Goal: Task Accomplishment & Management: Manage account settings

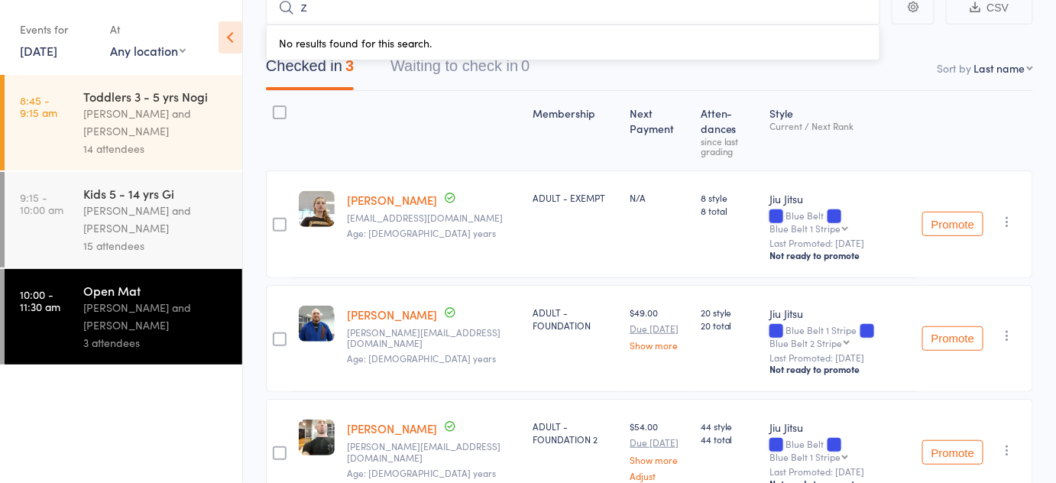
type input "z"
click at [381, 170] on div "Kimberly Gold Kimmiejgold@gmail.com Age: 29 years" at bounding box center [434, 224] width 186 height 108
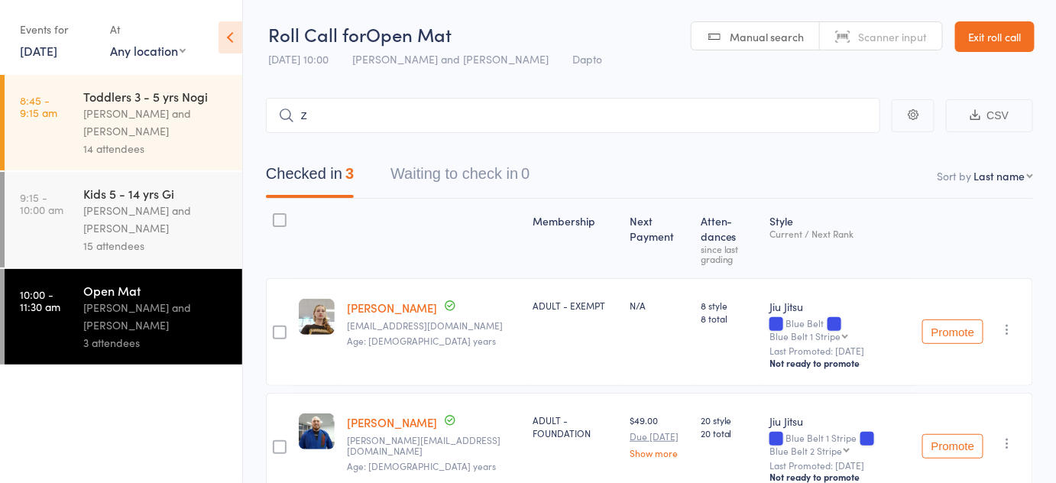
click at [978, 29] on link "Exit roll call" at bounding box center [994, 36] width 79 height 31
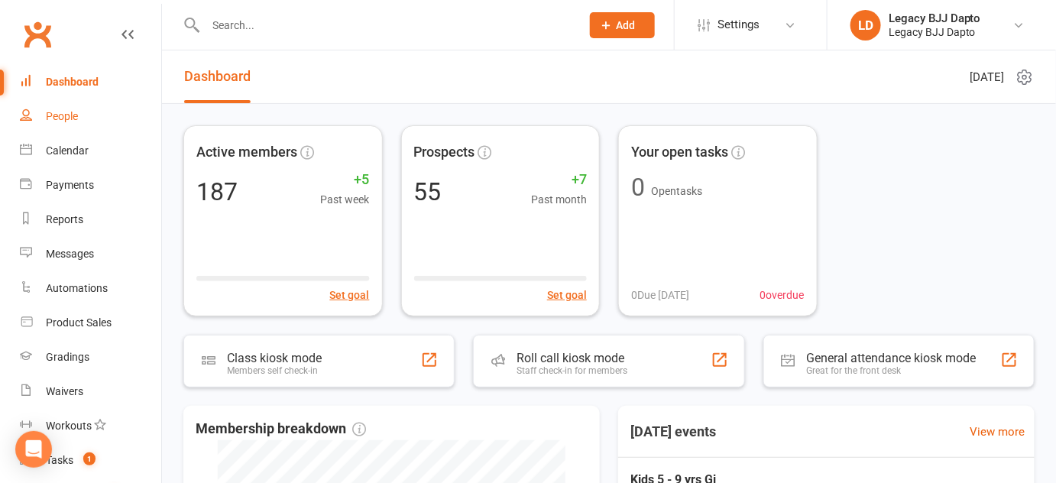
click at [109, 132] on link "People" at bounding box center [90, 116] width 141 height 34
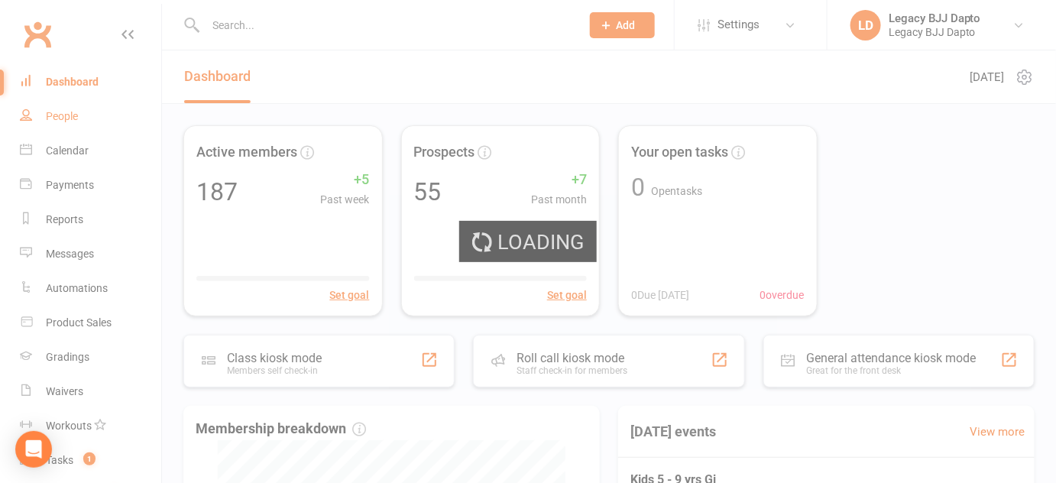
select select "100"
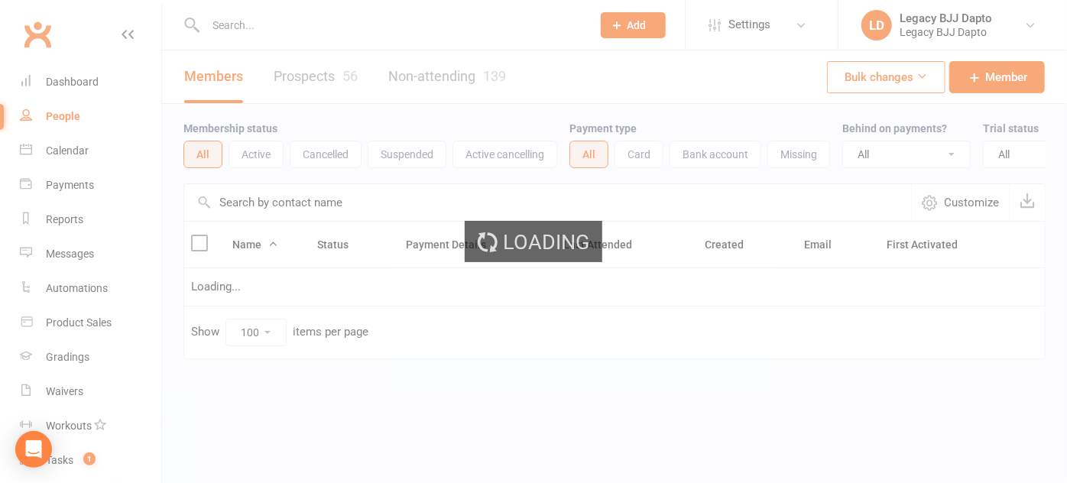
click at [297, 90] on div "Members Prospects 56 Non-attending 139" at bounding box center [345, 76] width 366 height 53
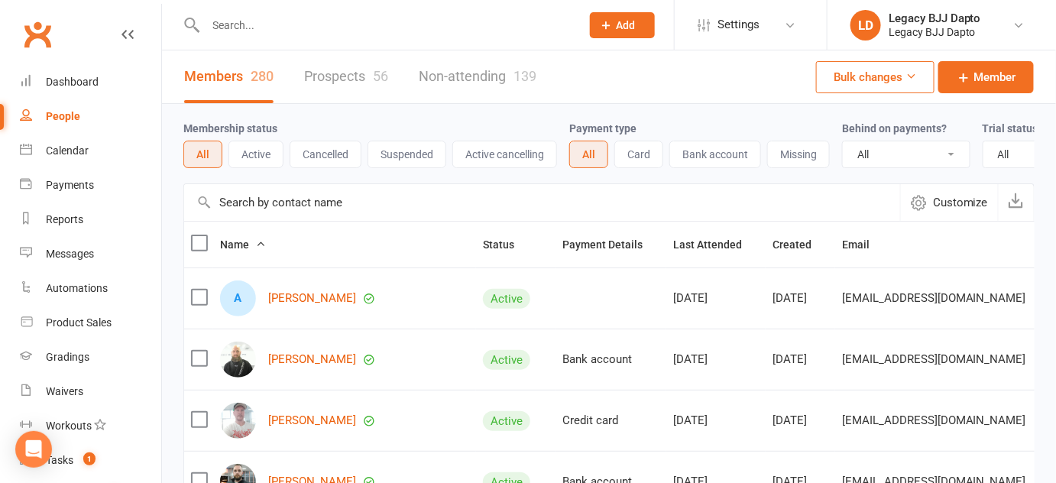
click at [297, 89] on div "Members 280 Prospects 56 Non-attending 139" at bounding box center [360, 76] width 397 height 53
click at [352, 66] on link "Prospects 56" at bounding box center [346, 76] width 84 height 53
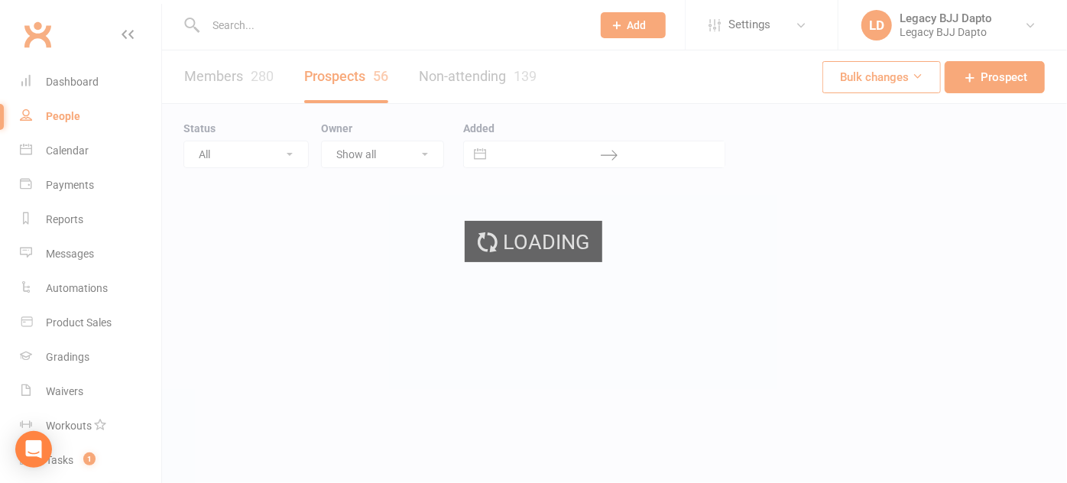
select select "100"
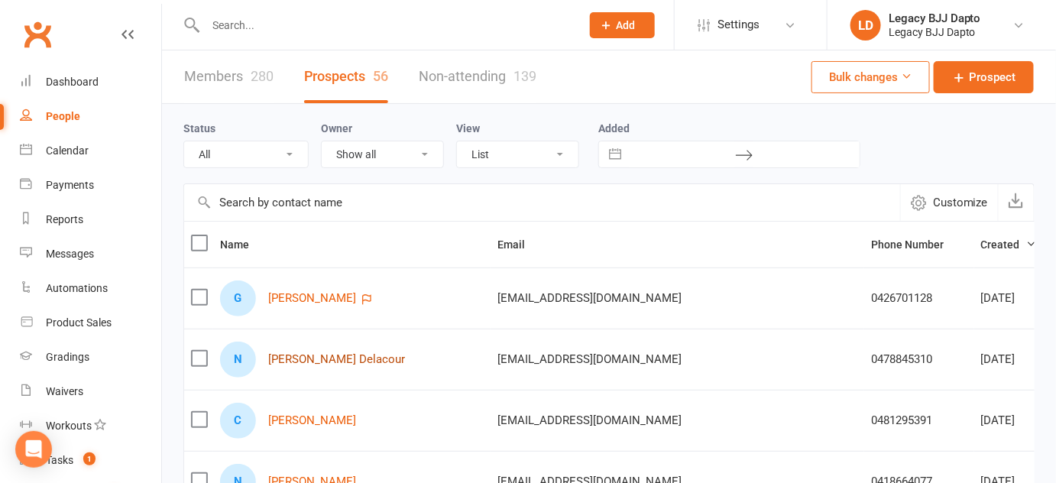
scroll to position [24, 0]
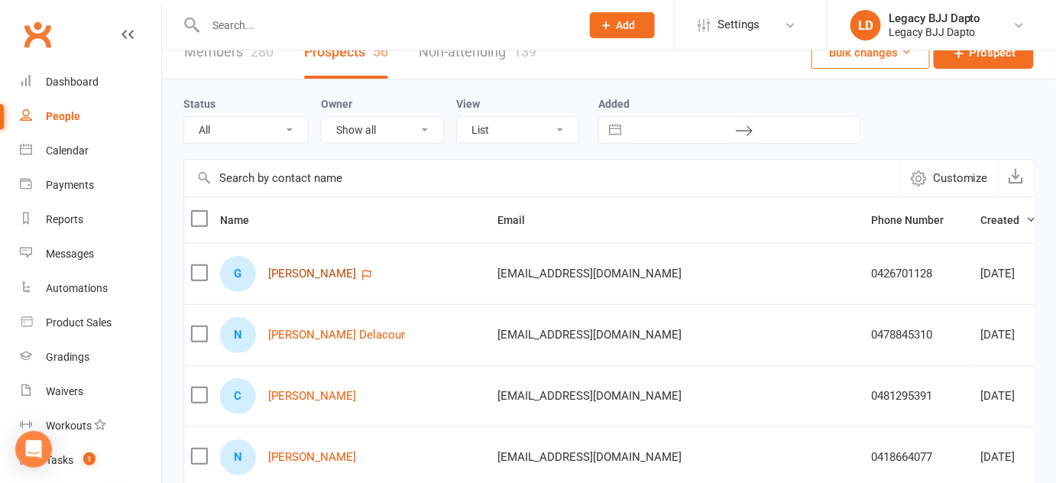
click at [323, 274] on link "Gabriel Torello" at bounding box center [312, 273] width 88 height 13
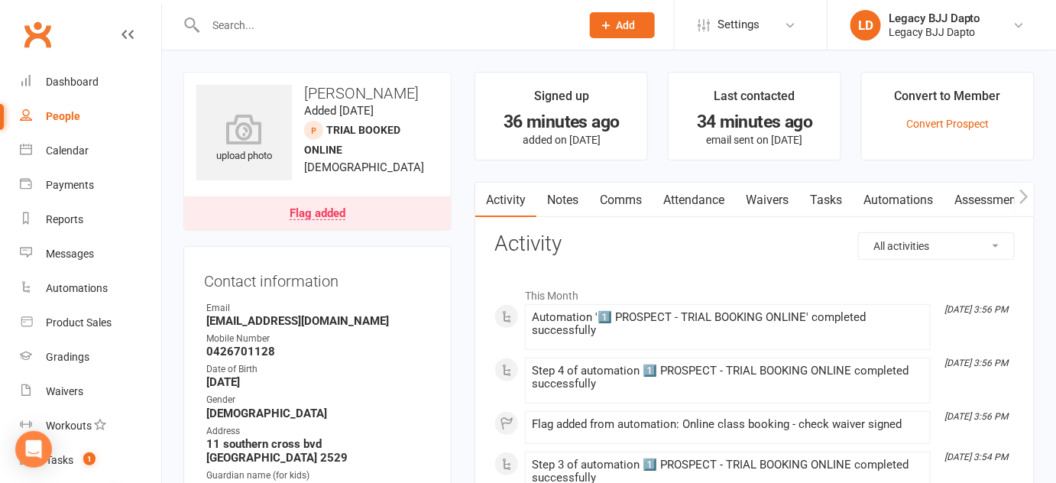
click at [786, 209] on link "Waivers" at bounding box center [767, 200] width 64 height 35
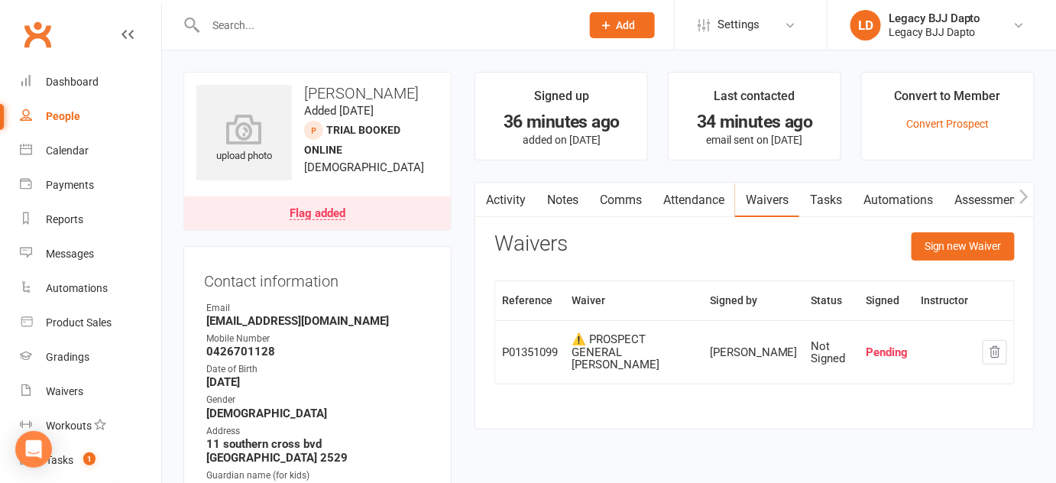
click at [53, 119] on div "People" at bounding box center [63, 116] width 34 height 12
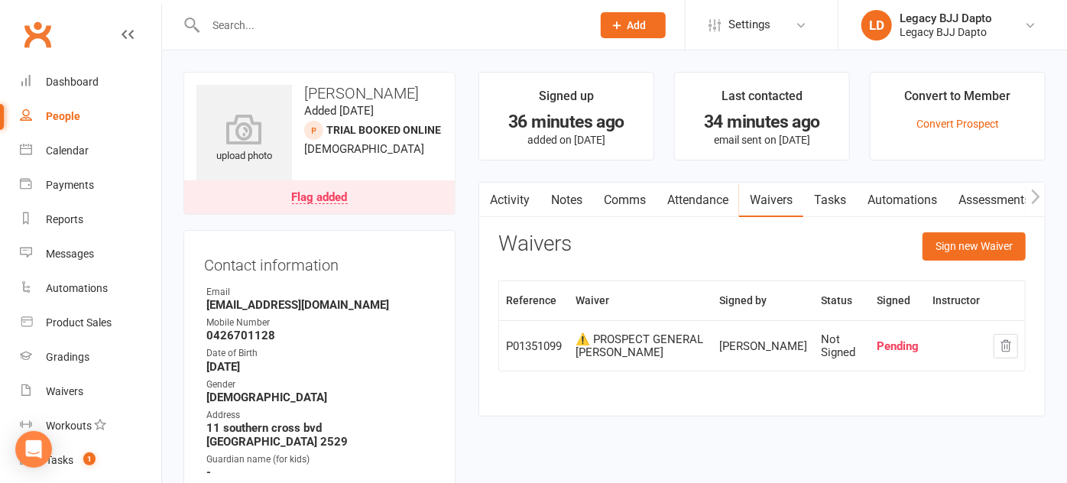
select select "100"
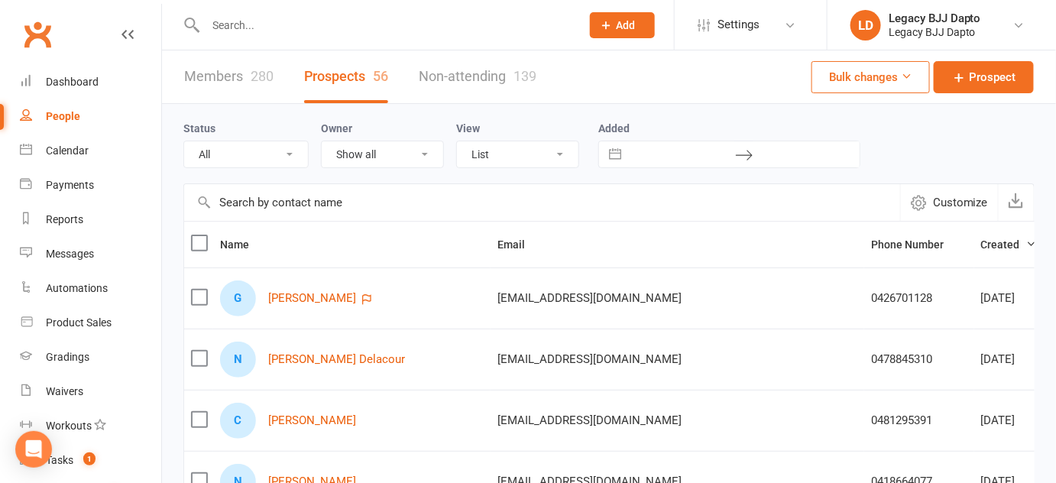
click at [202, 119] on div "Status All (No status set) (Invalid status) TRIAL BOOKED ONLINE FREE TRIAL ATTE…" at bounding box center [252, 143] width 138 height 49
drag, startPoint x: 202, startPoint y: 119, endPoint x: 368, endPoint y: 130, distance: 167.0
click at [368, 130] on div "Status All (No status set) (Invalid status) TRIAL BOOKED ONLINE FREE TRIAL ATTE…" at bounding box center [608, 143] width 851 height 49
click at [403, 125] on div "Owner Show all Tiana Taylor-de Jonge Siina-Karoliina Suominen Legacy BJJ Dapto …" at bounding box center [388, 143] width 135 height 49
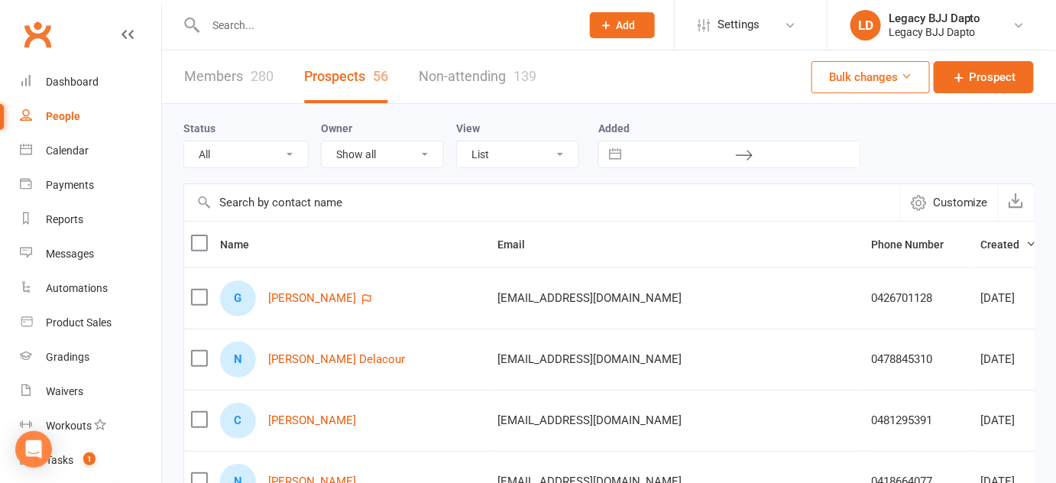
click at [185, 125] on label "Status" at bounding box center [199, 128] width 32 height 12
drag, startPoint x: 185, startPoint y: 125, endPoint x: 173, endPoint y: 123, distance: 12.4
drag, startPoint x: 173, startPoint y: 123, endPoint x: 631, endPoint y: 118, distance: 458.6
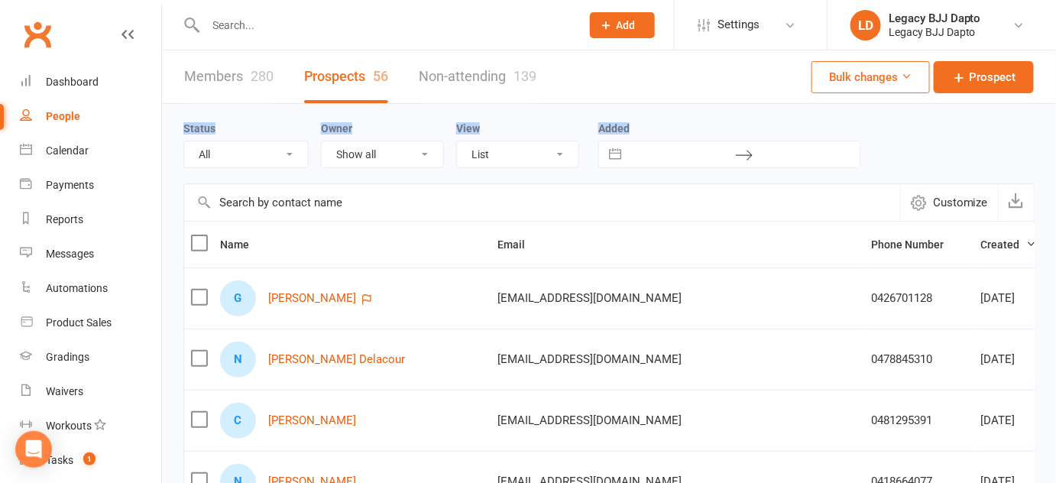
click at [511, 109] on div "Status All (No status set) (Invalid status) TRIAL BOOKED ONLINE FREE TRIAL ATTE…" at bounding box center [608, 143] width 851 height 79
click at [354, 125] on div "Owner Show all Tiana Taylor-de Jonge Siina-Karoliina Suominen Legacy BJJ Dapto …" at bounding box center [388, 143] width 135 height 49
click at [183, 122] on div "Status All (No status set) (Invalid status) TRIAL BOOKED ONLINE FREE TRIAL ATTE…" at bounding box center [252, 143] width 138 height 49
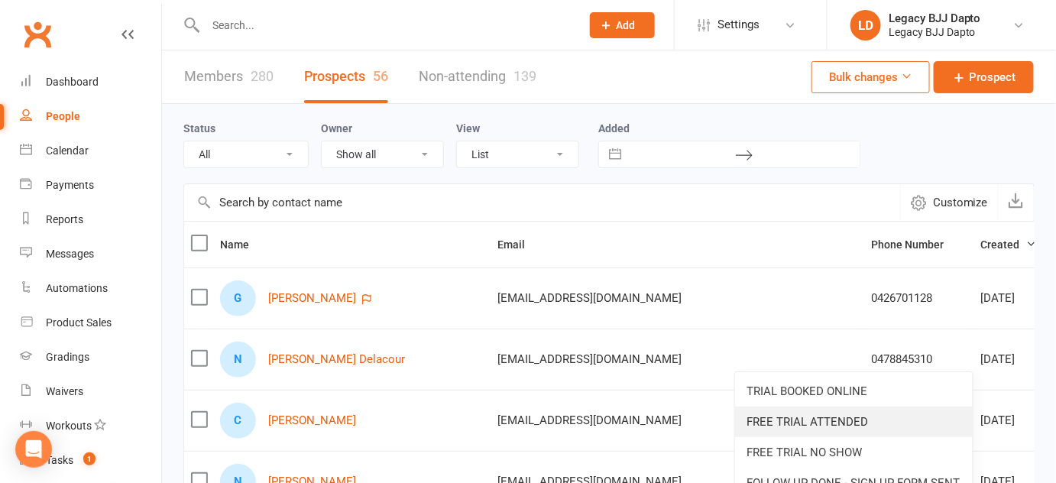
click at [795, 431] on link "FREE TRIAL ATTENDED" at bounding box center [854, 422] width 238 height 31
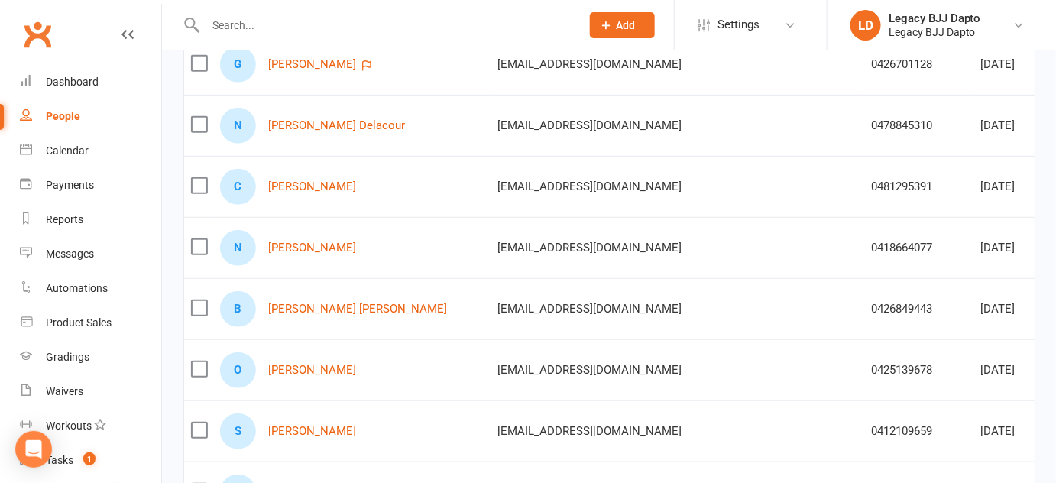
scroll to position [257, 0]
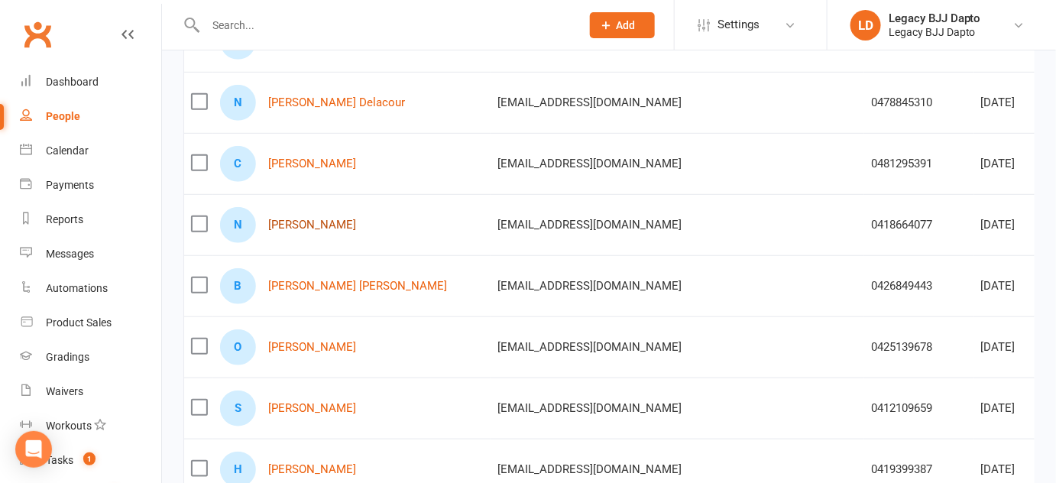
click at [287, 226] on link "Nora Culkin" at bounding box center [312, 225] width 88 height 13
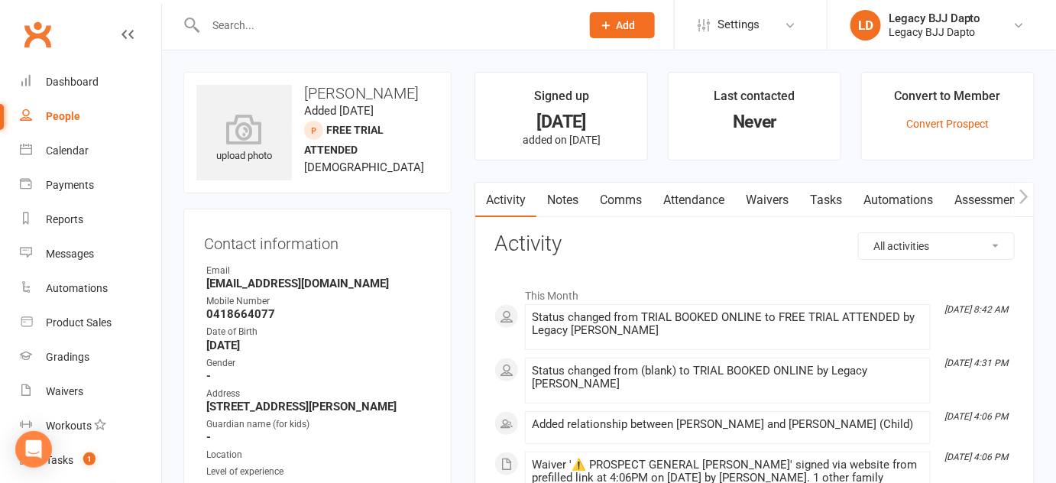
click at [235, 33] on input "text" at bounding box center [385, 25] width 369 height 21
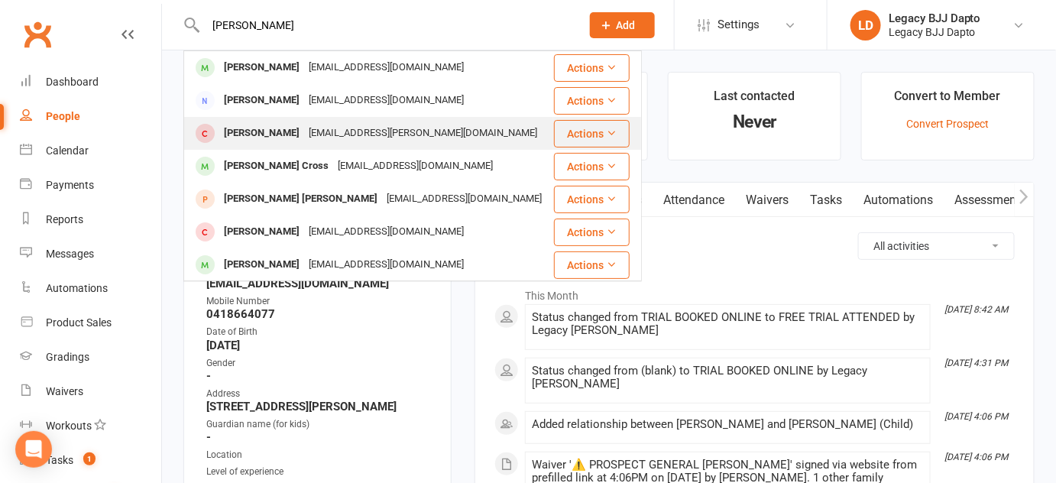
type input "jason"
click at [262, 131] on div "Jason Tadros" at bounding box center [261, 133] width 85 height 22
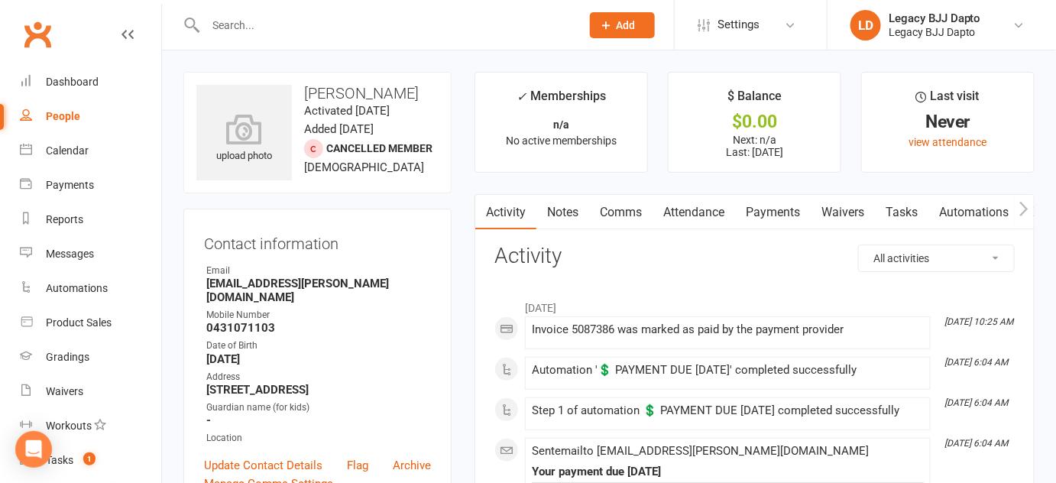
click at [767, 222] on link "Payments" at bounding box center [773, 212] width 76 height 35
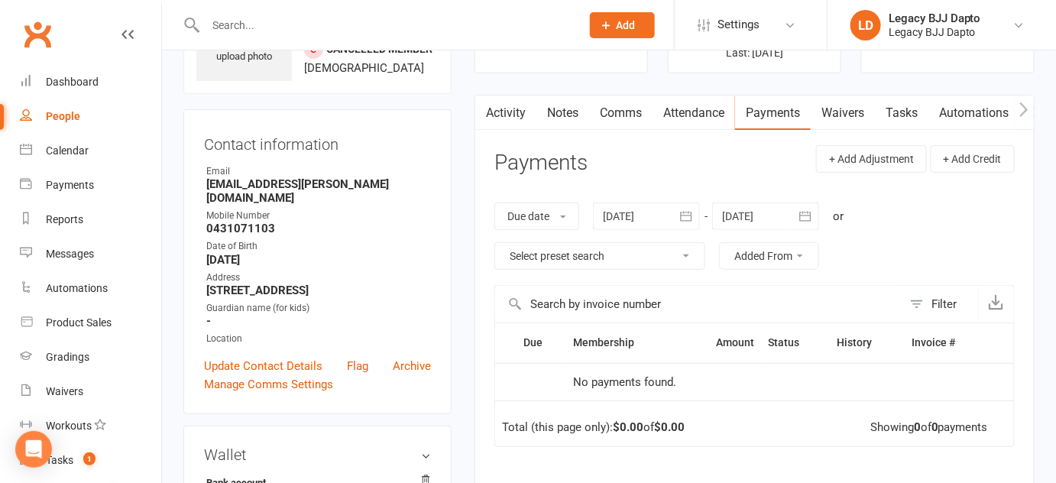
scroll to position [96, 0]
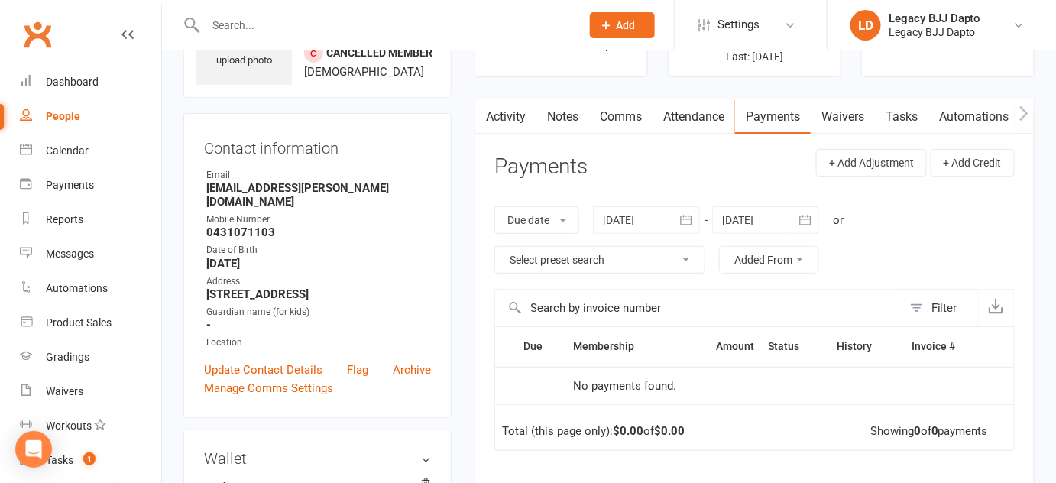
click at [848, 113] on link "Waivers" at bounding box center [843, 116] width 64 height 35
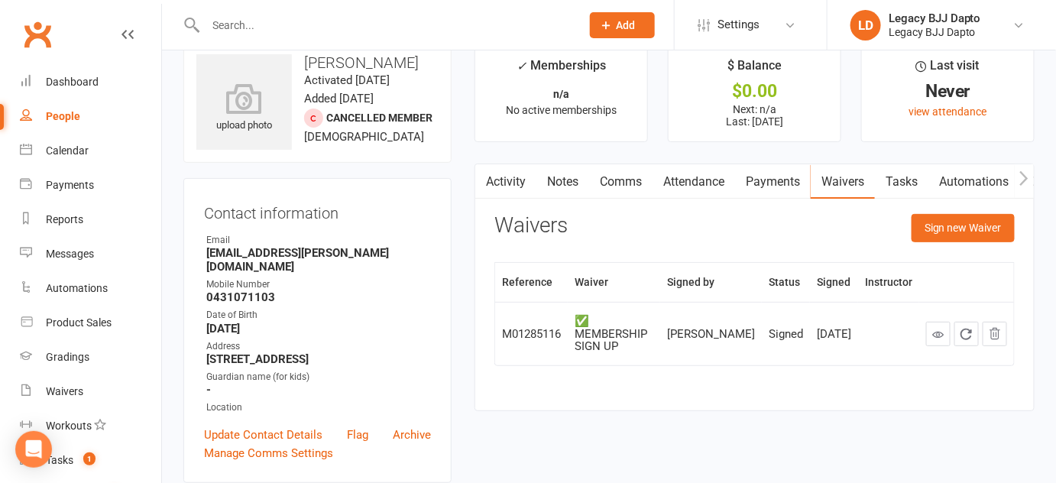
scroll to position [10, 0]
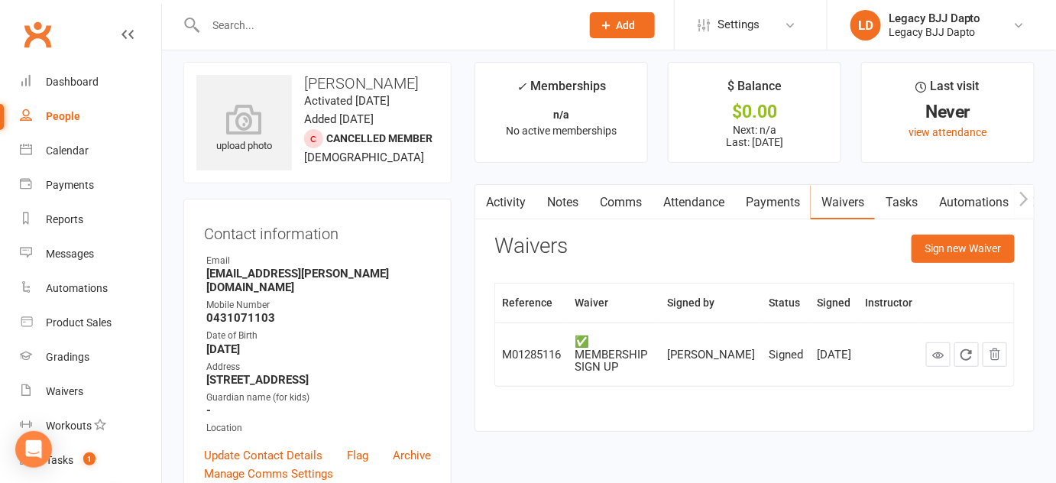
click at [507, 211] on link "Activity" at bounding box center [505, 202] width 61 height 35
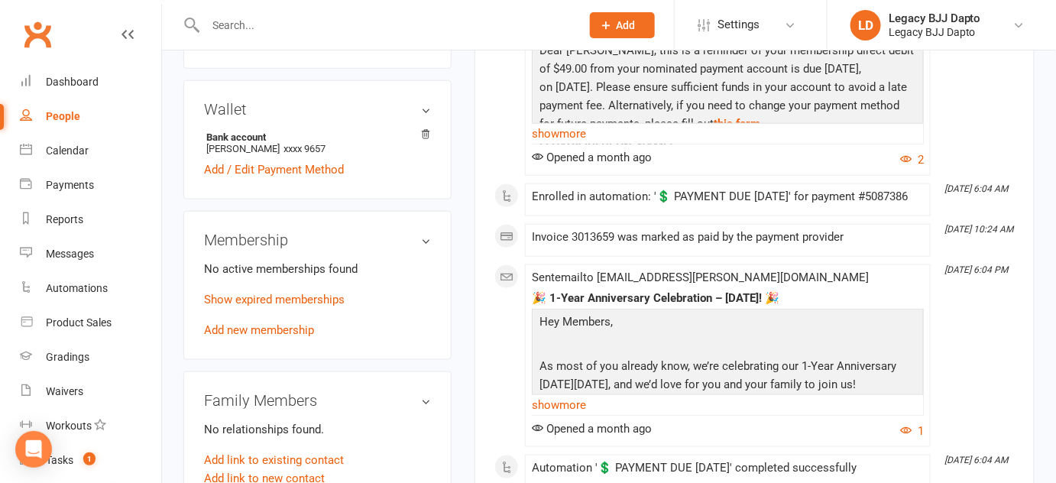
scroll to position [455, 0]
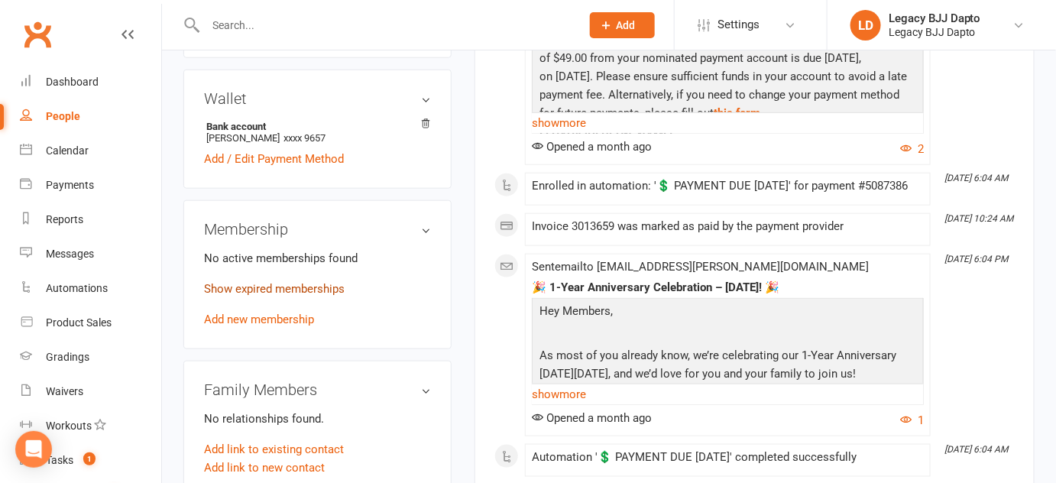
click at [301, 293] on link "Show expired memberships" at bounding box center [274, 289] width 141 height 14
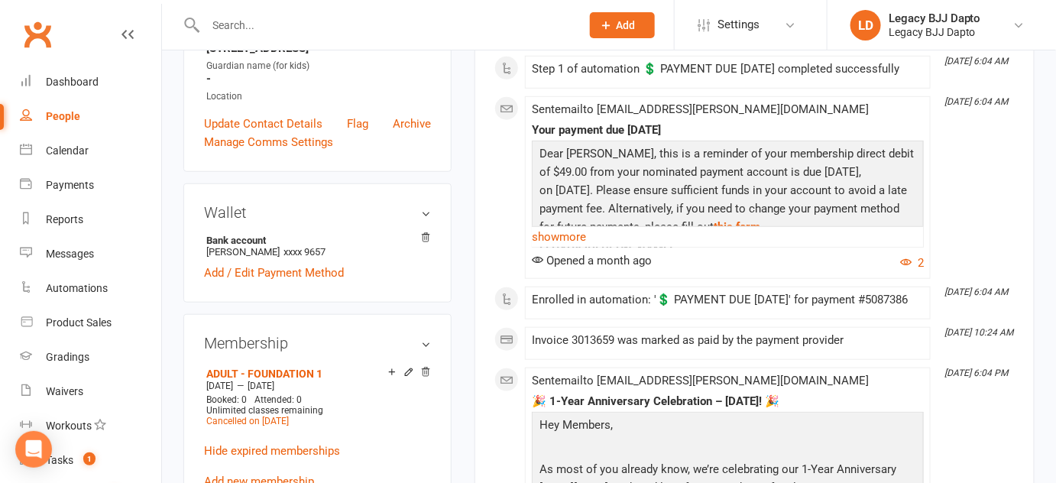
scroll to position [401, 0]
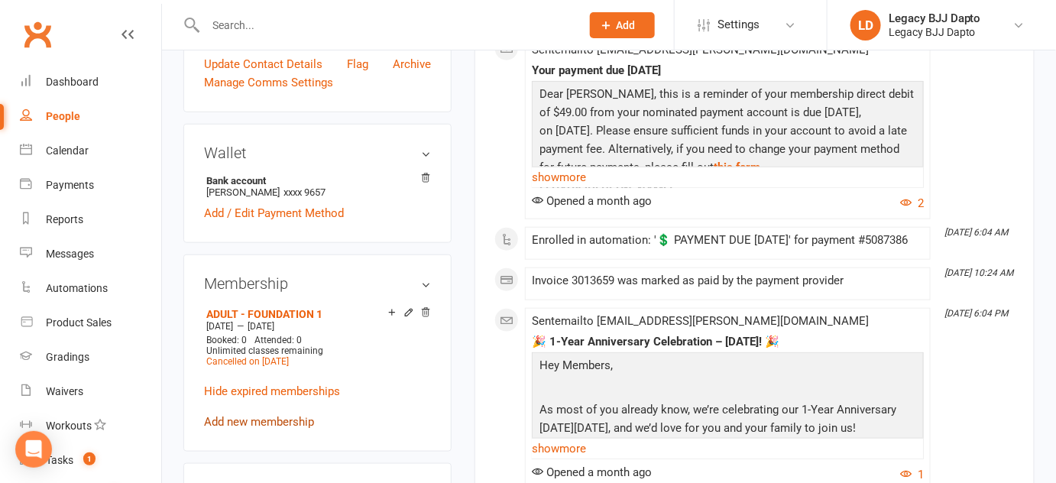
click at [279, 418] on link "Add new membership" at bounding box center [259, 422] width 110 height 14
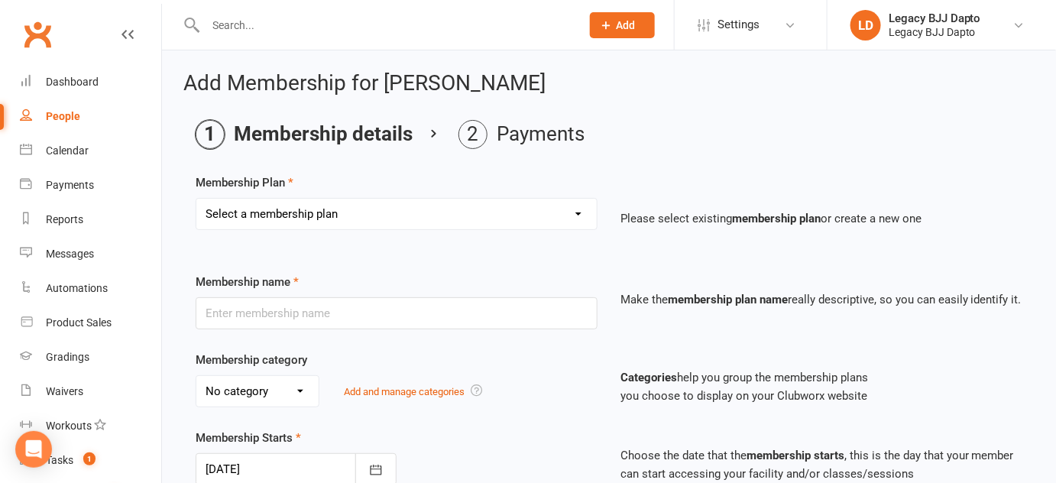
click at [478, 207] on select "Select a membership plan Create new Membership Plan ADULT - CASUAL ADULT - FOUN…" at bounding box center [396, 214] width 400 height 31
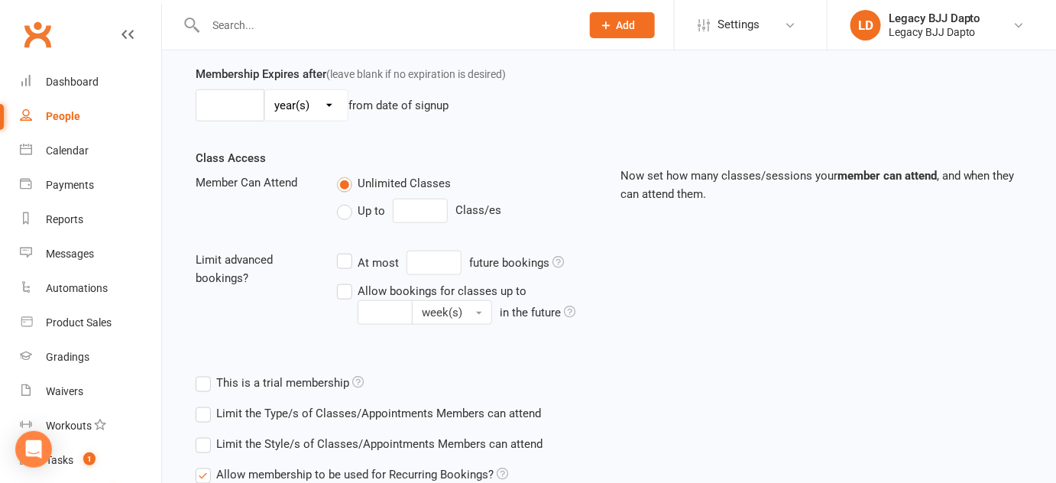
scroll to position [576, 0]
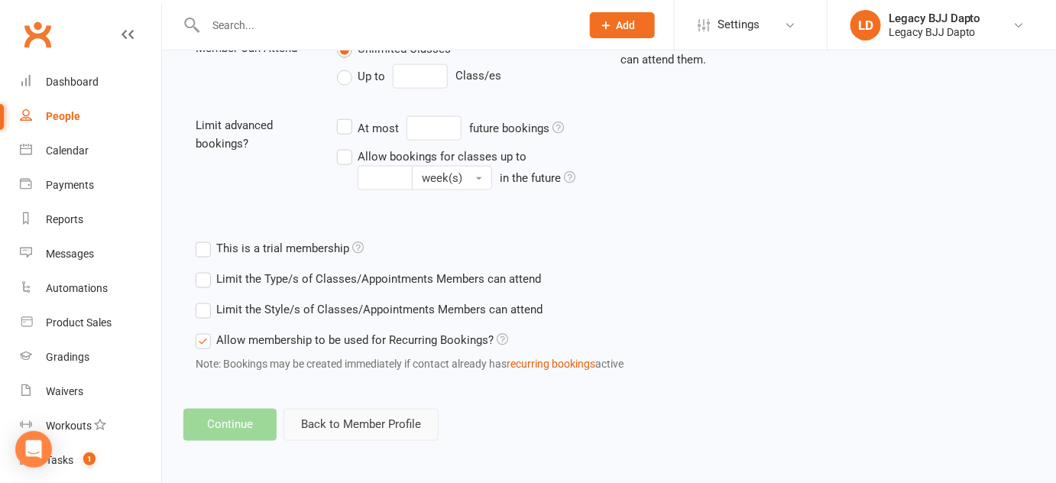
click at [326, 415] on button "Back to Member Profile" at bounding box center [361, 425] width 155 height 32
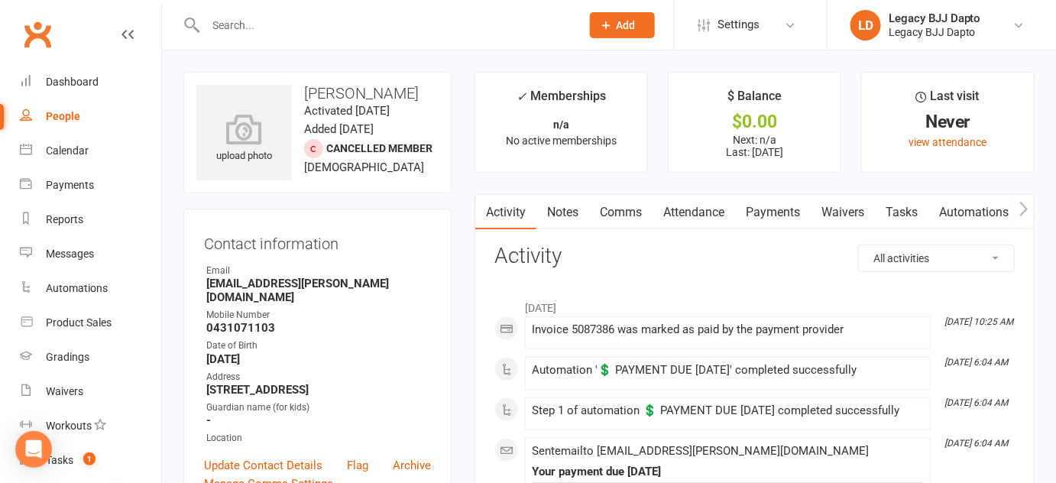
click at [281, 280] on strong "giselle.tadros@outlook.com" at bounding box center [318, 291] width 225 height 28
copy render-form-field "giselle.tadros@outlook.com"
click at [218, 321] on strong "0431071103" at bounding box center [318, 328] width 225 height 14
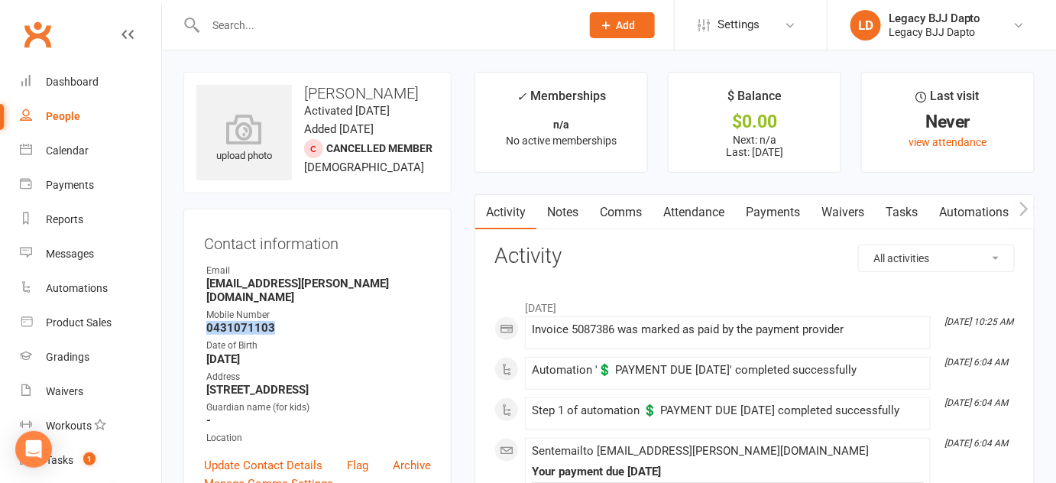
click at [218, 321] on strong "0431071103" at bounding box center [318, 328] width 225 height 14
copy strong "0431071103"
click at [95, 172] on link "Payments" at bounding box center [90, 185] width 141 height 34
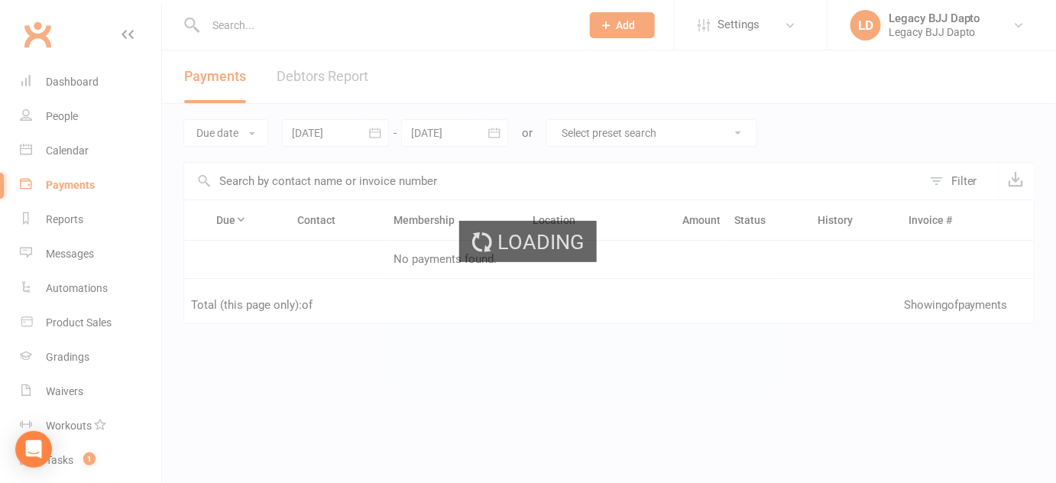
click at [87, 134] on ui-view "Prospect Member Non-attending contact Class / event Appointment Grading event T…" at bounding box center [528, 262] width 1056 height 517
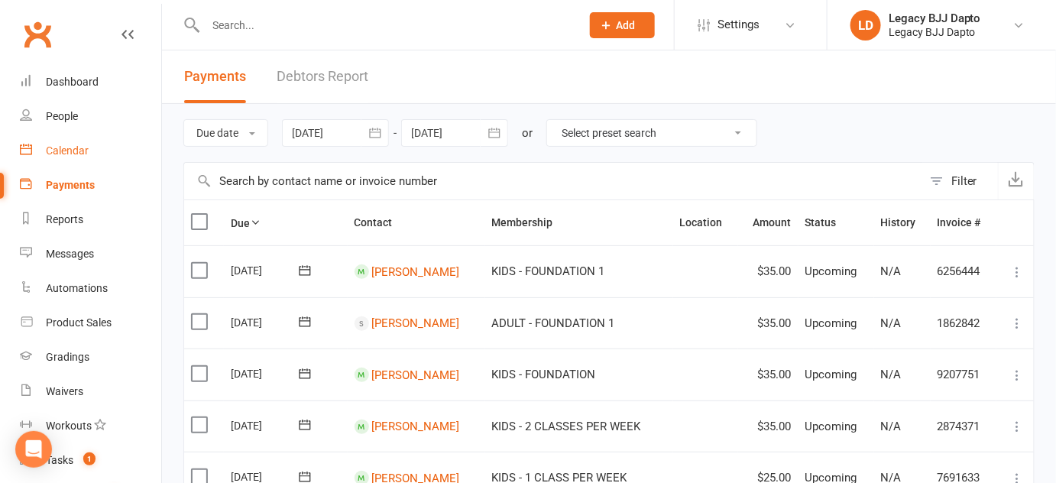
click at [91, 144] on link "Calendar" at bounding box center [90, 151] width 141 height 34
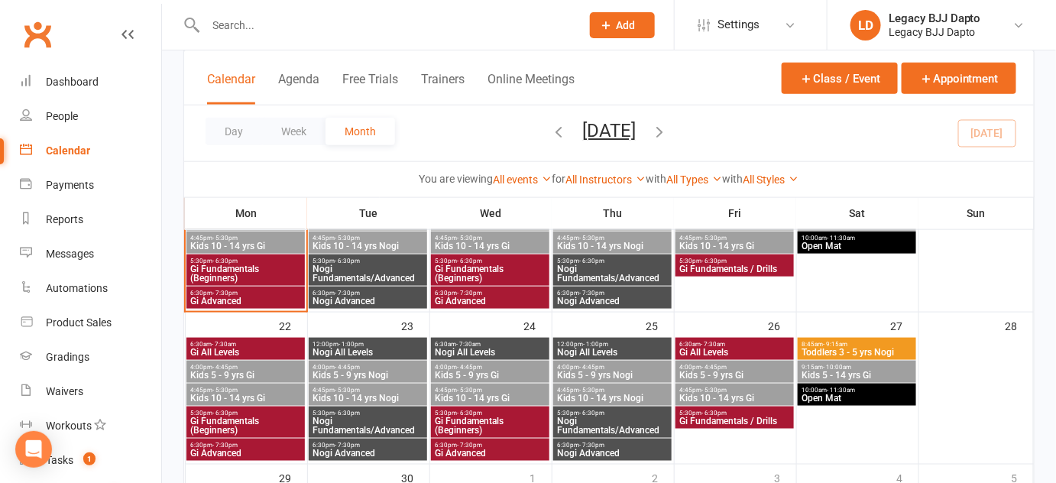
scroll to position [468, 0]
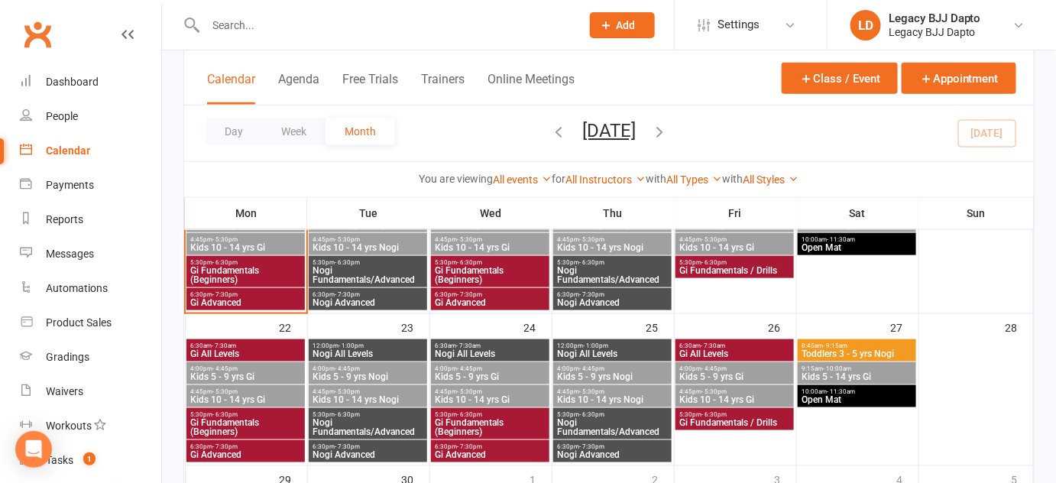
click at [177, 120] on div "Class kiosk mode Member self check-in Roll call kiosk mode Staff check-in for m…" at bounding box center [609, 187] width 894 height 1211
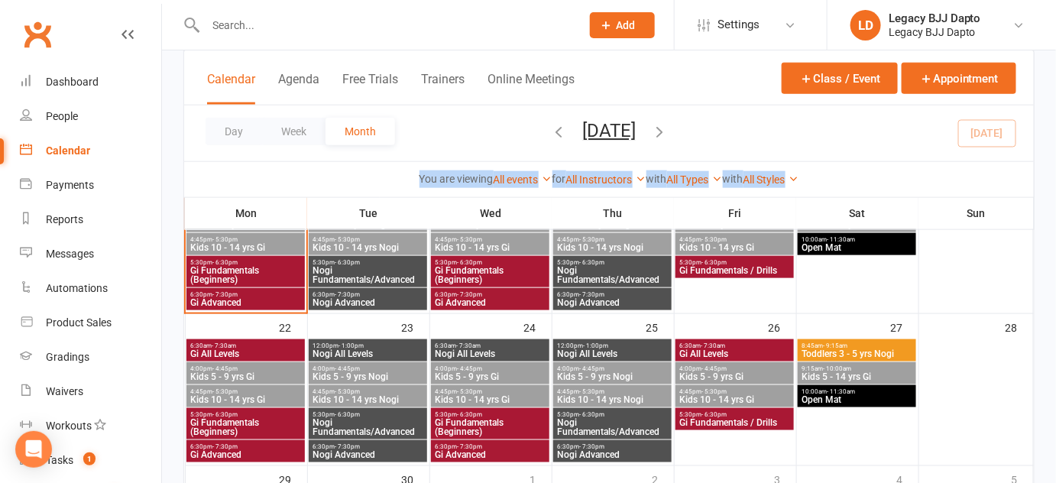
drag, startPoint x: 177, startPoint y: 120, endPoint x: 389, endPoint y: 162, distance: 216.6
click at [389, 162] on div "Class kiosk mode Member self check-in Roll call kiosk mode Staff check-in for m…" at bounding box center [609, 187] width 894 height 1211
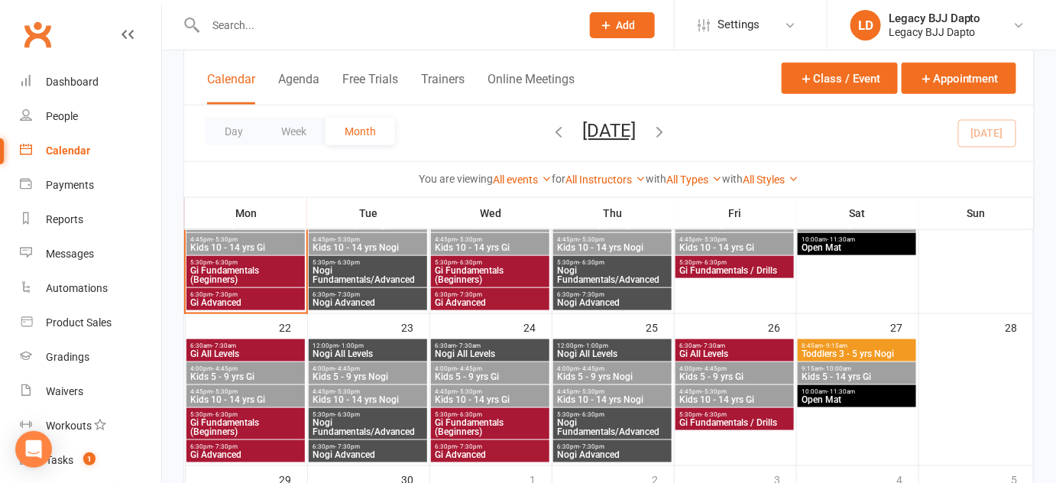
click at [189, 152] on div "Day Week Month September 2025 September 2025 Sun Mon Tue Wed Thu Fri Sat 31 01 …" at bounding box center [609, 133] width 850 height 56
click at [169, 86] on div "Class kiosk mode Member self check-in Roll call kiosk mode Staff check-in for m…" at bounding box center [609, 187] width 894 height 1211
drag, startPoint x: 206, startPoint y: 87, endPoint x: 151, endPoint y: 88, distance: 55.0
click at [151, 88] on ui-view "Prospect Member Non-attending contact Class / event Appointment Grading event T…" at bounding box center [528, 163] width 1056 height 1257
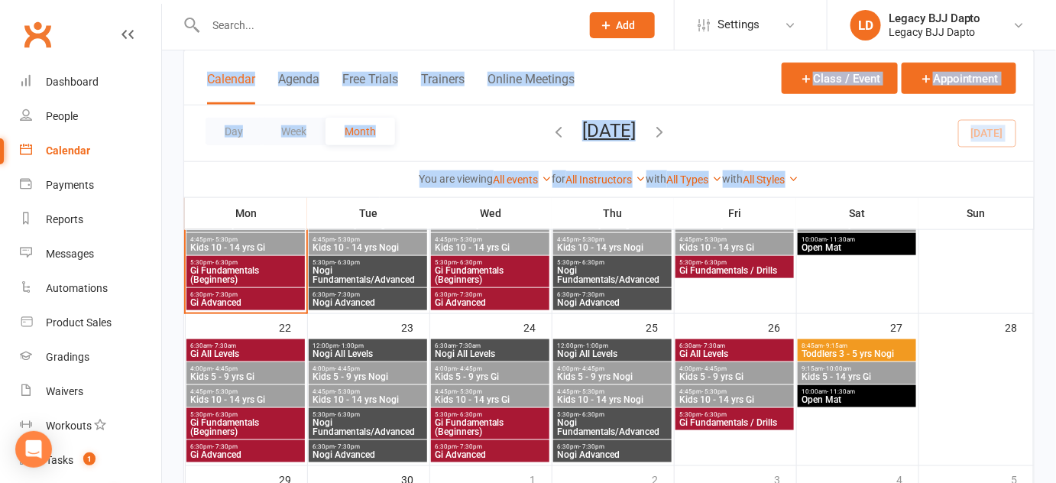
drag, startPoint x: 176, startPoint y: 78, endPoint x: 183, endPoint y: 89, distance: 13.1
click at [183, 89] on div "Class kiosk mode Member self check-in Roll call kiosk mode Staff check-in for m…" at bounding box center [609, 187] width 894 height 1211
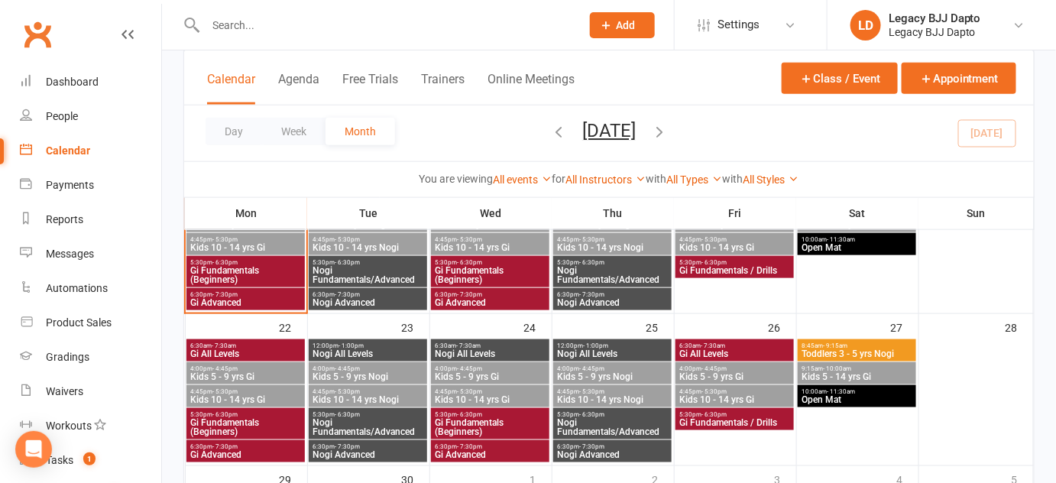
click at [183, 89] on div "Calendar Agenda Free Trials Trainers Online Meetings Class / Event Appointment …" at bounding box center [608, 124] width 851 height 148
click at [163, 61] on div "Class kiosk mode Member self check-in Roll call kiosk mode Staff check-in for m…" at bounding box center [609, 187] width 894 height 1211
drag, startPoint x: 163, startPoint y: 61, endPoint x: 175, endPoint y: 54, distance: 14.0
click at [175, 54] on div "Class kiosk mode Member self check-in Roll call kiosk mode Staff check-in for m…" at bounding box center [609, 187] width 894 height 1211
click at [173, 68] on div "Class kiosk mode Member self check-in Roll call kiosk mode Staff check-in for m…" at bounding box center [609, 187] width 894 height 1211
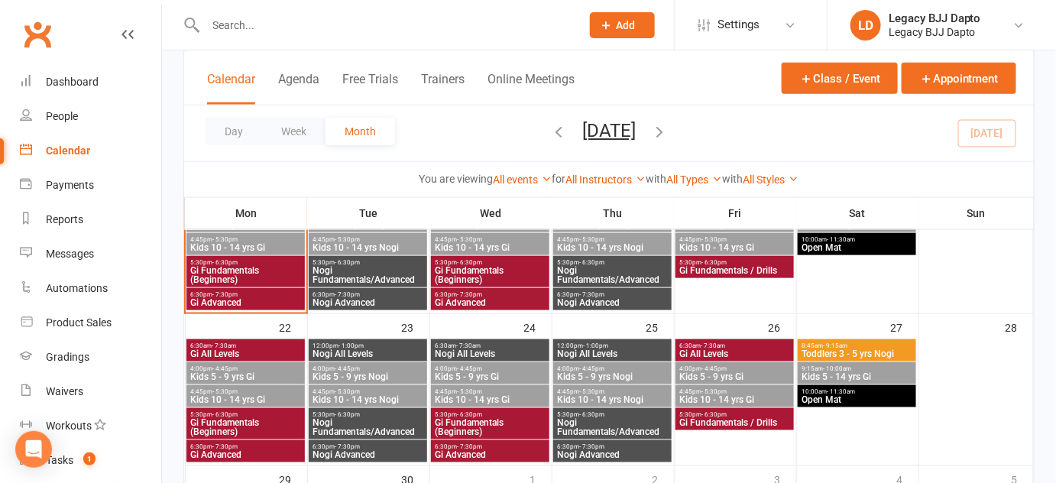
click at [179, 60] on div "Class kiosk mode Member self check-in Roll call kiosk mode Staff check-in for m…" at bounding box center [609, 187] width 894 height 1211
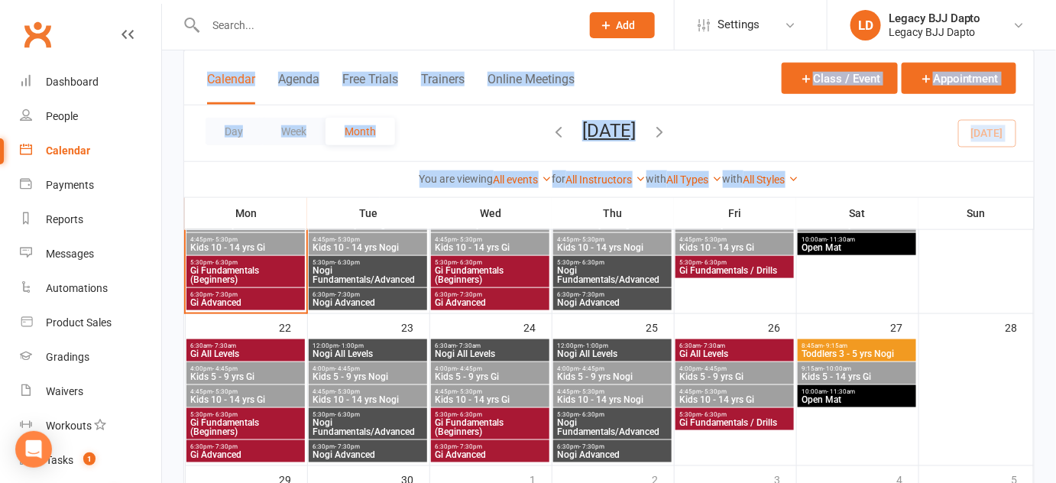
drag, startPoint x: 179, startPoint y: 60, endPoint x: 209, endPoint y: 58, distance: 30.7
click at [209, 58] on div "Class kiosk mode Member self check-in Roll call kiosk mode Staff check-in for m…" at bounding box center [609, 187] width 894 height 1211
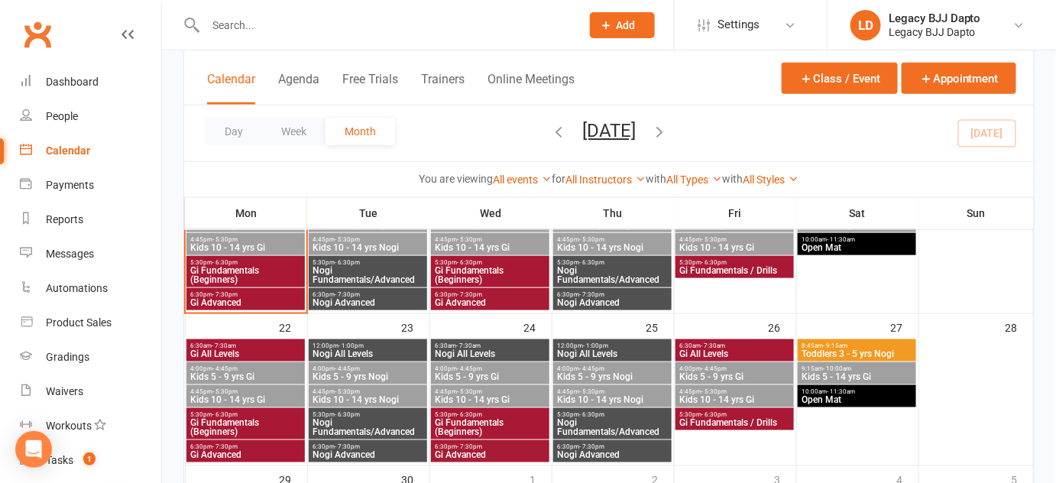
click at [183, 66] on div "Calendar Agenda Free Trials Trainers Online Meetings Class / Event Appointment …" at bounding box center [608, 124] width 851 height 148
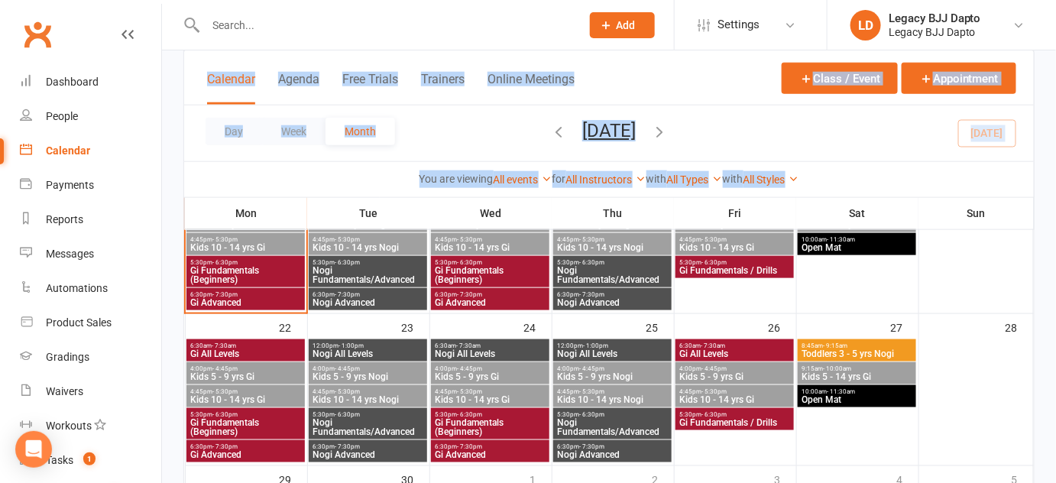
drag, startPoint x: 164, startPoint y: 68, endPoint x: 196, endPoint y: 103, distance: 47.6
click at [196, 103] on div "Class kiosk mode Member self check-in Roll call kiosk mode Staff check-in for m…" at bounding box center [609, 187] width 894 height 1211
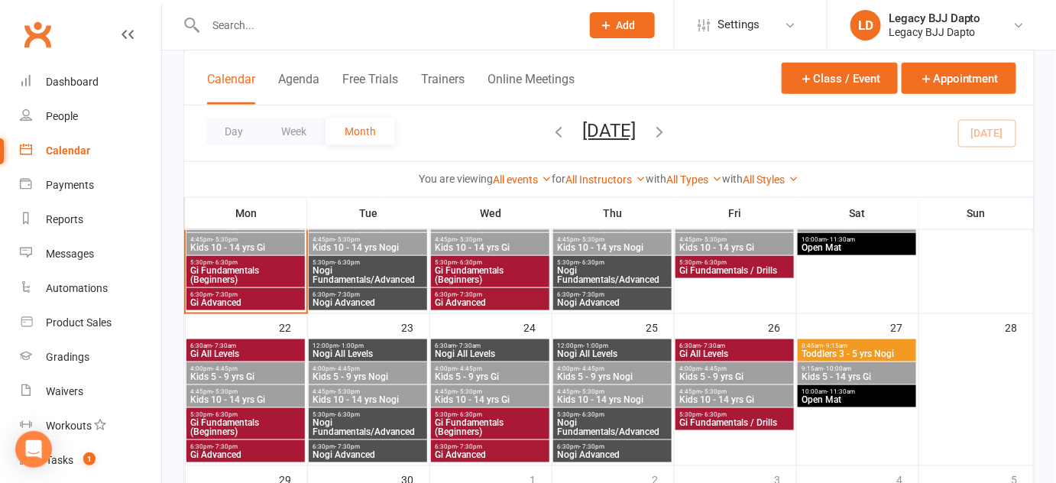
click at [196, 103] on div "Calendar Agenda Free Trials Trainers Online Meetings Class / Event Appointment" at bounding box center [609, 77] width 850 height 55
click at [177, 89] on div "Class kiosk mode Member self check-in Roll call kiosk mode Staff check-in for m…" at bounding box center [609, 187] width 894 height 1211
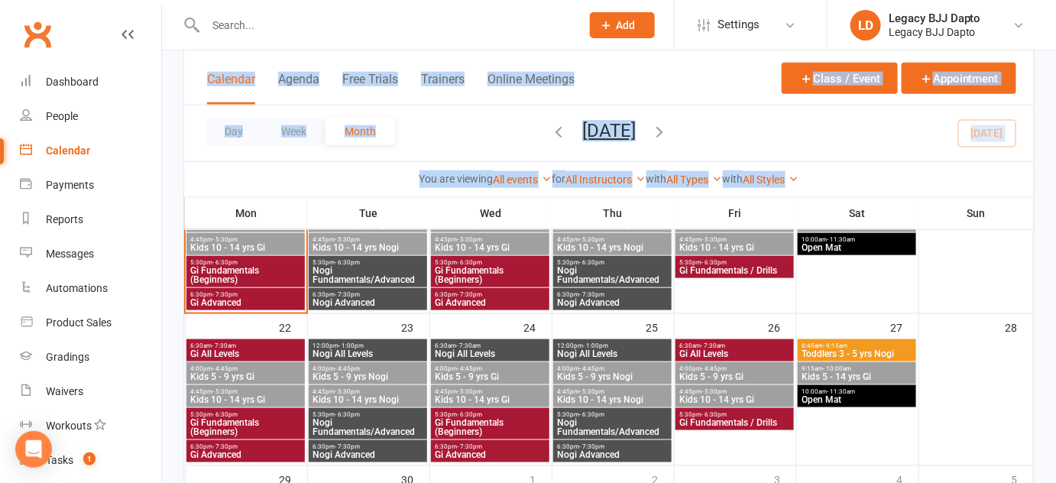
drag, startPoint x: 178, startPoint y: 89, endPoint x: 186, endPoint y: 66, distance: 24.4
click at [186, 66] on div "Class kiosk mode Member self check-in Roll call kiosk mode Staff check-in for m…" at bounding box center [609, 187] width 894 height 1211
click at [173, 78] on div "Class kiosk mode Member self check-in Roll call kiosk mode Staff check-in for m…" at bounding box center [609, 187] width 894 height 1211
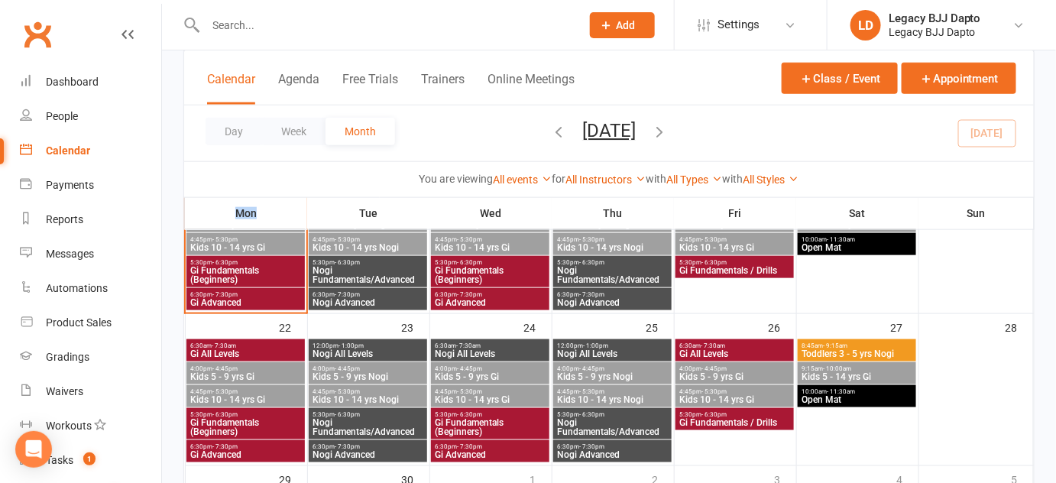
click at [173, 78] on div "Class kiosk mode Member self check-in Roll call kiosk mode Staff check-in for m…" at bounding box center [609, 187] width 894 height 1211
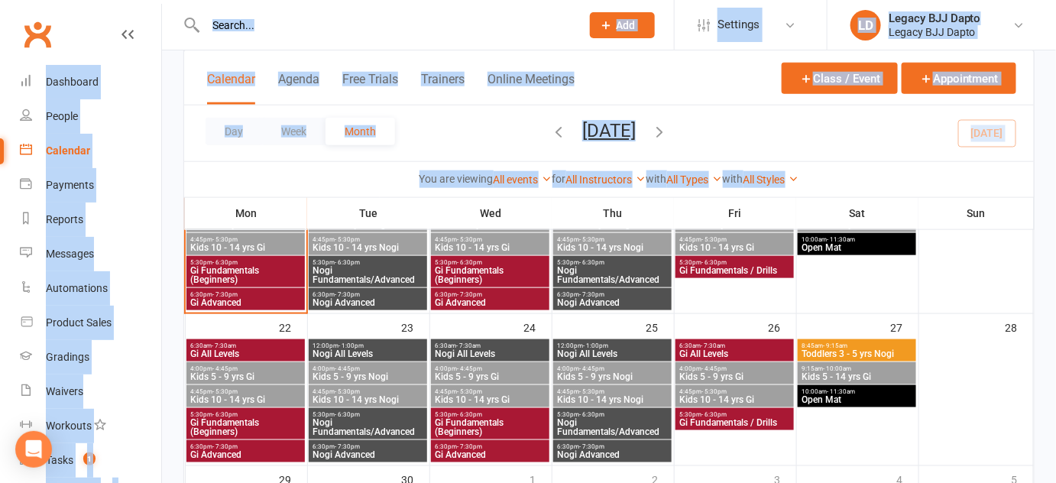
click at [173, 78] on div "Class kiosk mode Member self check-in Roll call kiosk mode Staff check-in for m…" at bounding box center [609, 187] width 894 height 1211
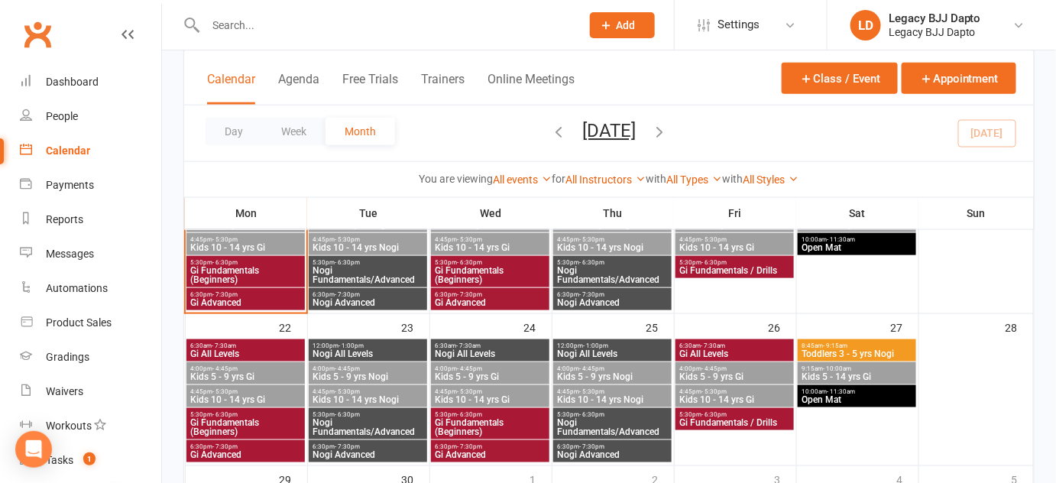
click at [170, 114] on div "Class kiosk mode Member self check-in Roll call kiosk mode Staff check-in for m…" at bounding box center [609, 187] width 894 height 1211
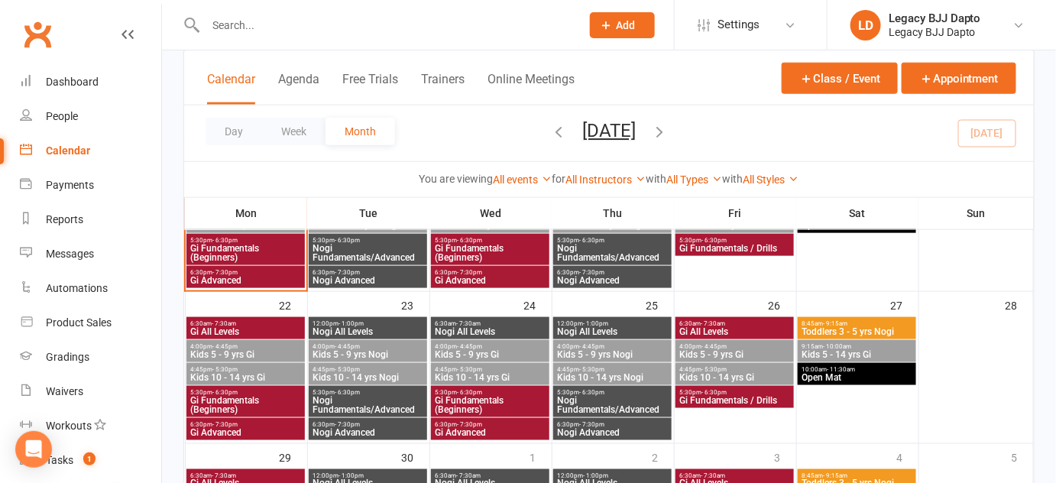
scroll to position [491, 0]
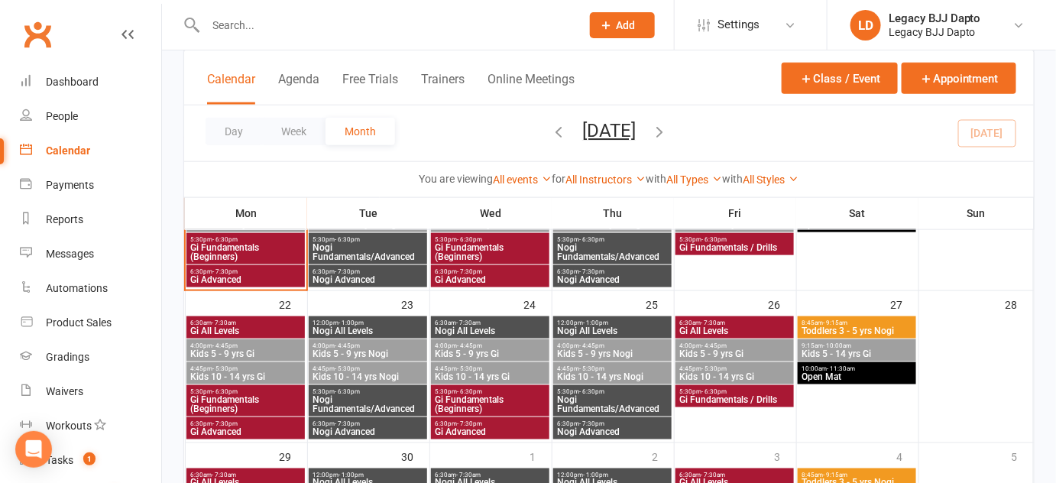
click at [173, 112] on div "Class kiosk mode Member self check-in Roll call kiosk mode Staff check-in for m…" at bounding box center [609, 164] width 894 height 1211
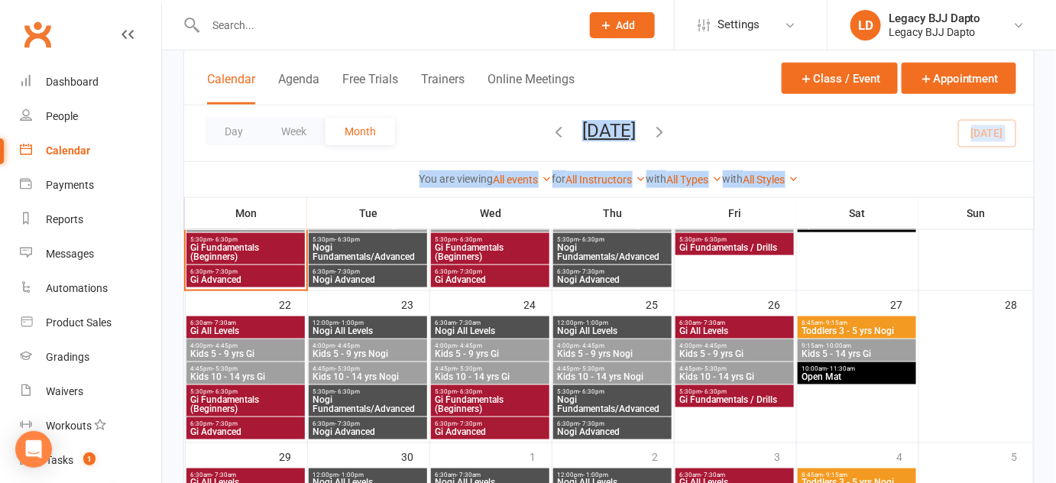
drag, startPoint x: 173, startPoint y: 112, endPoint x: 445, endPoint y: 122, distance: 271.5
click at [445, 122] on div "Class kiosk mode Member self check-in Roll call kiosk mode Staff check-in for m…" at bounding box center [609, 164] width 894 height 1211
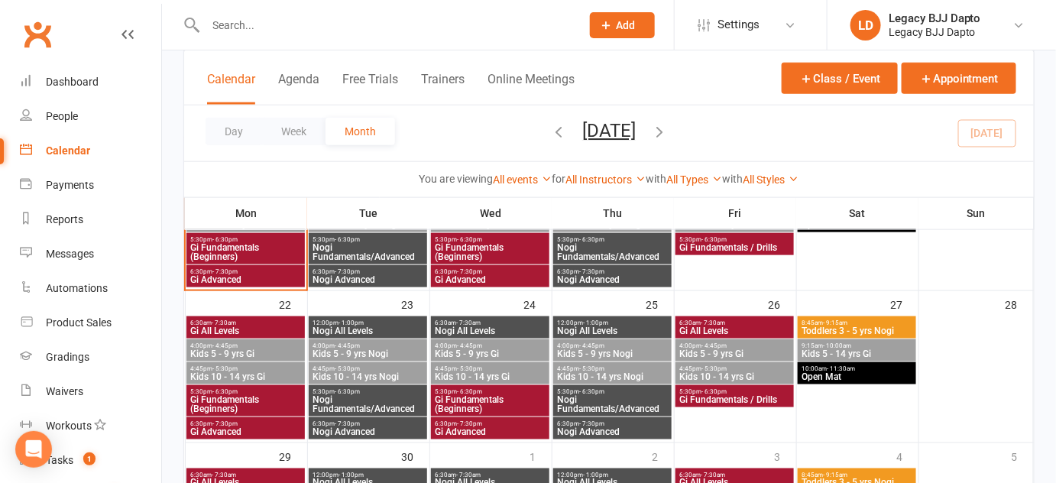
click at [1039, 216] on div "Class kiosk mode Member self check-in Roll call kiosk mode Staff check-in for m…" at bounding box center [609, 164] width 894 height 1211
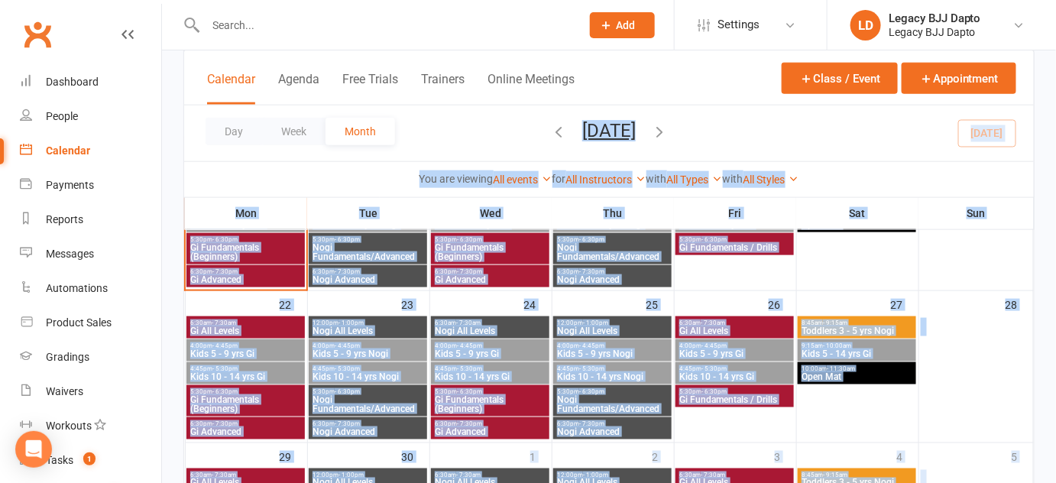
drag, startPoint x: 1039, startPoint y: 216, endPoint x: 838, endPoint y: 147, distance: 212.0
click at [838, 147] on div "Class kiosk mode Member self check-in Roll call kiosk mode Staff check-in for m…" at bounding box center [609, 164] width 894 height 1211
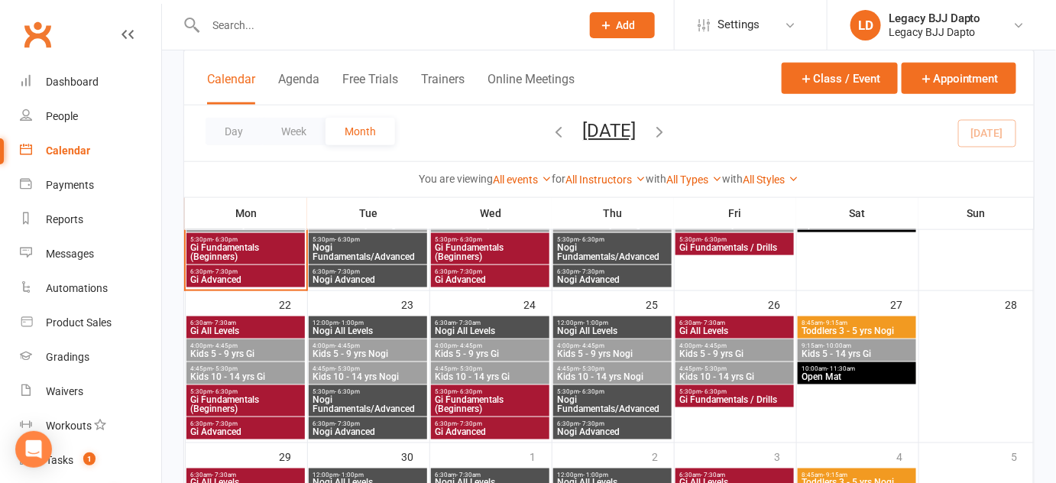
click at [722, 134] on div "Day Week Month September 2025 September 2025 Sun Mon Tue Wed Thu Fri Sat 31 01 …" at bounding box center [609, 133] width 850 height 56
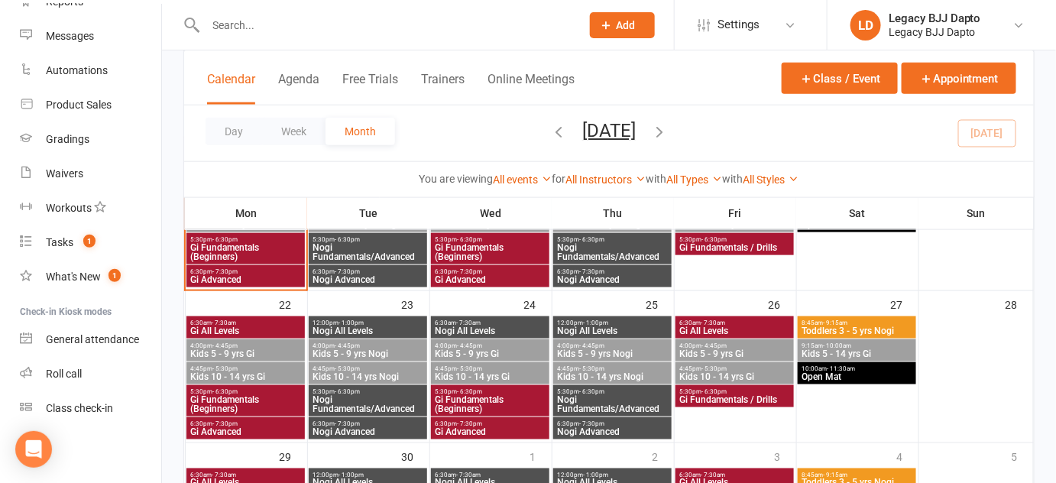
click at [279, 5] on div at bounding box center [376, 25] width 387 height 50
click at [278, 19] on input "text" at bounding box center [385, 25] width 369 height 21
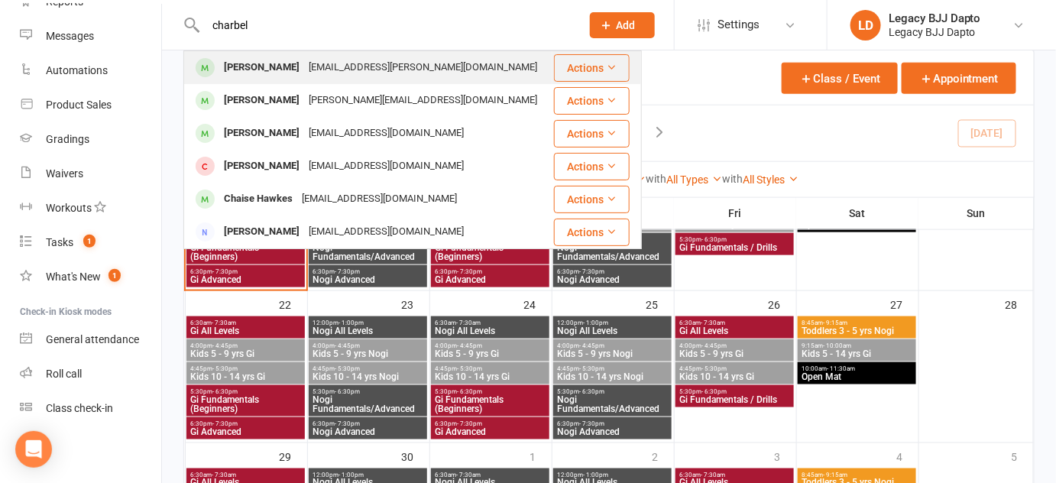
type input "charbel"
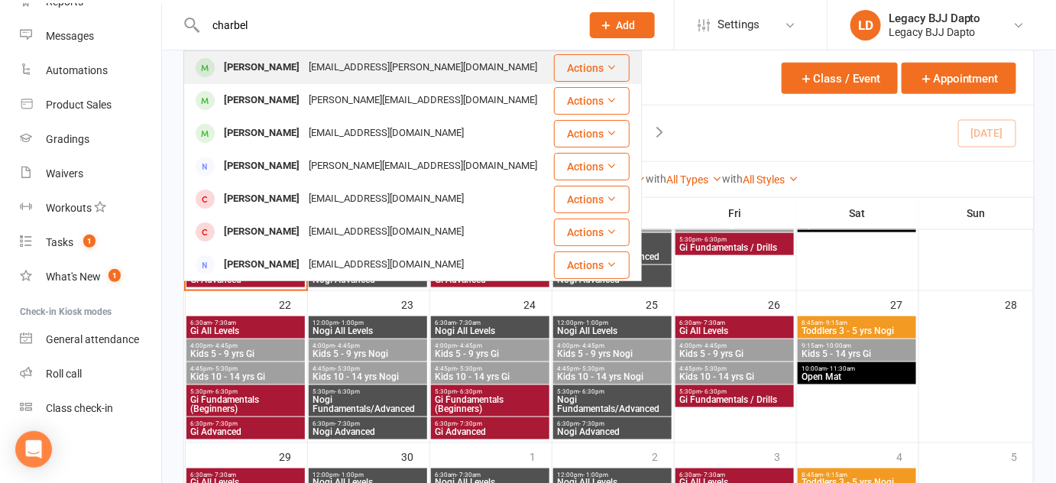
click at [254, 64] on div "Charbel Tadros" at bounding box center [261, 68] width 85 height 22
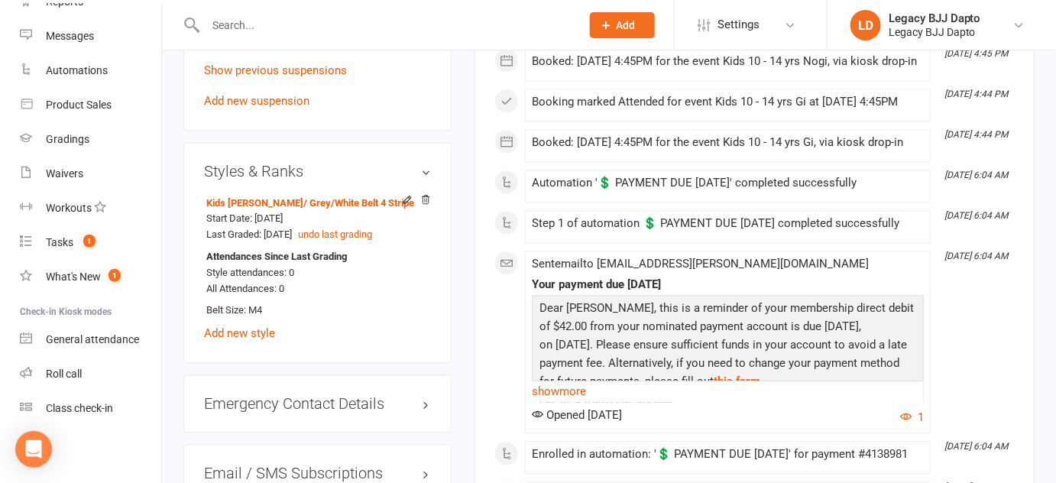
scroll to position [1027, 0]
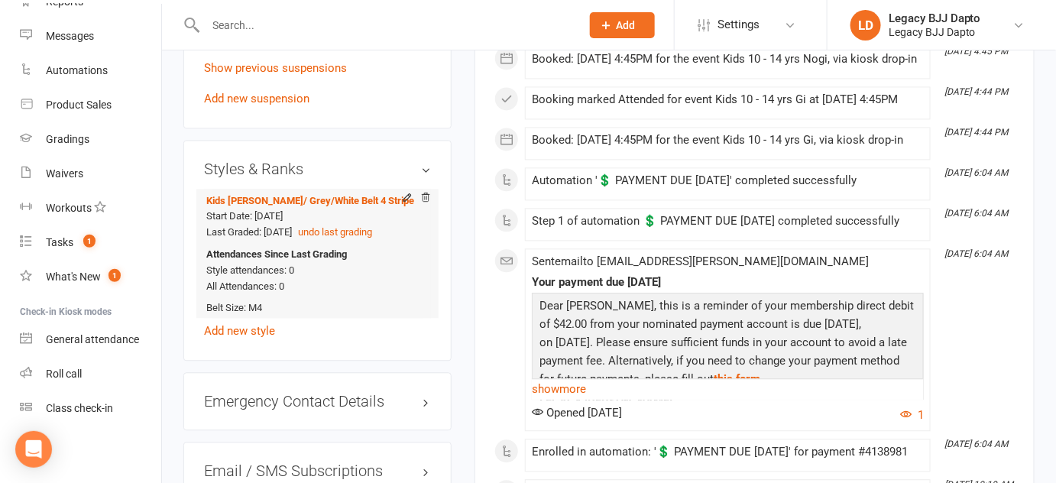
click at [397, 194] on div at bounding box center [412, 199] width 37 height 14
click at [405, 196] on icon at bounding box center [407, 197] width 7 height 7
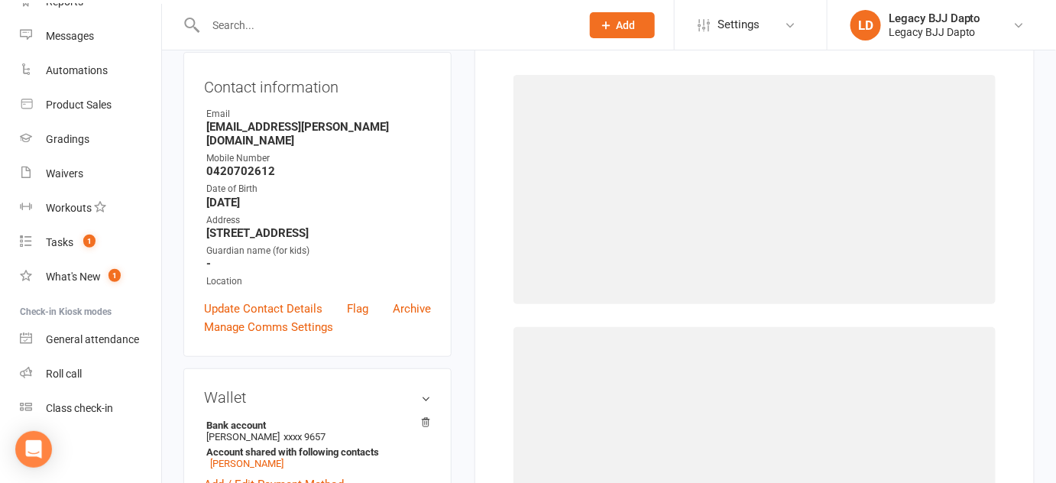
scroll to position [130, 0]
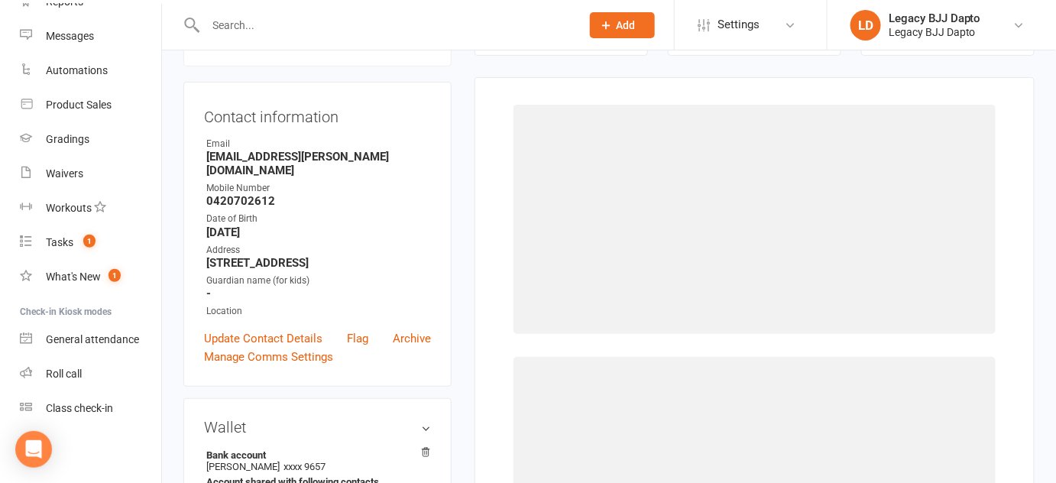
select select "3223"
select select "36166"
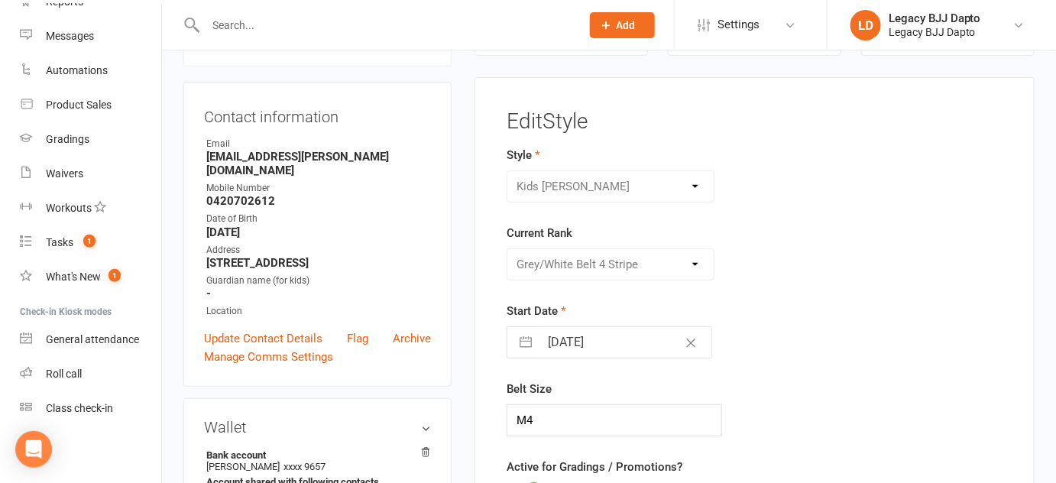
click at [572, 266] on div "Please Select Starting Rank White Belt White Belt - 1 Stripe White Belt - 2 Str…" at bounding box center [611, 264] width 208 height 32
select select "3"
select select "2025"
select select "4"
select select "2025"
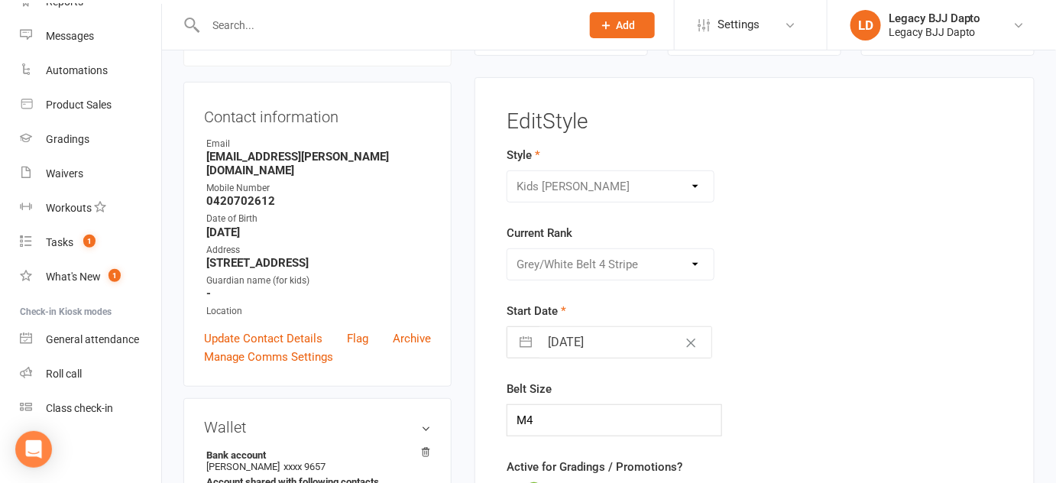
select select "5"
select select "2025"
click at [614, 345] on input "23 May 2025" at bounding box center [626, 342] width 172 height 31
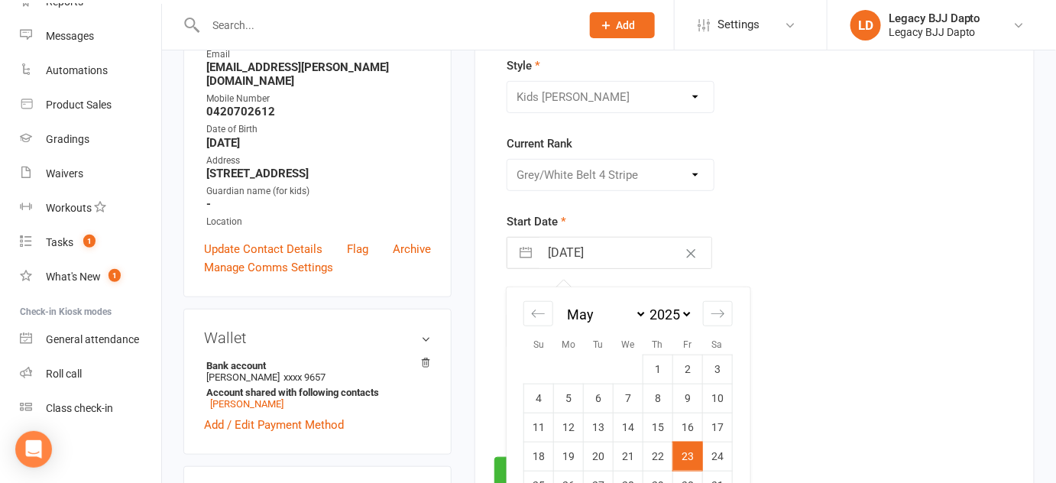
scroll to position [224, 0]
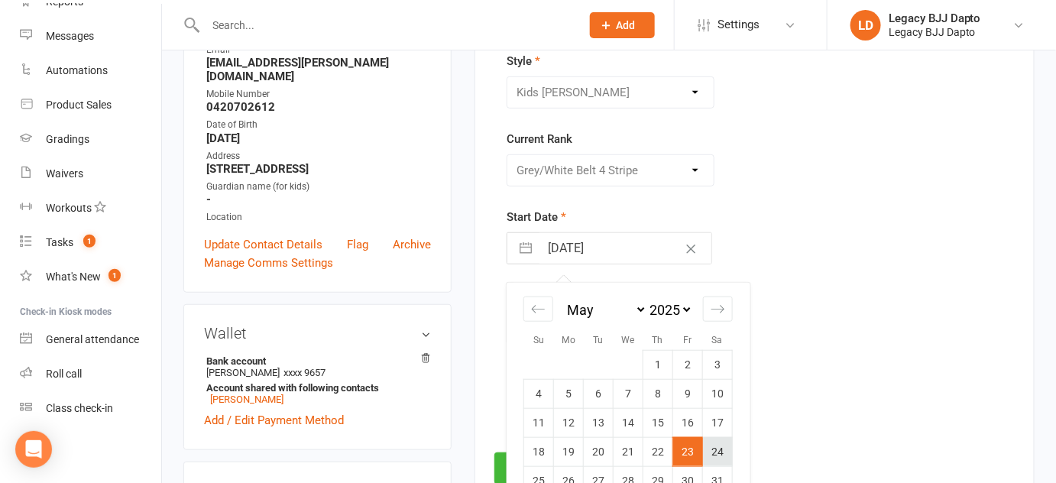
click at [709, 442] on td "24" at bounding box center [718, 451] width 30 height 29
type input "24 May 2025"
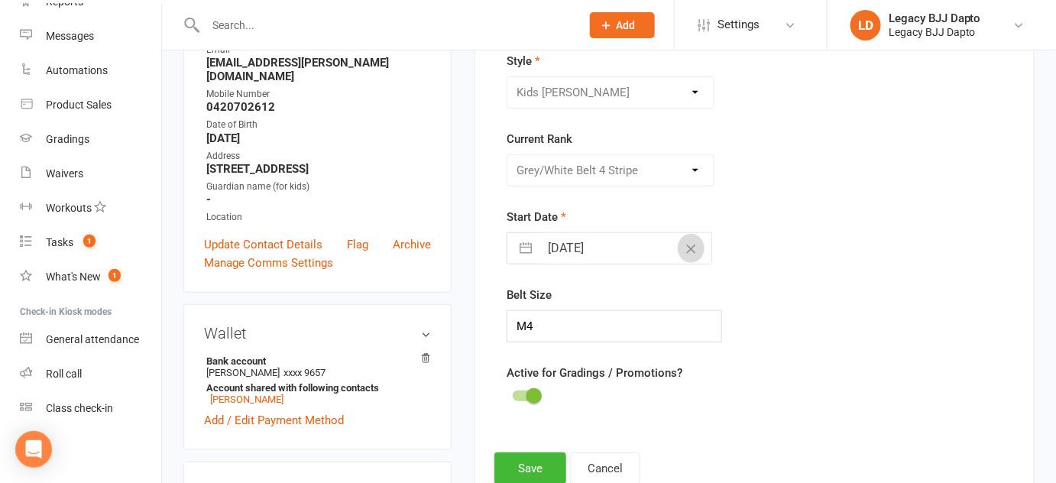
click at [678, 258] on button "Clear Date" at bounding box center [691, 248] width 27 height 29
click at [605, 473] on button "Cancel" at bounding box center [605, 468] width 70 height 32
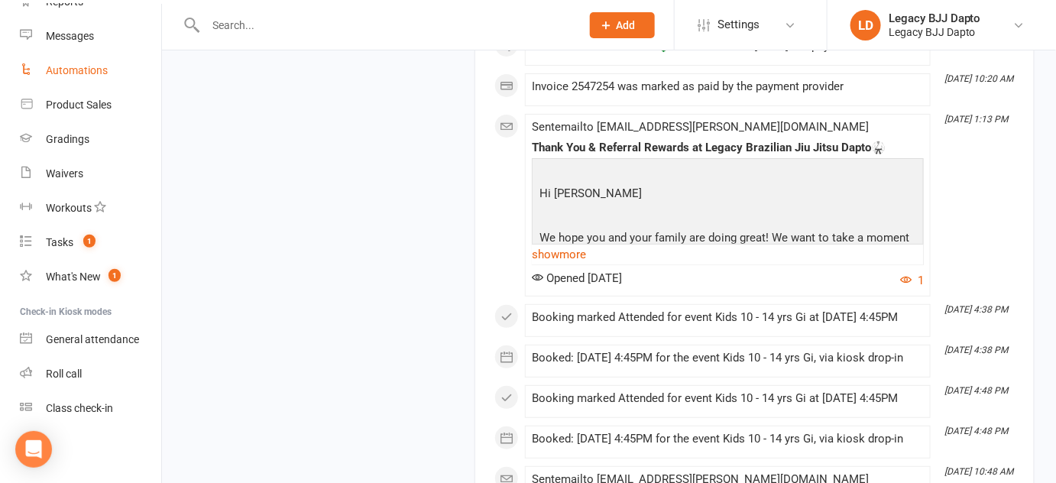
scroll to position [0, 0]
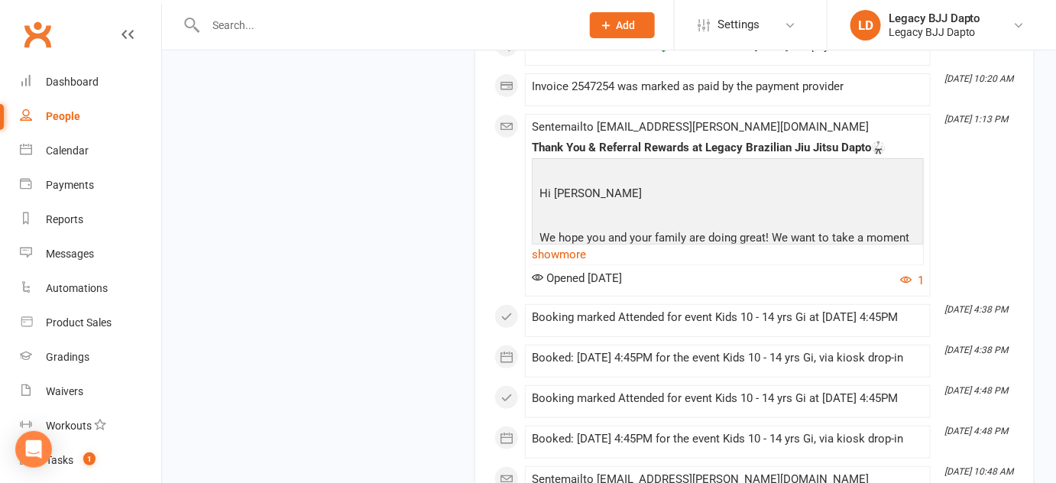
click at [70, 113] on div "People" at bounding box center [63, 116] width 34 height 12
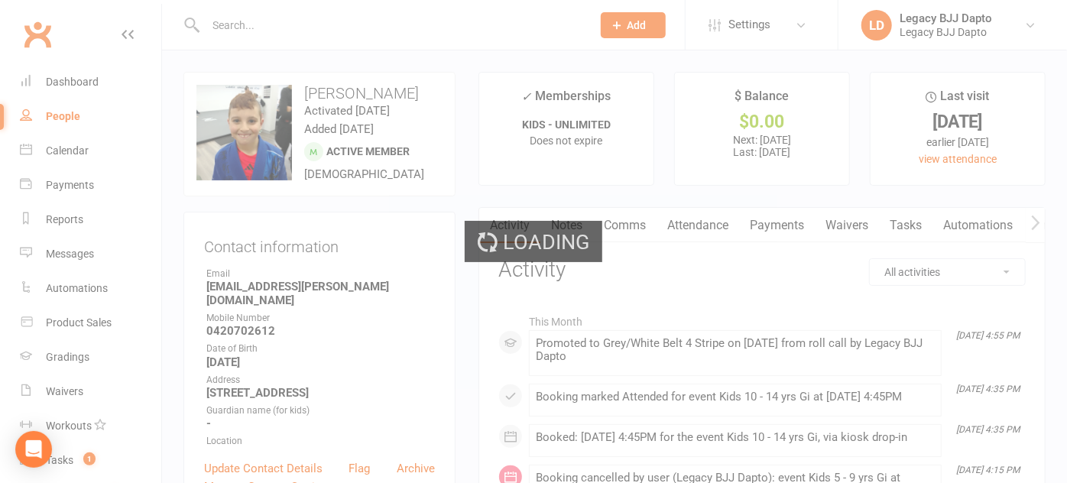
select select "100"
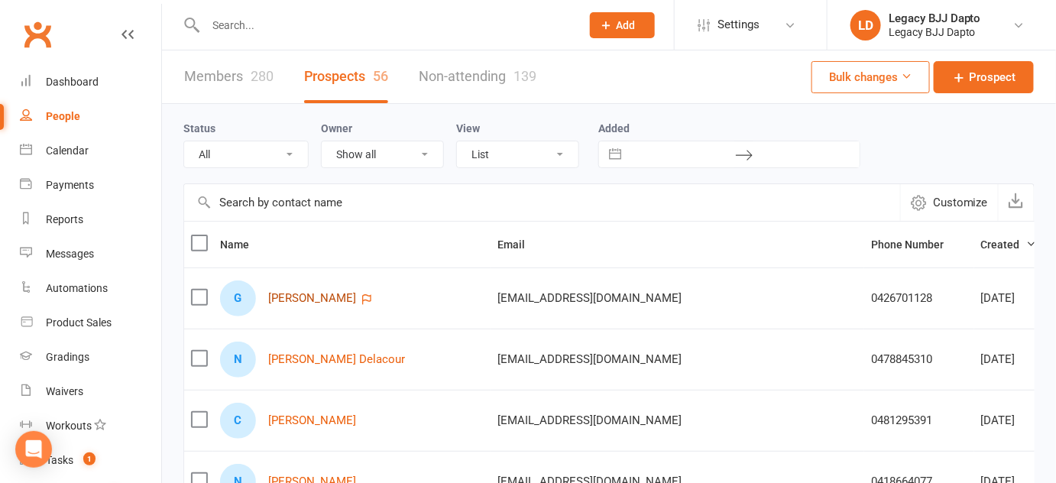
click at [290, 296] on link "[PERSON_NAME]" at bounding box center [312, 298] width 88 height 13
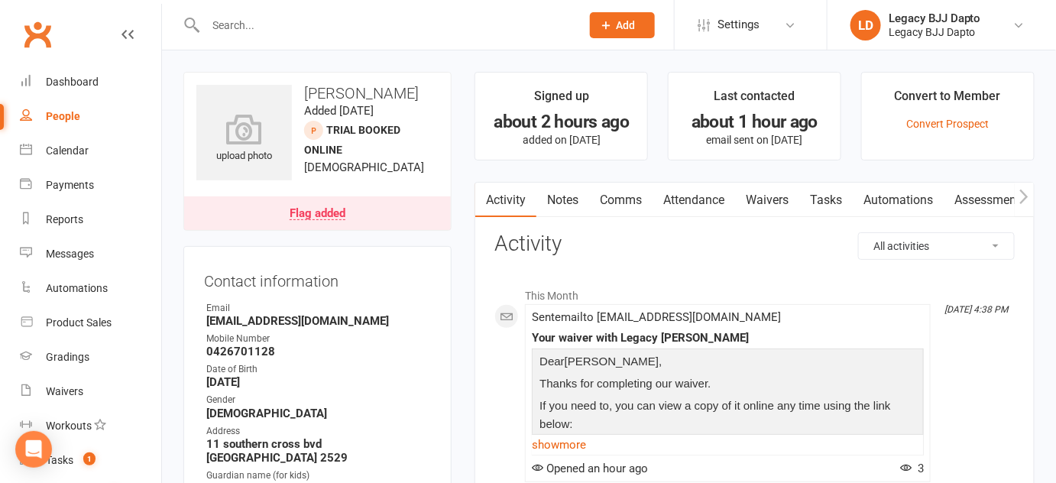
click at [778, 206] on link "Waivers" at bounding box center [767, 200] width 64 height 35
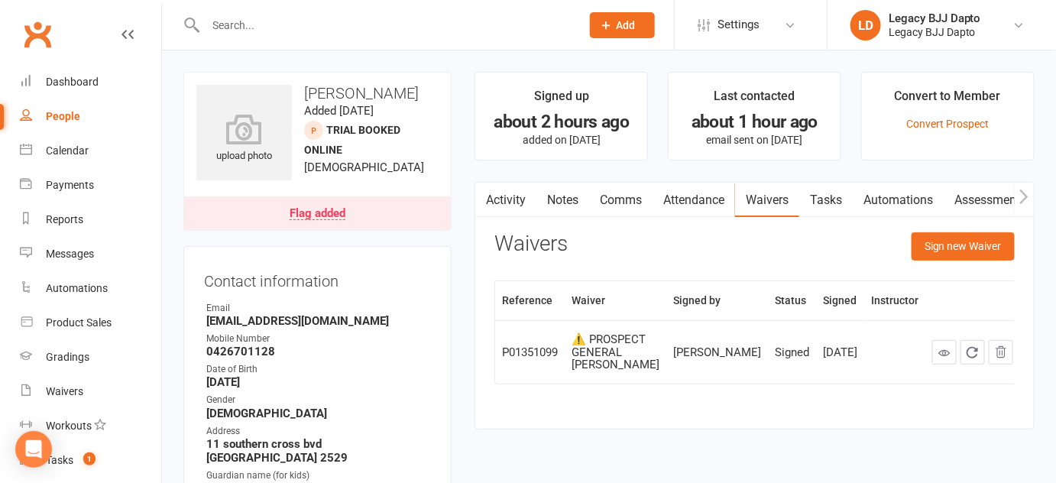
click at [383, 209] on div "upload photo Gabriel Torello Added 15 September, 2025 TRIAL BOOKED ONLINE prosp…" at bounding box center [317, 151] width 268 height 159
click at [389, 230] on link "Flag added" at bounding box center [317, 213] width 267 height 34
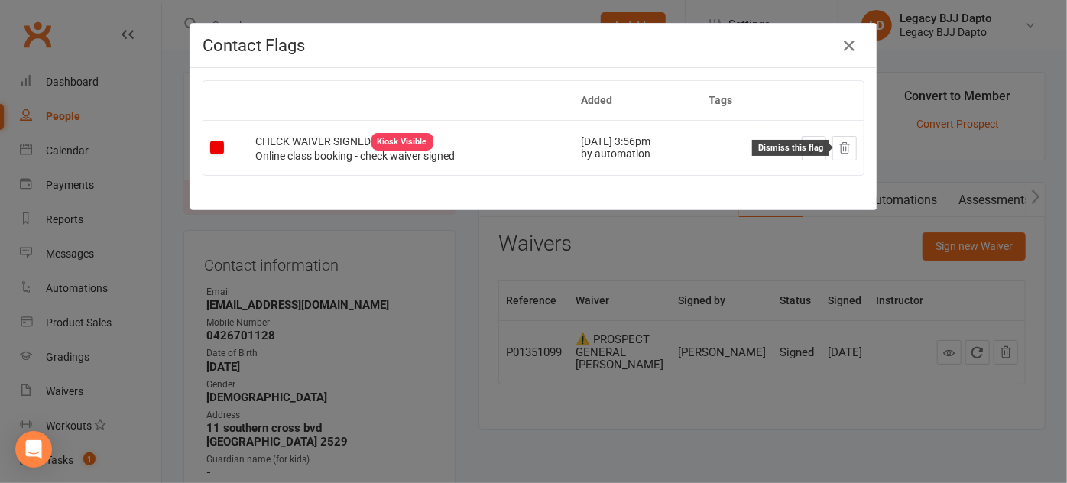
click at [832, 144] on button at bounding box center [844, 148] width 24 height 24
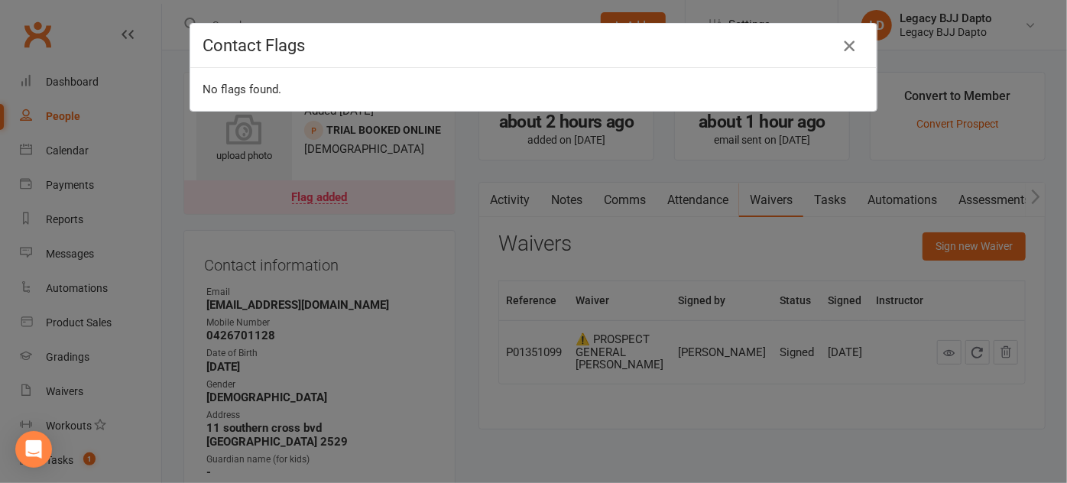
click at [848, 44] on icon "button" at bounding box center [849, 46] width 18 height 18
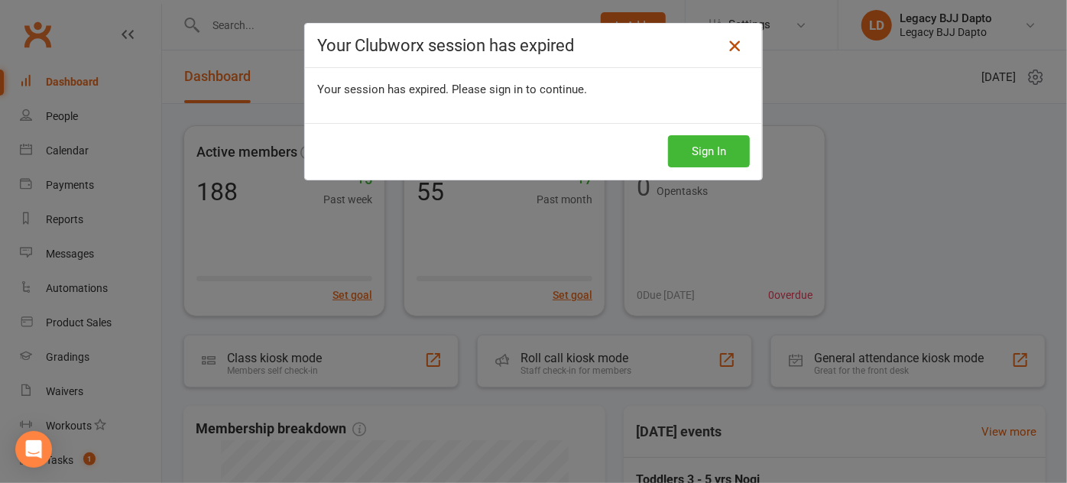
click at [733, 46] on icon at bounding box center [734, 46] width 18 height 18
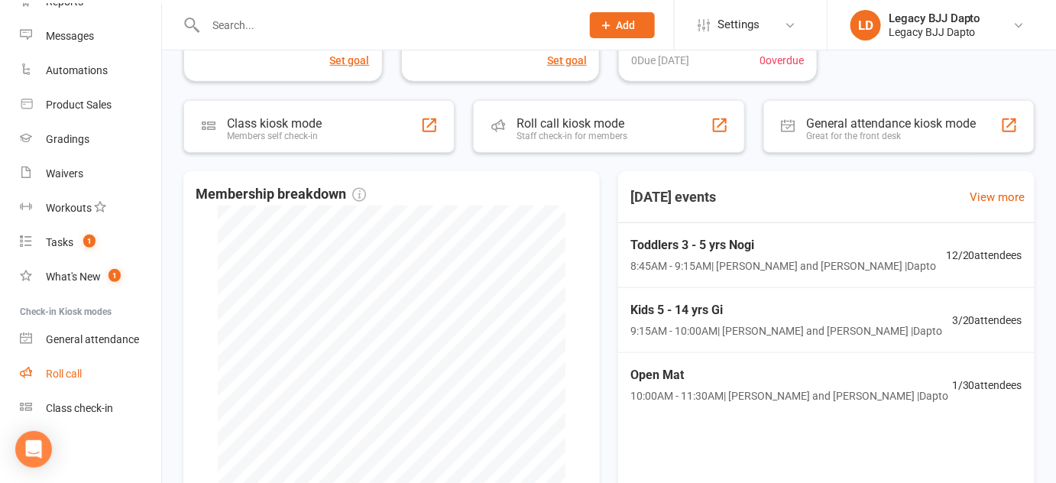
scroll to position [234, 0]
click at [65, 374] on div "Roll call" at bounding box center [64, 374] width 36 height 12
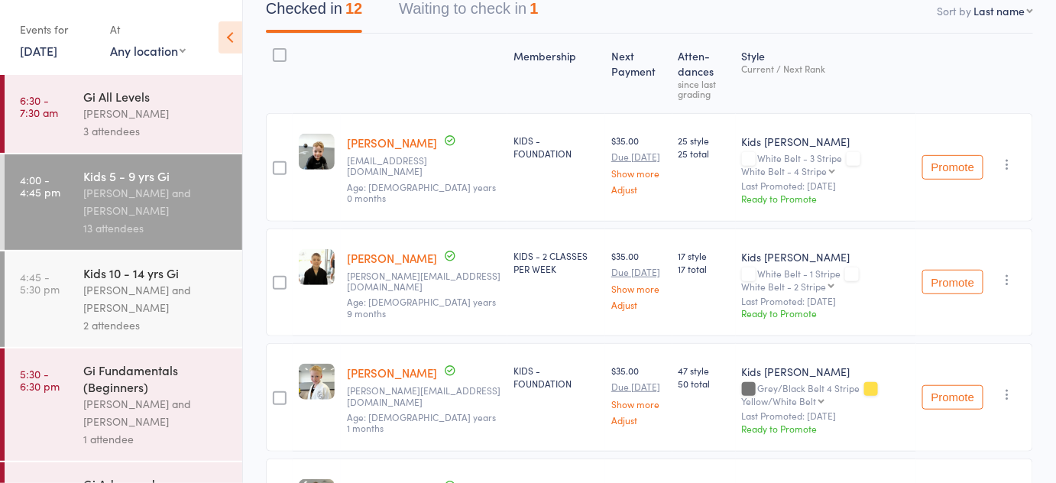
scroll to position [141, 0]
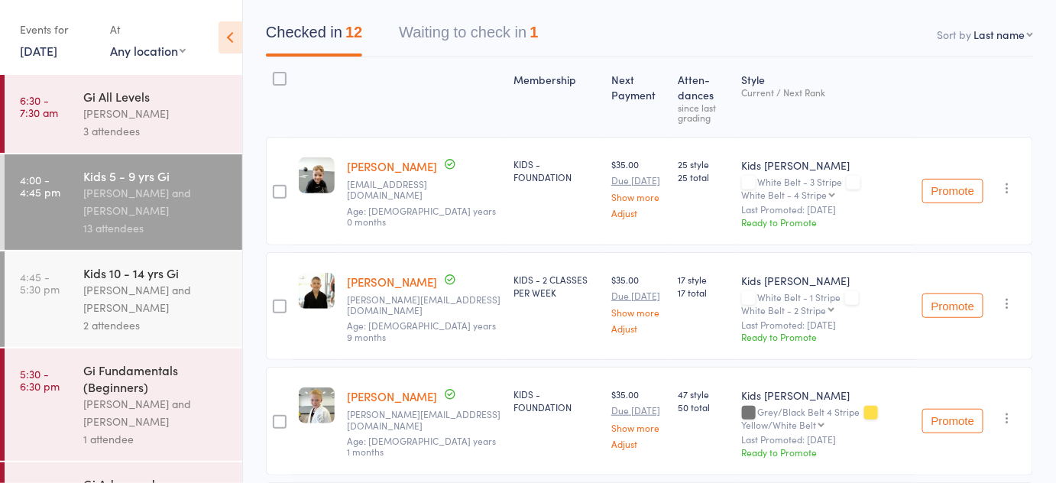
click at [159, 263] on div "Kids 10 - 14 yrs Gi Pietro Bressan and Diego Gutierrez 2 attendees" at bounding box center [162, 299] width 159 height 96
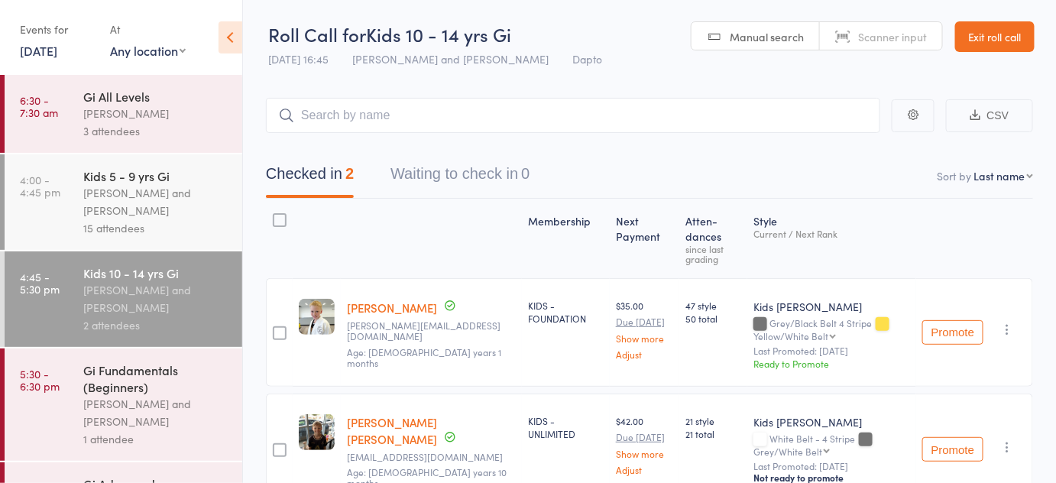
click at [187, 232] on div "15 attendees" at bounding box center [156, 228] width 146 height 18
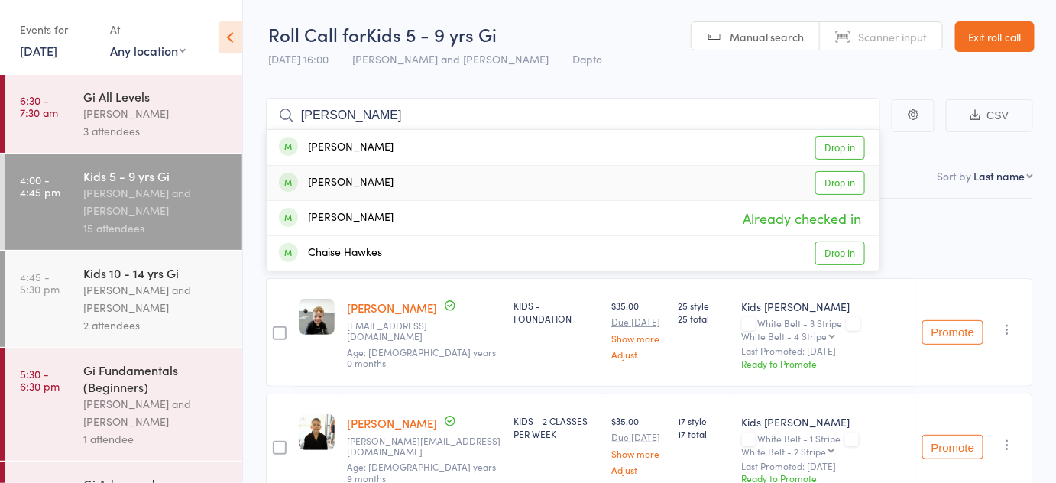
type input "charlie"
click at [832, 183] on link "Drop in" at bounding box center [840, 183] width 50 height 24
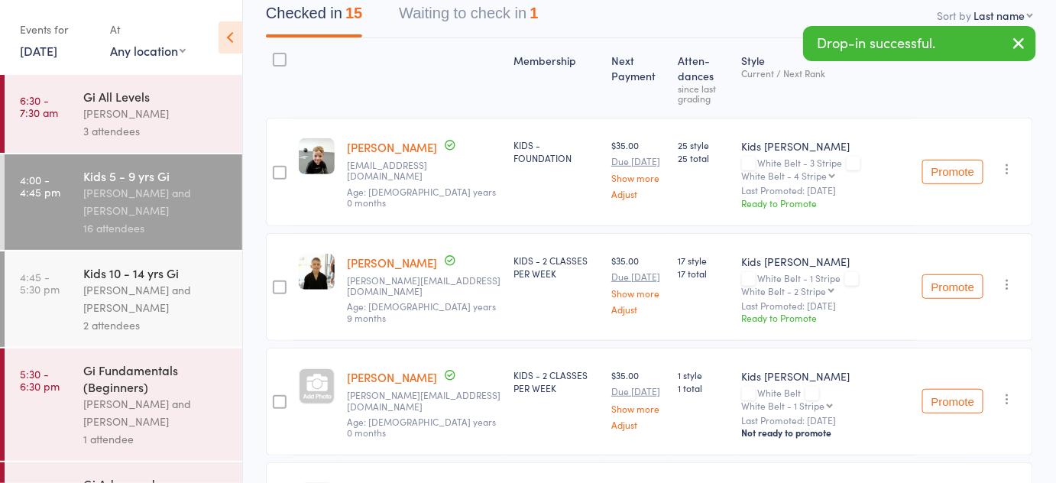
scroll to position [153, 0]
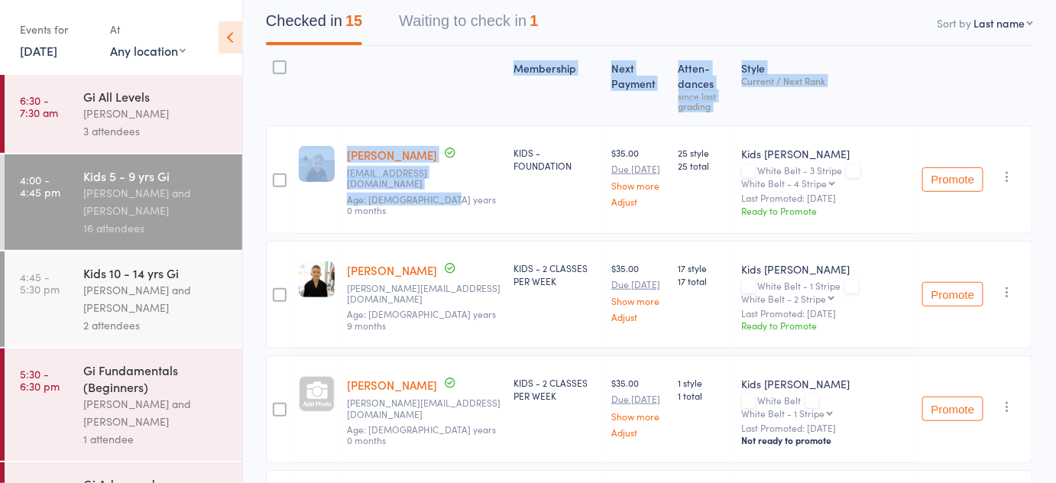
drag, startPoint x: 395, startPoint y: 63, endPoint x: 416, endPoint y: 304, distance: 242.4
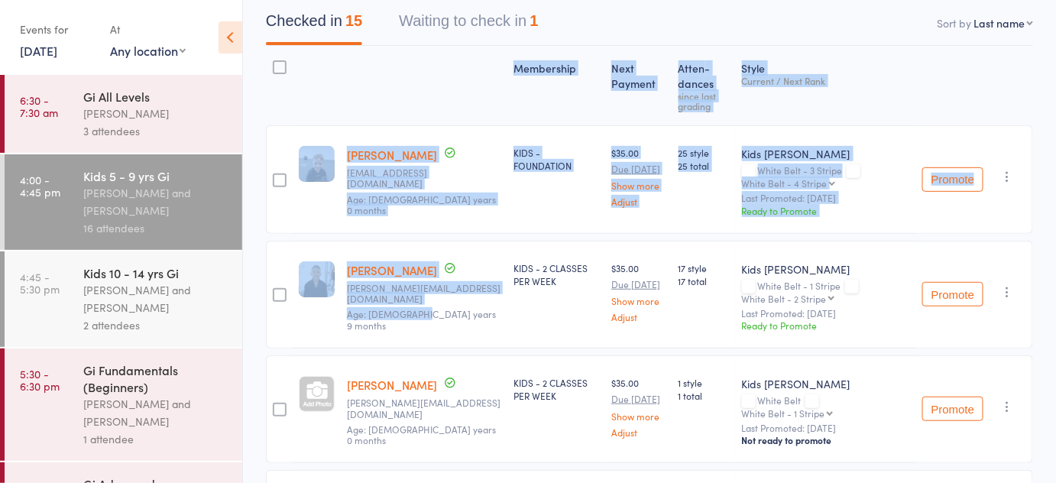
click at [432, 111] on div at bounding box center [424, 86] width 167 height 66
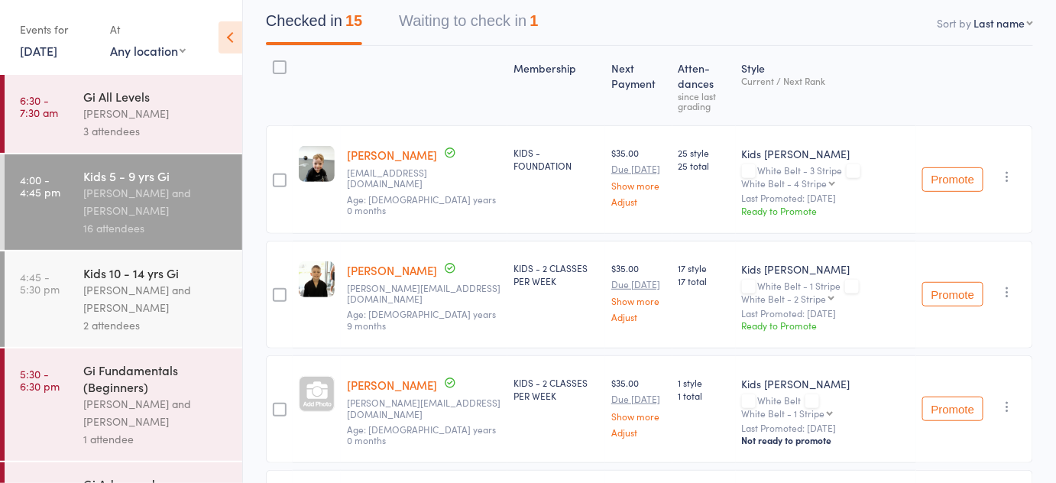
click at [413, 81] on div at bounding box center [424, 86] width 167 height 66
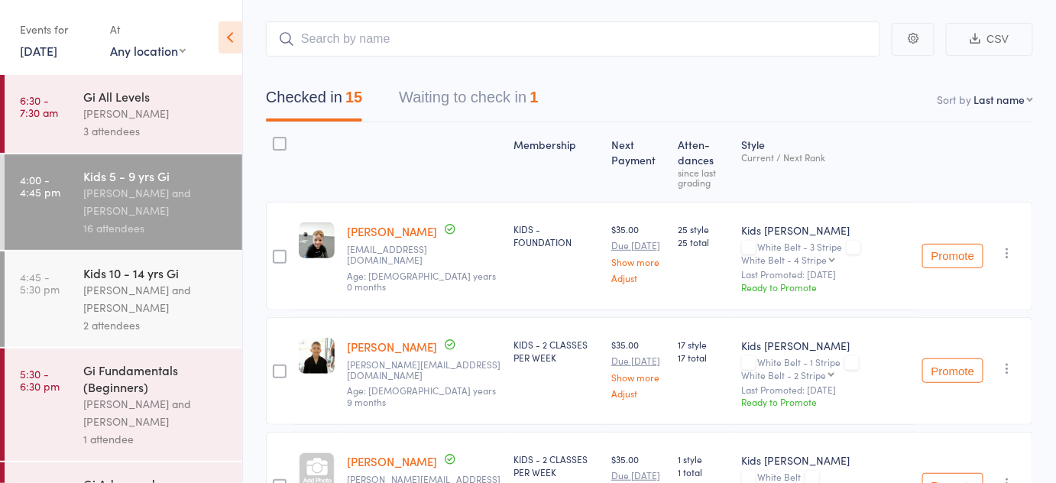
scroll to position [0, 0]
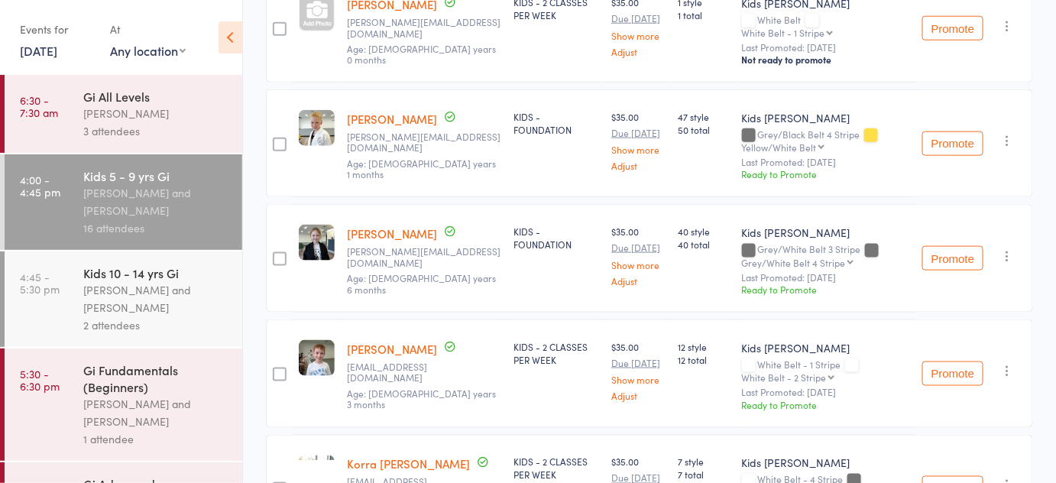
scroll to position [533, 0]
click at [1009, 140] on icon "button" at bounding box center [1007, 141] width 15 height 15
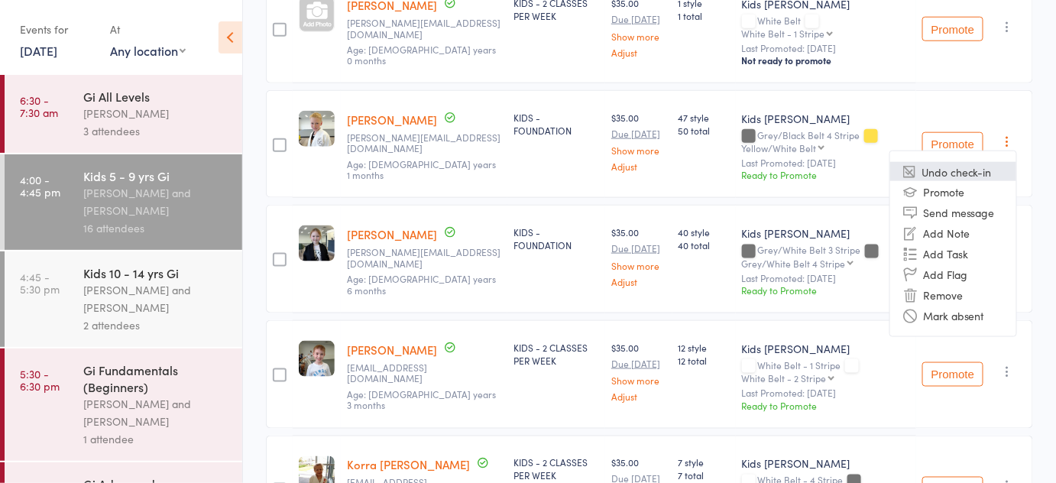
click at [909, 170] on icon at bounding box center [909, 172] width 12 height 12
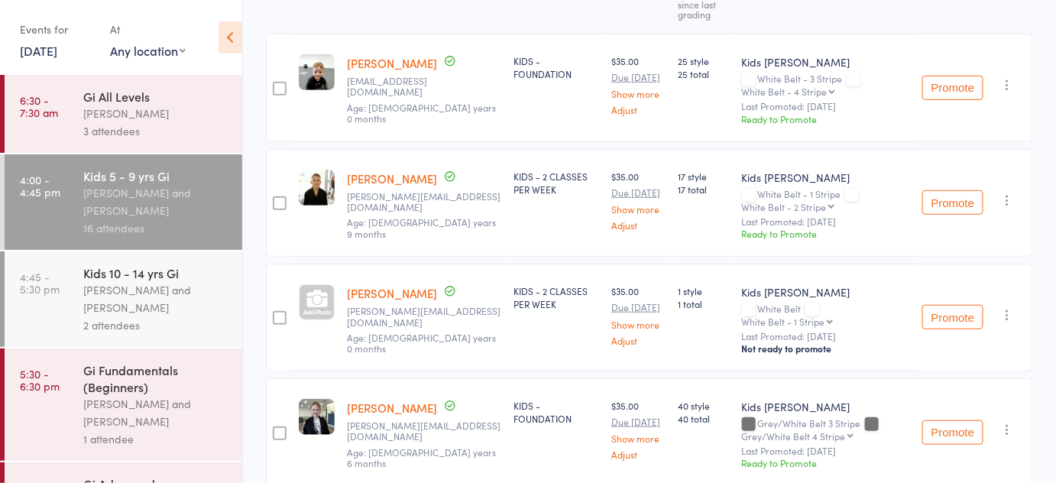
scroll to position [0, 0]
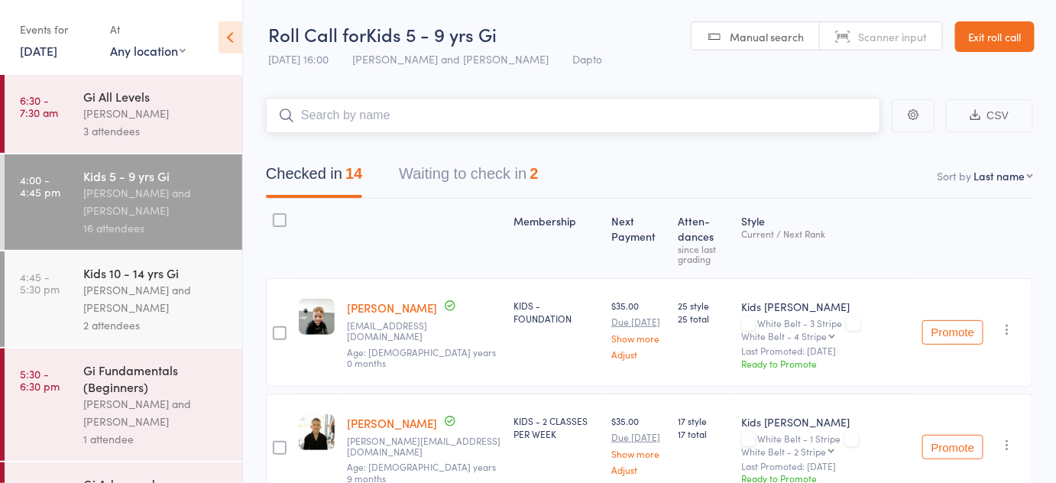
click at [486, 107] on input "search" at bounding box center [573, 115] width 614 height 35
type input "ryken"
click at [843, 142] on link "Drop in" at bounding box center [840, 148] width 50 height 24
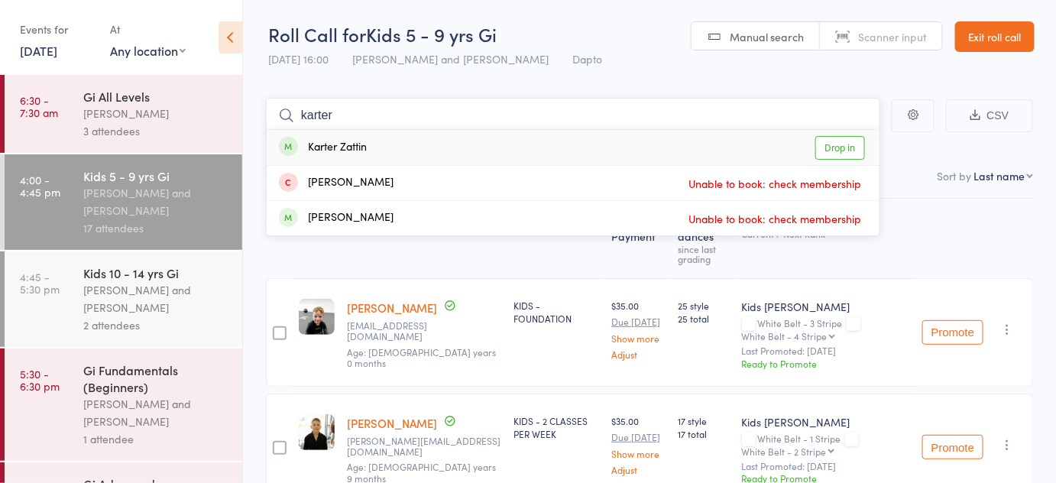
type input "karter"
click at [821, 146] on link "Drop in" at bounding box center [840, 148] width 50 height 24
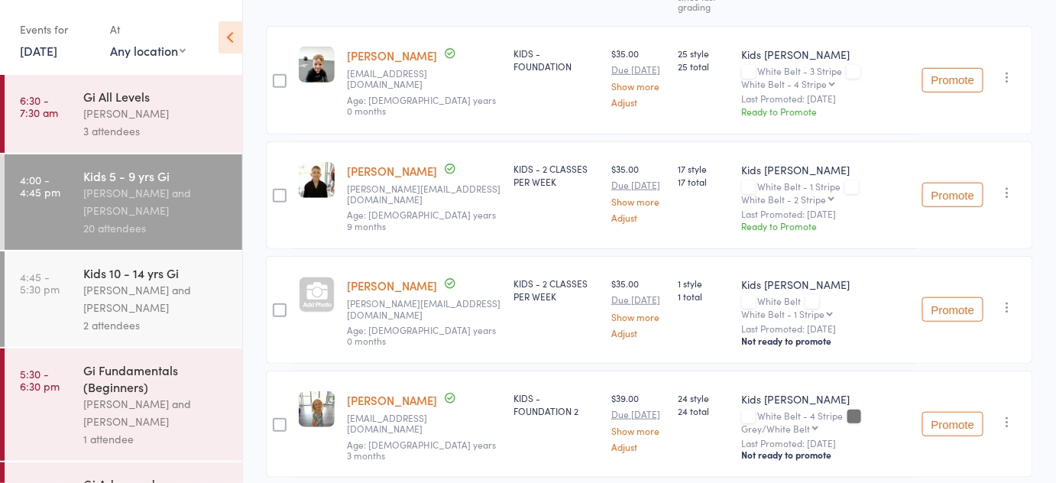
scroll to position [319, 0]
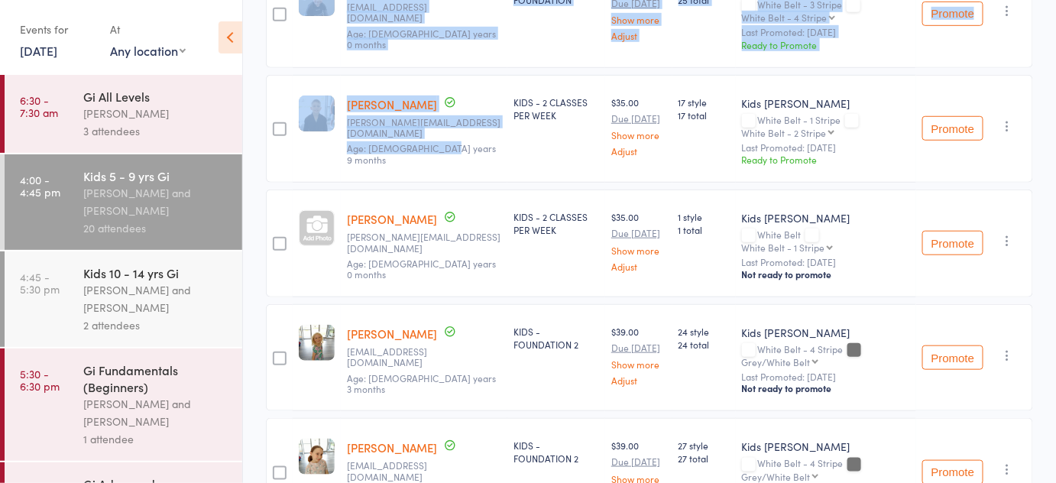
drag, startPoint x: 250, startPoint y: 58, endPoint x: 469, endPoint y: 128, distance: 230.1
click at [490, 143] on small "Age: 9 years 9 months" at bounding box center [424, 154] width 154 height 22
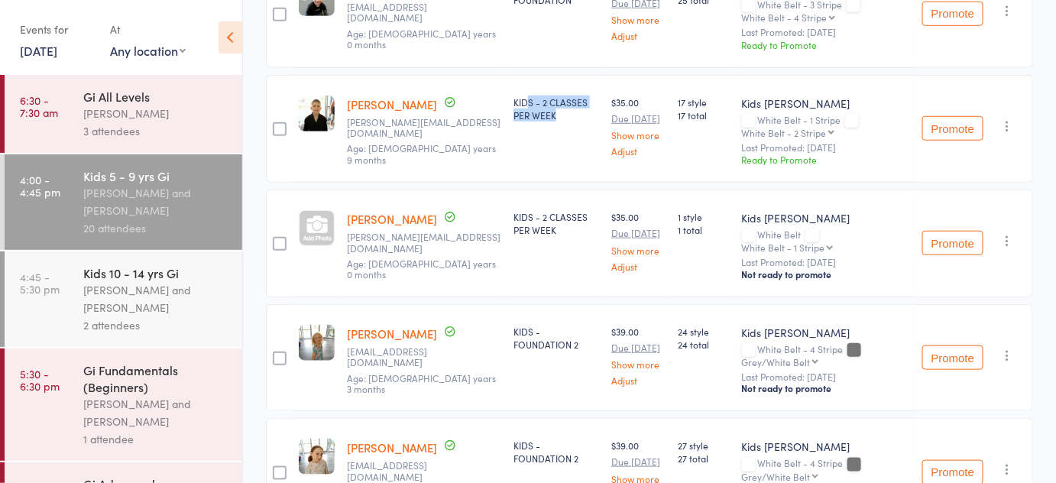
drag, startPoint x: 570, startPoint y: 151, endPoint x: 537, endPoint y: 81, distance: 77.6
click at [537, 81] on div "KIDS - 2 CLASSES PER WEEK" at bounding box center [556, 129] width 98 height 109
click at [528, 76] on div "KIDS - 2 CLASSES PER WEEK" at bounding box center [556, 129] width 98 height 109
drag, startPoint x: 528, startPoint y: 76, endPoint x: 572, endPoint y: 122, distance: 62.7
click at [572, 122] on div "KIDS - 2 CLASSES PER WEEK" at bounding box center [556, 129] width 98 height 109
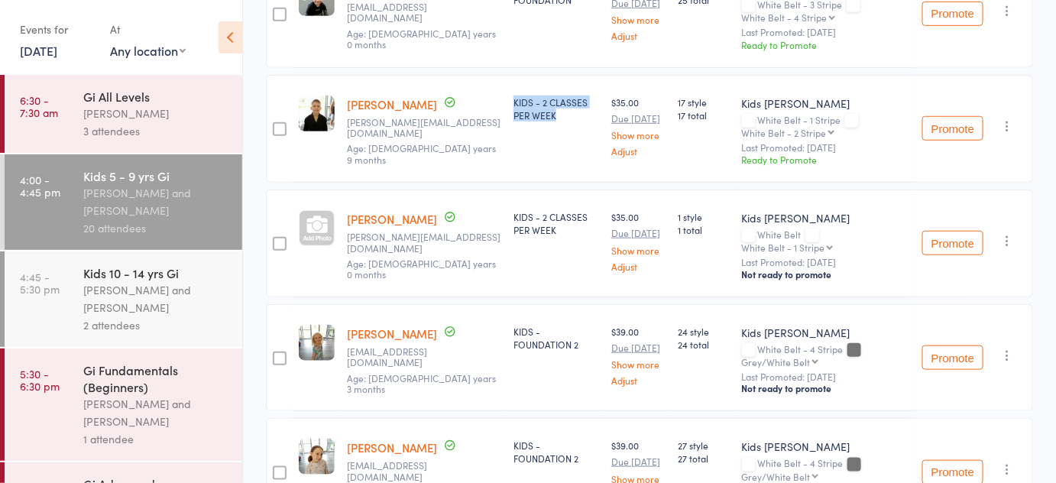
click at [572, 122] on div "KIDS - 2 CLASSES PER WEEK" at bounding box center [556, 129] width 98 height 109
click at [566, 114] on div "KIDS - 2 CLASSES PER WEEK" at bounding box center [557, 109] width 86 height 26
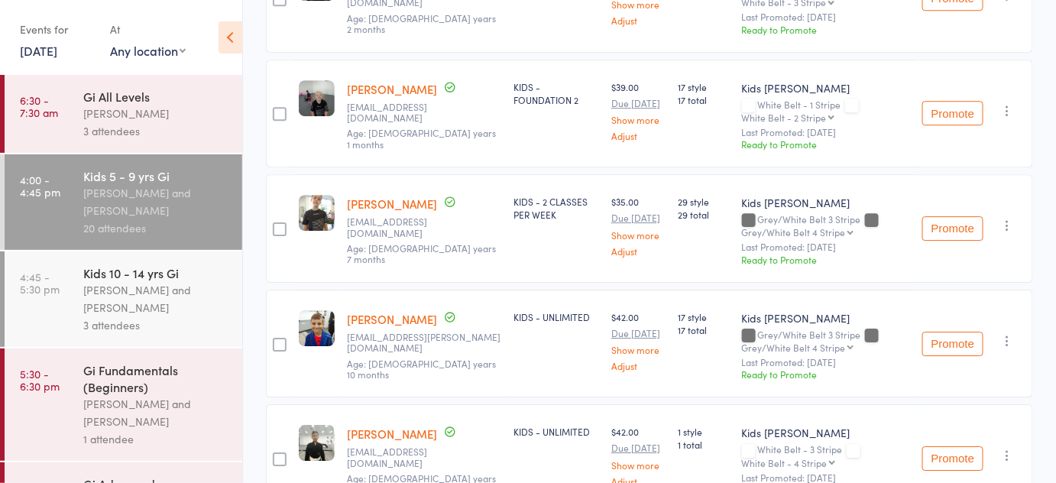
scroll to position [1420, 0]
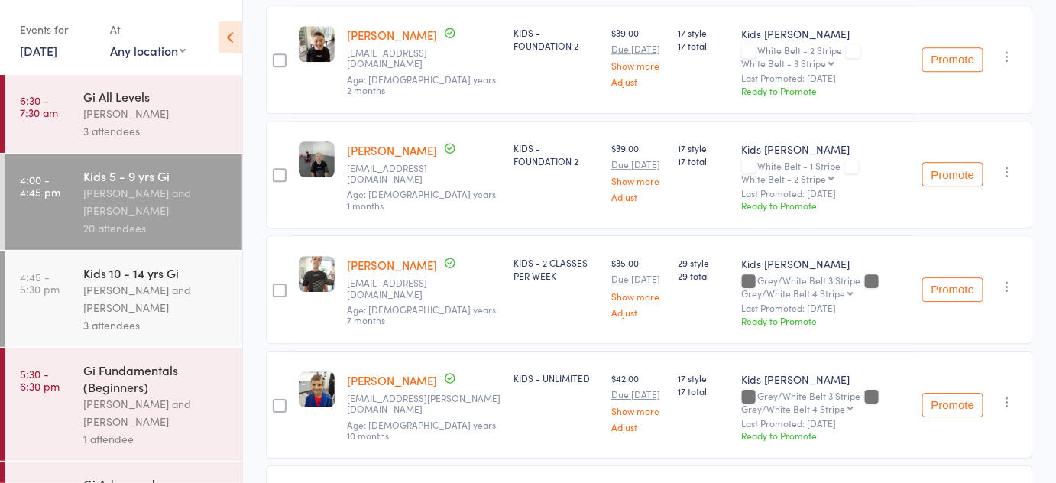
click at [1006, 49] on icon "button" at bounding box center [1007, 56] width 15 height 15
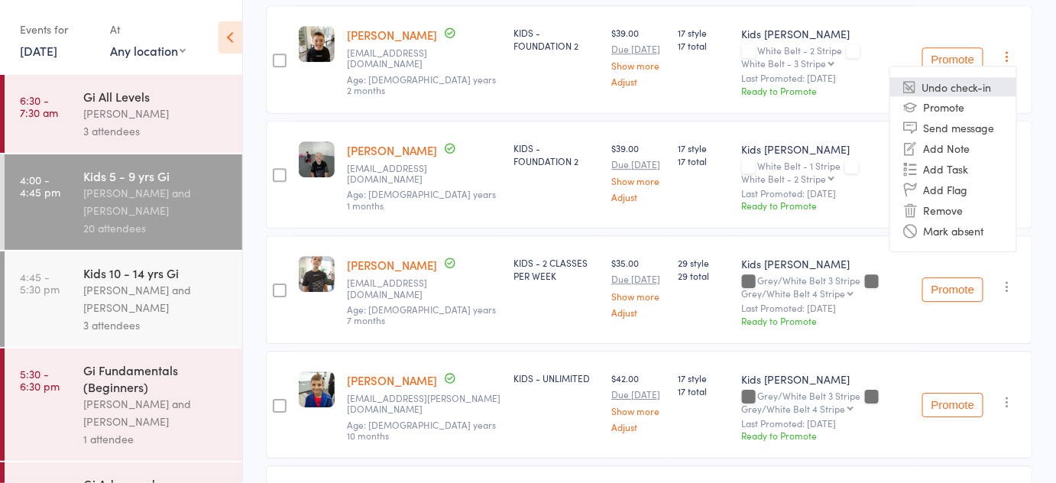
click at [976, 77] on li "Undo check-in" at bounding box center [953, 86] width 126 height 19
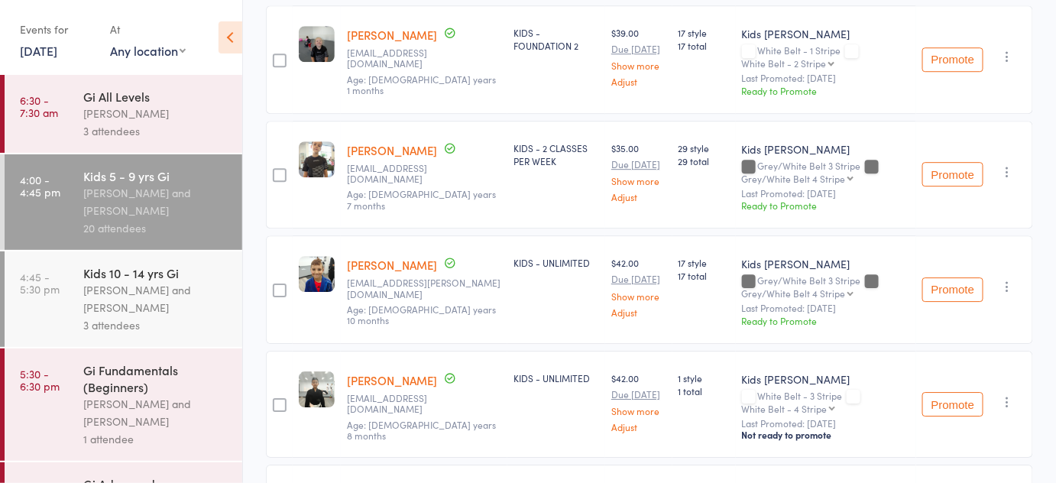
scroll to position [1307, 0]
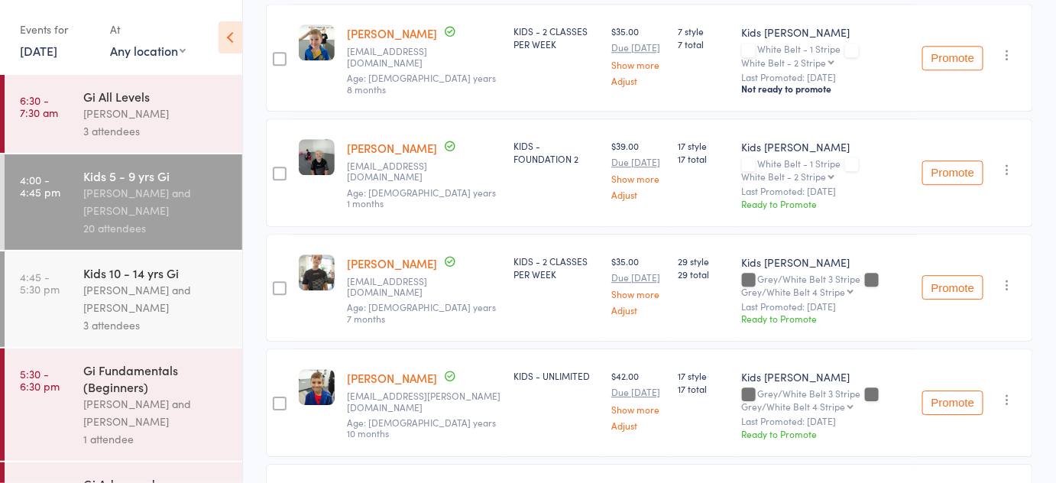
click at [86, 302] on div "[PERSON_NAME] and [PERSON_NAME]" at bounding box center [156, 298] width 146 height 35
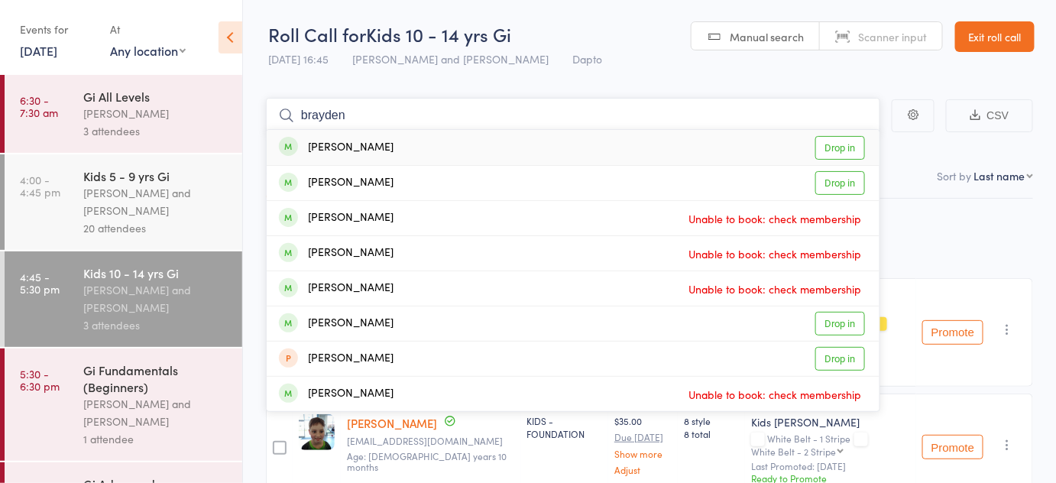
type input "brayden"
click at [860, 140] on link "Drop in" at bounding box center [840, 148] width 50 height 24
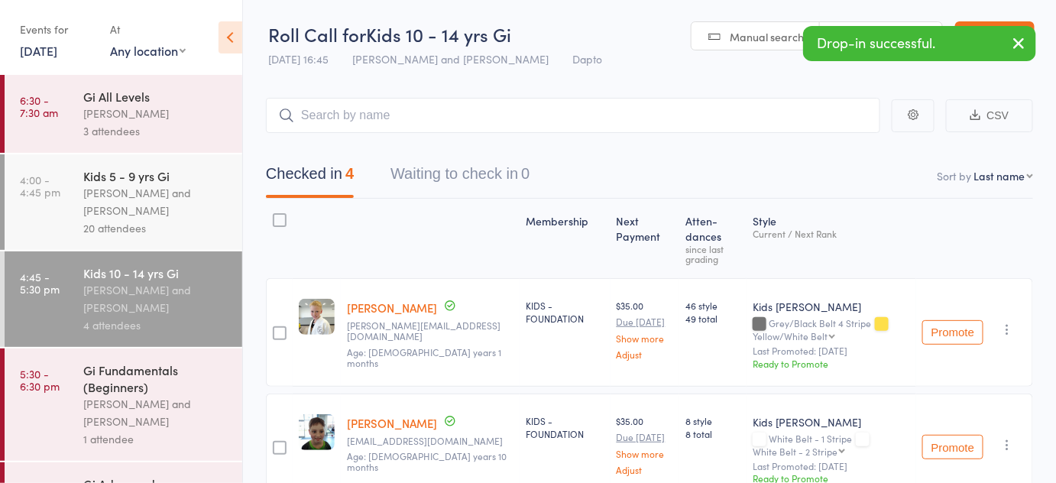
click at [1003, 442] on icon "button" at bounding box center [1007, 444] width 15 height 15
click at [922, 472] on li "Undo check-in" at bounding box center [953, 474] width 126 height 19
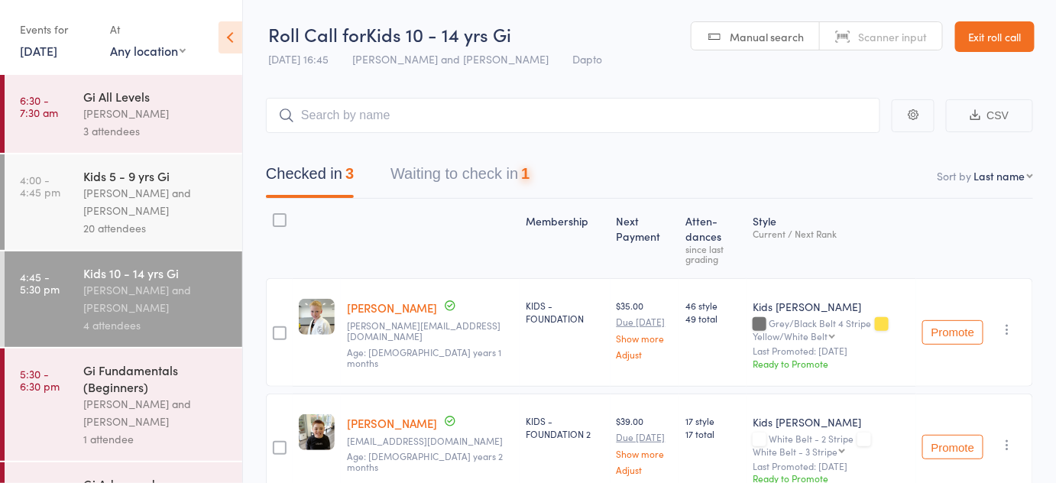
click at [118, 238] on div "Kids 5 - 9 yrs Gi Diego Gutierrez and Pietro Bressan 20 attendees" at bounding box center [162, 202] width 159 height 96
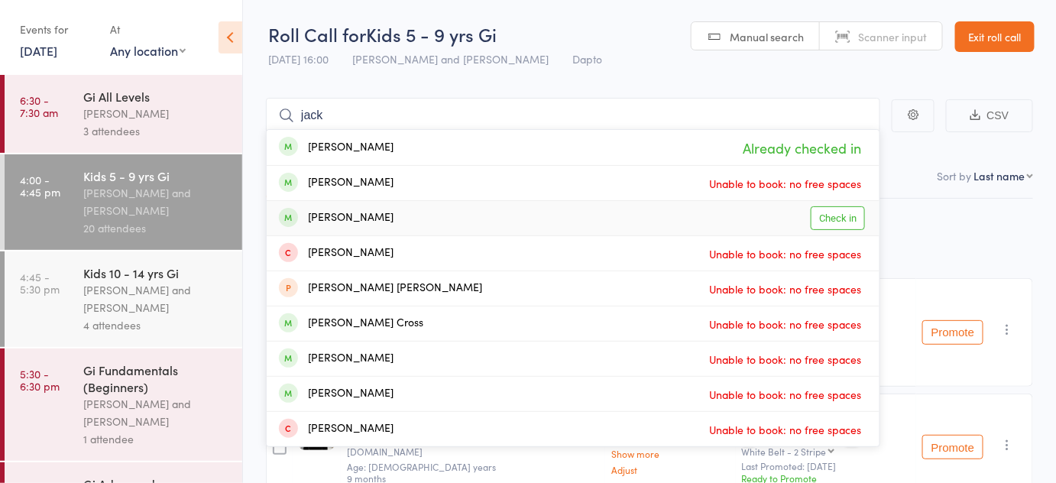
type input "jack"
click at [833, 229] on link "Check in" at bounding box center [838, 218] width 54 height 24
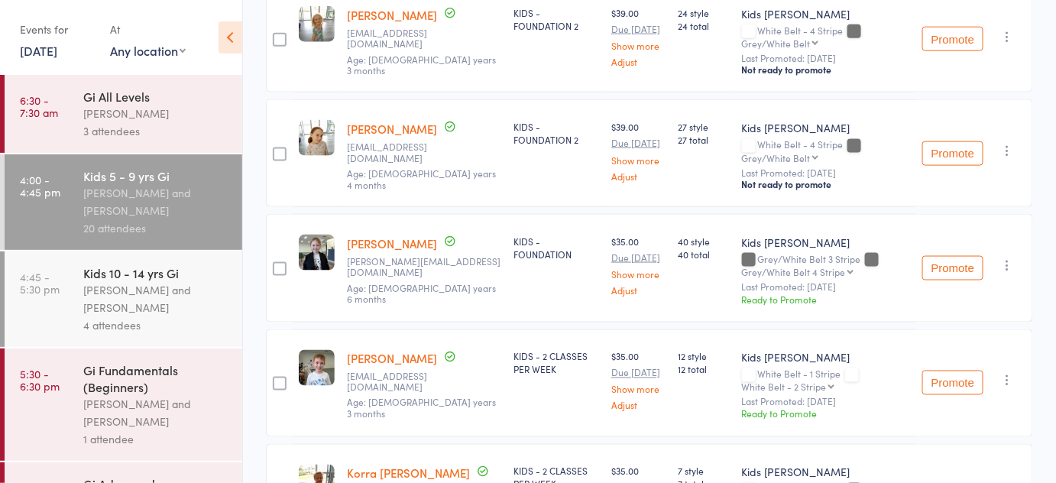
scroll to position [637, 0]
click at [933, 268] on button "Promote" at bounding box center [952, 268] width 61 height 24
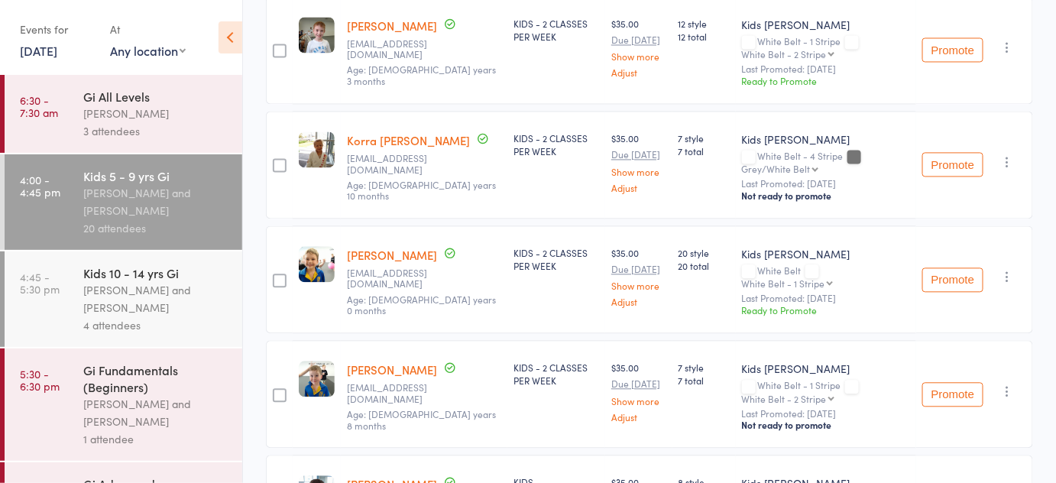
scroll to position [966, 0]
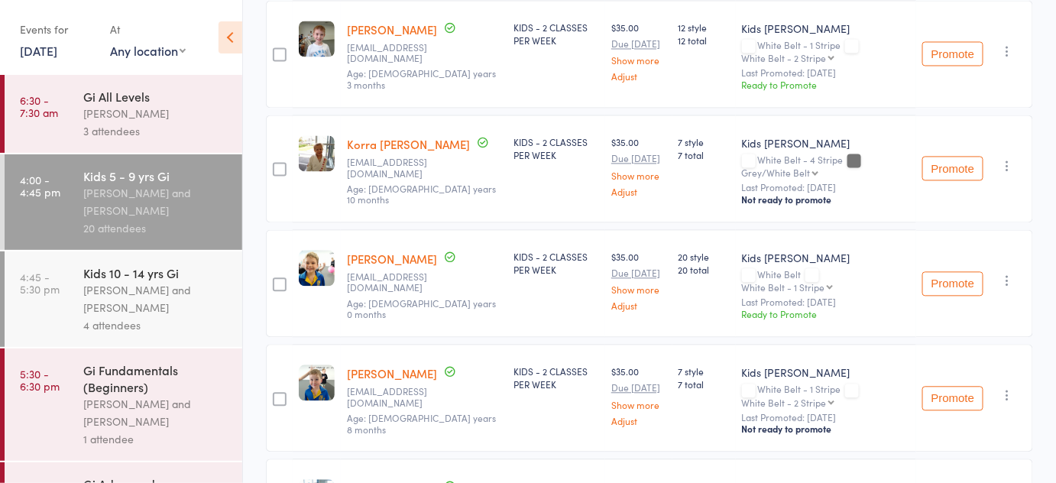
click at [926, 50] on button "Promote" at bounding box center [952, 54] width 61 height 24
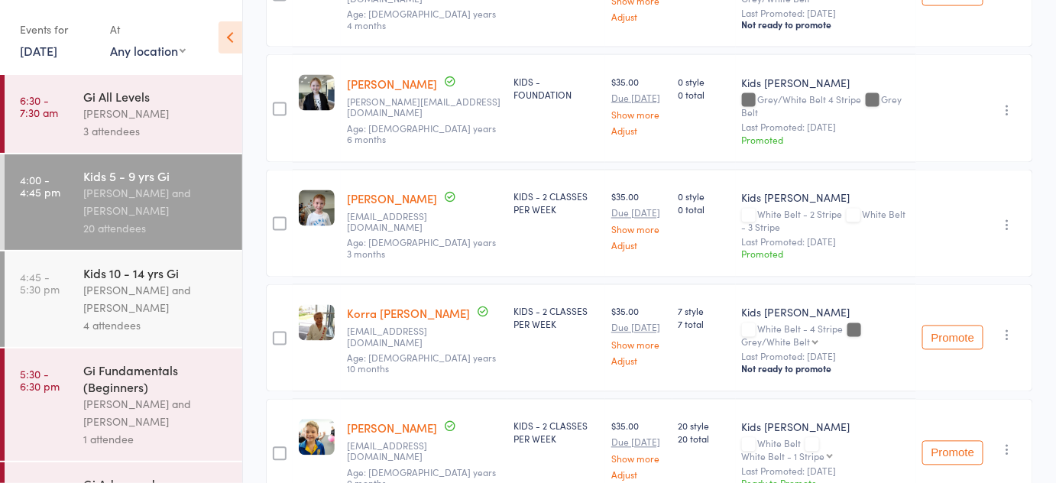
scroll to position [796, 0]
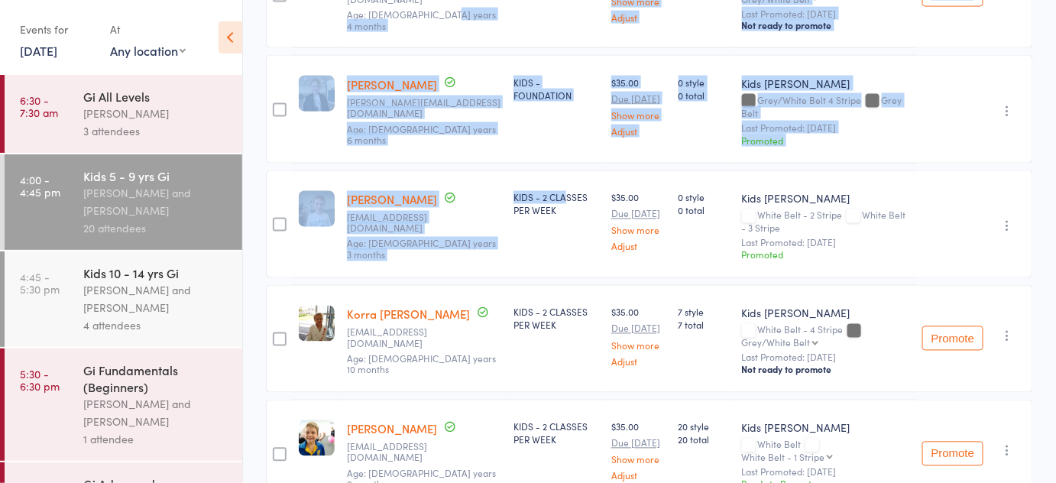
drag, startPoint x: 517, startPoint y: 38, endPoint x: 578, endPoint y: 186, distance: 160.1
click at [578, 191] on div "KIDS - 2 CLASSES PER WEEK" at bounding box center [557, 204] width 86 height 26
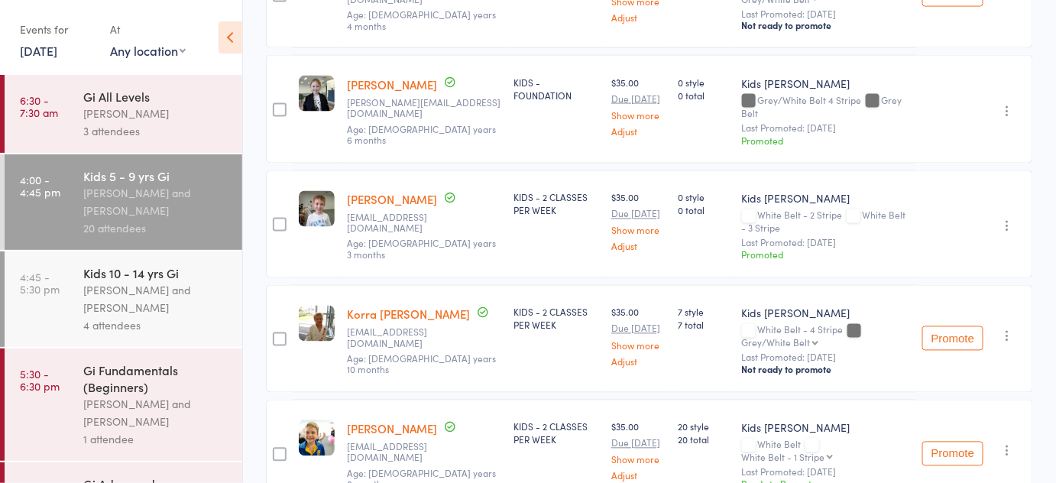
click at [569, 195] on div "KIDS - 2 CLASSES PER WEEK" at bounding box center [557, 204] width 86 height 26
drag, startPoint x: 569, startPoint y: 195, endPoint x: 524, endPoint y: 183, distance: 46.7
click at [524, 183] on div "KIDS - 2 CLASSES PER WEEK" at bounding box center [556, 224] width 98 height 109
click at [503, 55] on div "Rylee Hurt l.benham@hotmail.com Age: 7 years 6 months" at bounding box center [424, 109] width 167 height 109
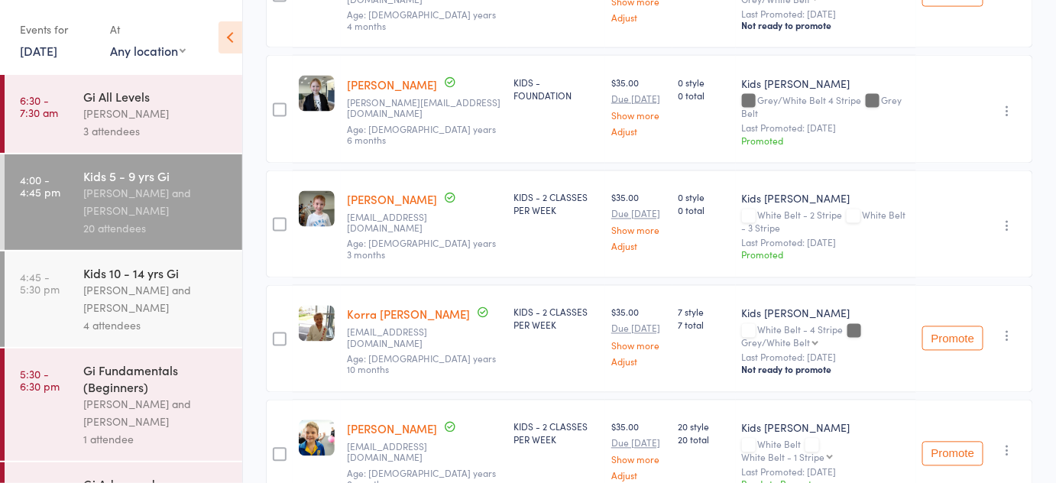
click at [507, 67] on div "Rylee Hurt l.benham@hotmail.com Age: 7 years 6 months" at bounding box center [424, 109] width 167 height 109
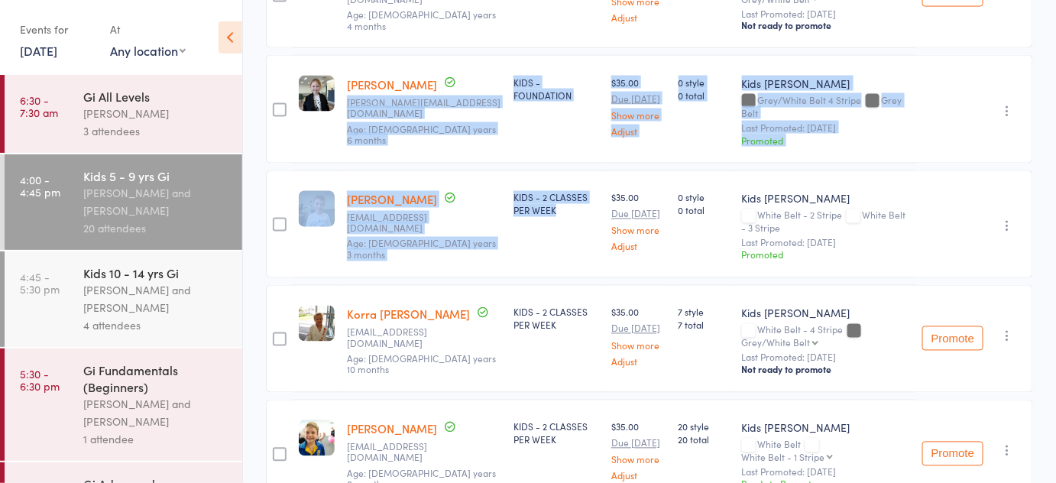
drag, startPoint x: 508, startPoint y: 67, endPoint x: 547, endPoint y: 227, distance: 164.4
click at [559, 262] on div "KIDS - 2 CLASSES PER WEEK" at bounding box center [556, 224] width 98 height 109
drag, startPoint x: 559, startPoint y: 262, endPoint x: 494, endPoint y: 68, distance: 204.5
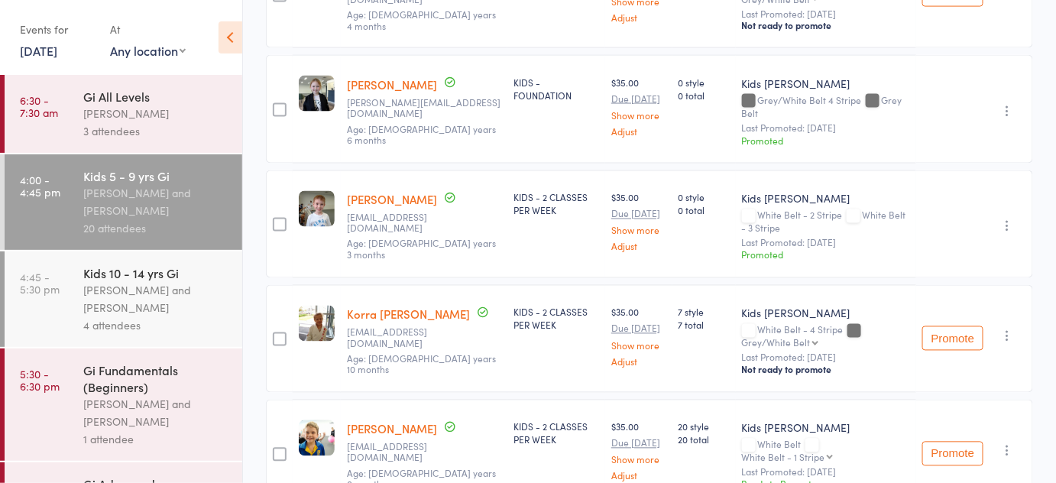
click at [494, 68] on div "Rylee Hurt l.benham@hotmail.com Age: 7 years 6 months" at bounding box center [424, 109] width 167 height 109
click at [507, 60] on div "Rylee Hurt l.benham@hotmail.com Age: 7 years 6 months" at bounding box center [424, 109] width 167 height 109
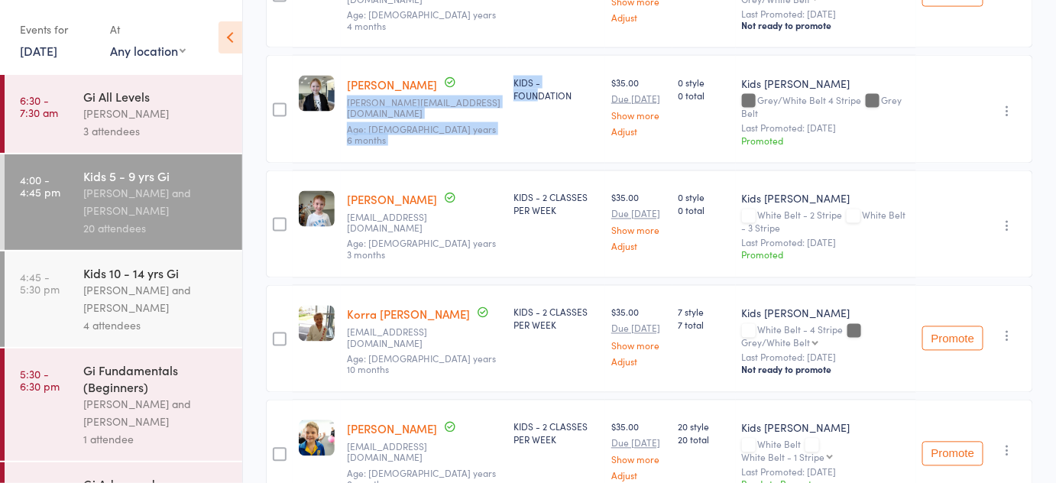
drag, startPoint x: 515, startPoint y: 70, endPoint x: 546, endPoint y: 122, distance: 61.3
click at [546, 122] on member-row "edit Rylee Hurt l.benham@hotmail.com Age: 7 years 6 months KIDS - FOUNDATION $3…" at bounding box center [649, 109] width 767 height 109
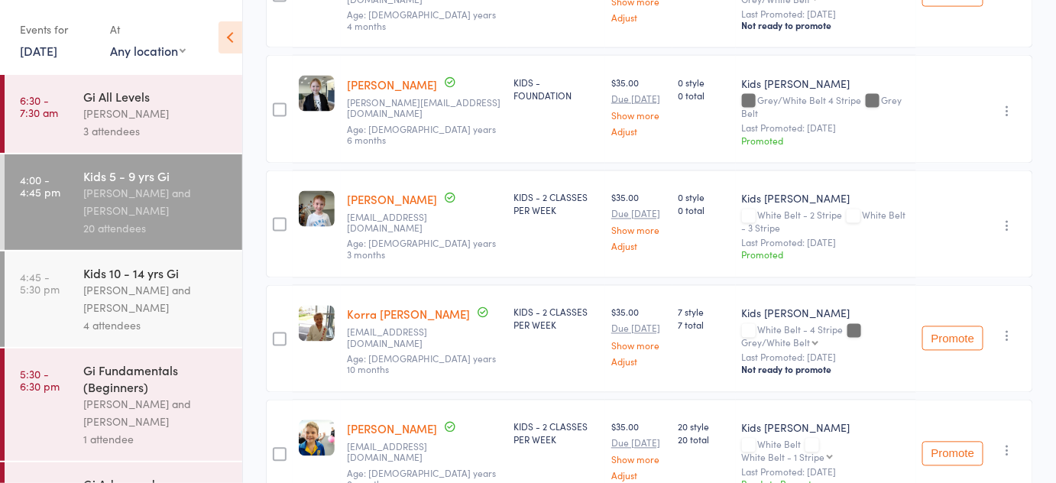
click at [562, 117] on div "KIDS - FOUNDATION" at bounding box center [556, 109] width 98 height 109
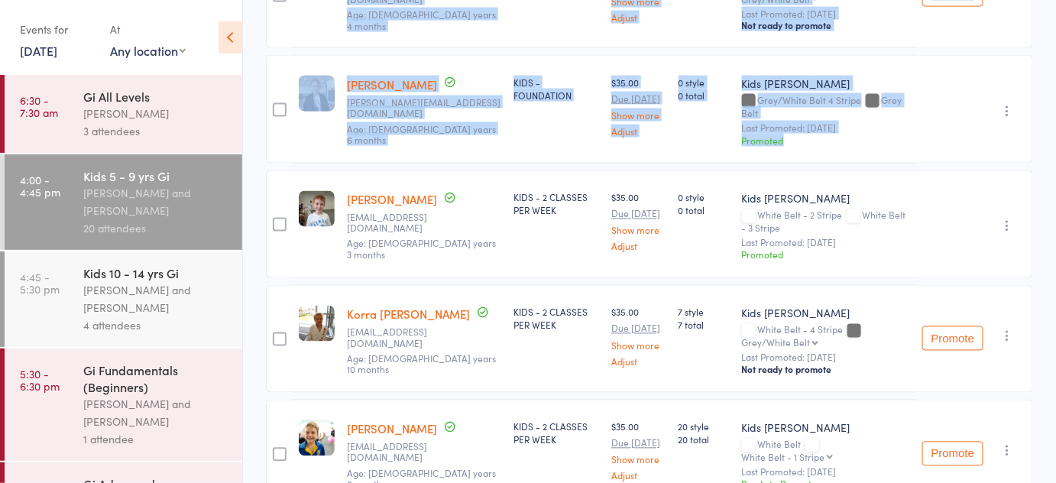
drag, startPoint x: 261, startPoint y: 56, endPoint x: 1023, endPoint y: 105, distance: 763.6
click at [1023, 105] on main "CSV Checked in 18 Waiting to check in 2 Sort by Last name First name Last name …" at bounding box center [649, 452] width 813 height 2346
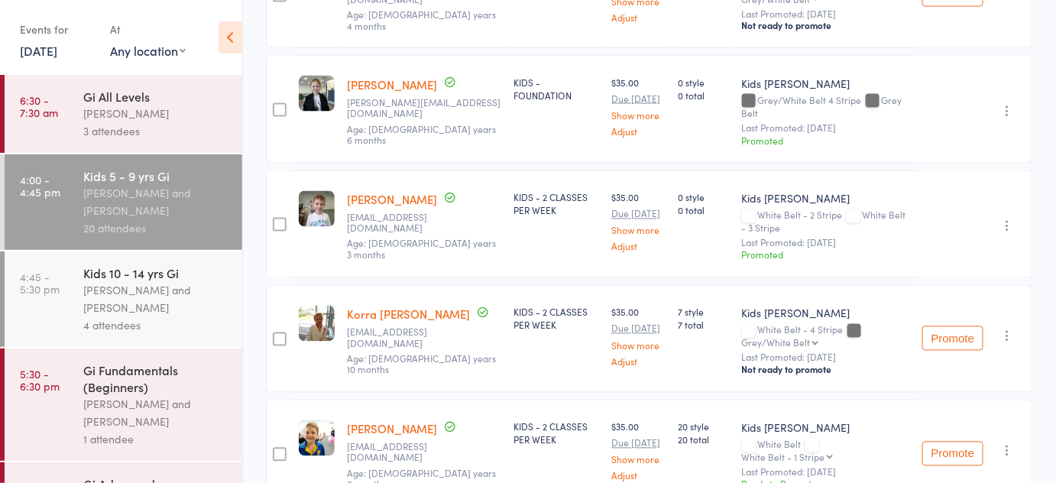
click at [1027, 96] on div "Undo check-in Undo promotion Send message Add Note Add Task Add Flag Remove Mar…" at bounding box center [974, 109] width 117 height 109
click at [987, 56] on div "Undo check-in Undo promotion Send message Add Note Add Task Add Flag Remove Mar…" at bounding box center [974, 109] width 117 height 109
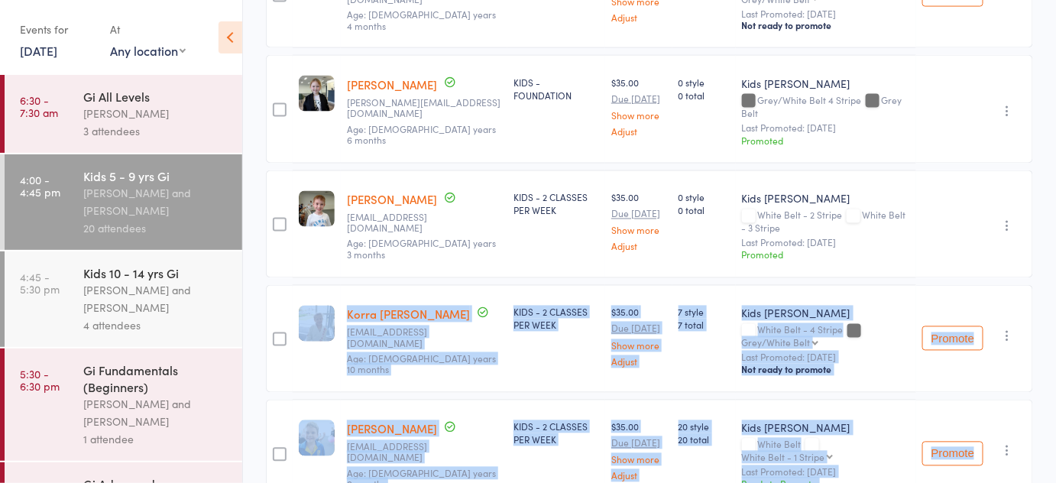
drag, startPoint x: 1021, startPoint y: 170, endPoint x: 1049, endPoint y: 119, distance: 57.5
click at [1049, 119] on main "CSV Checked in 18 Waiting to check in 2 Sort by Last name First name Last name …" at bounding box center [649, 452] width 813 height 2346
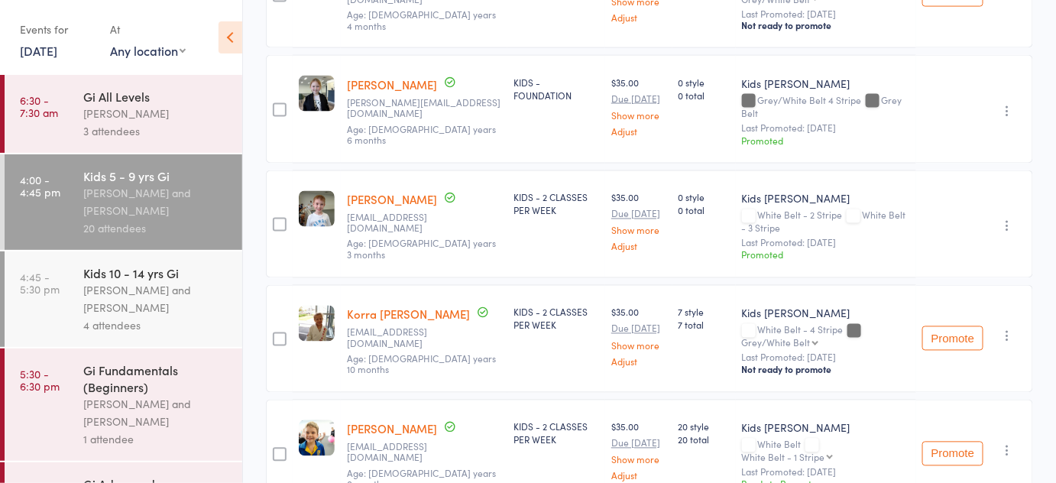
click at [1049, 119] on main "CSV Checked in 18 Waiting to check in 2 Sort by Last name First name Last name …" at bounding box center [649, 452] width 813 height 2346
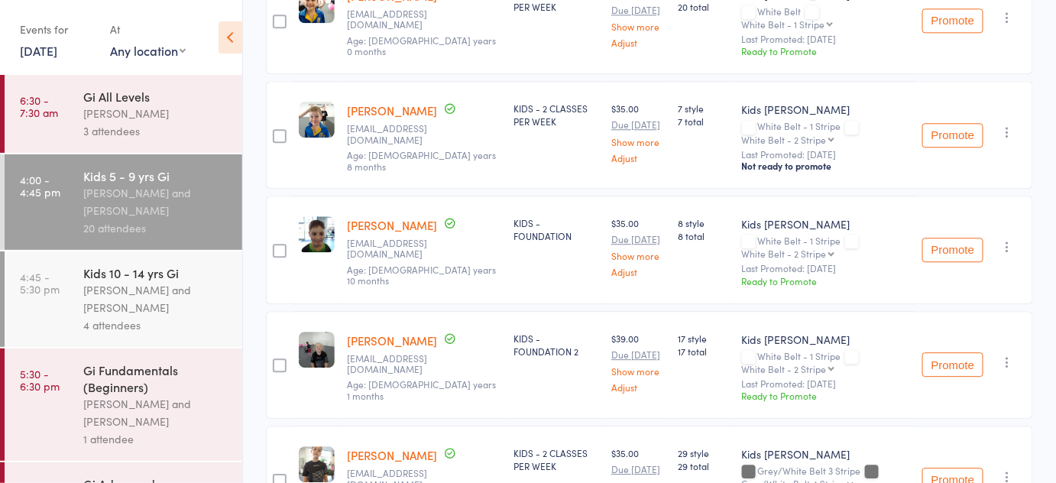
scroll to position [1227, 0]
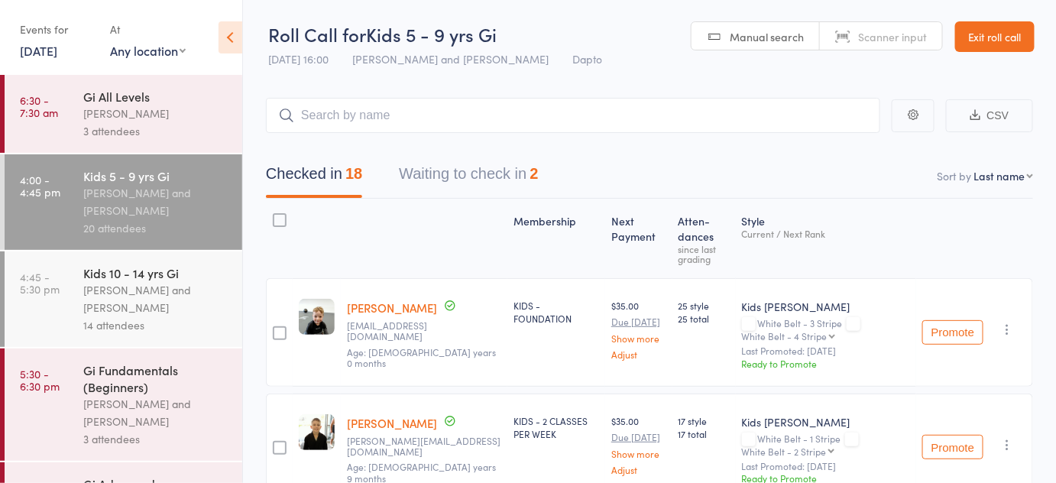
click at [303, 148] on div "Checked in 18 Waiting to check in 2" at bounding box center [649, 166] width 767 height 66
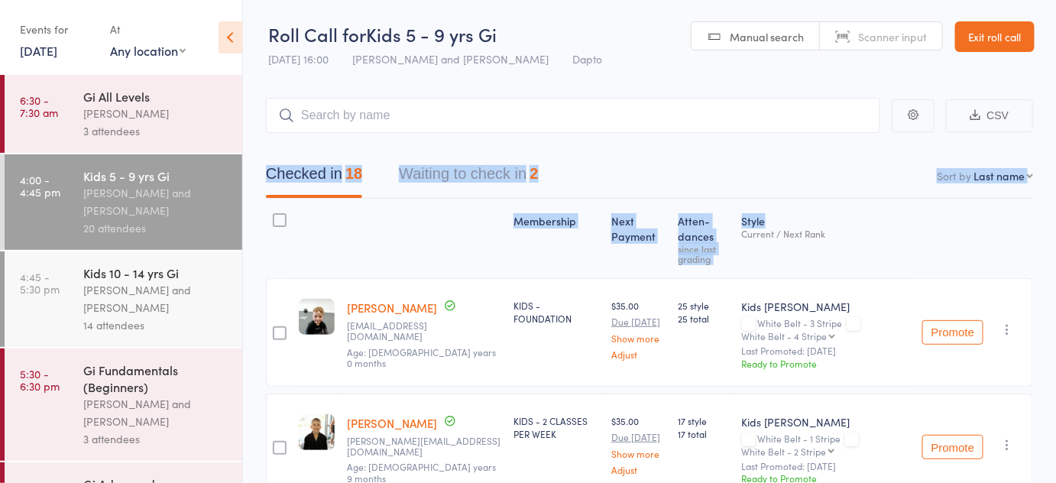
drag, startPoint x: 303, startPoint y: 148, endPoint x: 973, endPoint y: 221, distance: 674.3
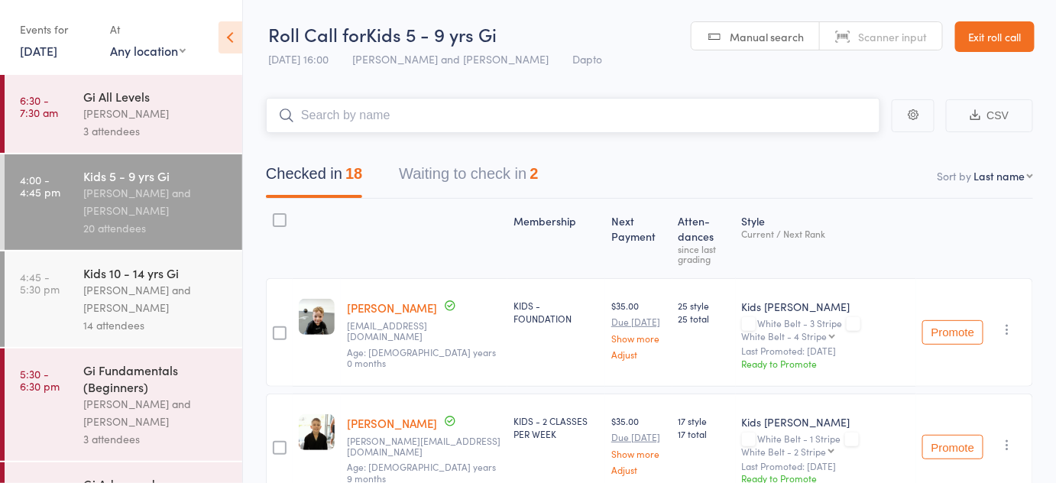
click at [413, 116] on input "search" at bounding box center [573, 115] width 614 height 35
click at [689, 192] on nav "Checked in 18 Waiting to check in 2" at bounding box center [650, 177] width 804 height 41
type input "e"
click at [341, 219] on div at bounding box center [424, 239] width 167 height 66
drag, startPoint x: 341, startPoint y: 219, endPoint x: 272, endPoint y: 156, distance: 93.6
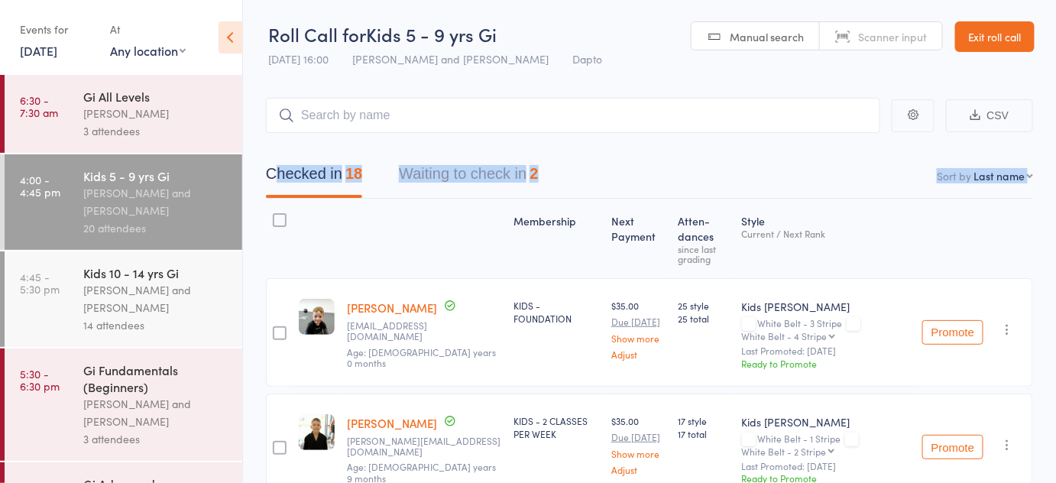
click at [272, 156] on div "Checked in 18 Waiting to check in 2" at bounding box center [649, 166] width 767 height 66
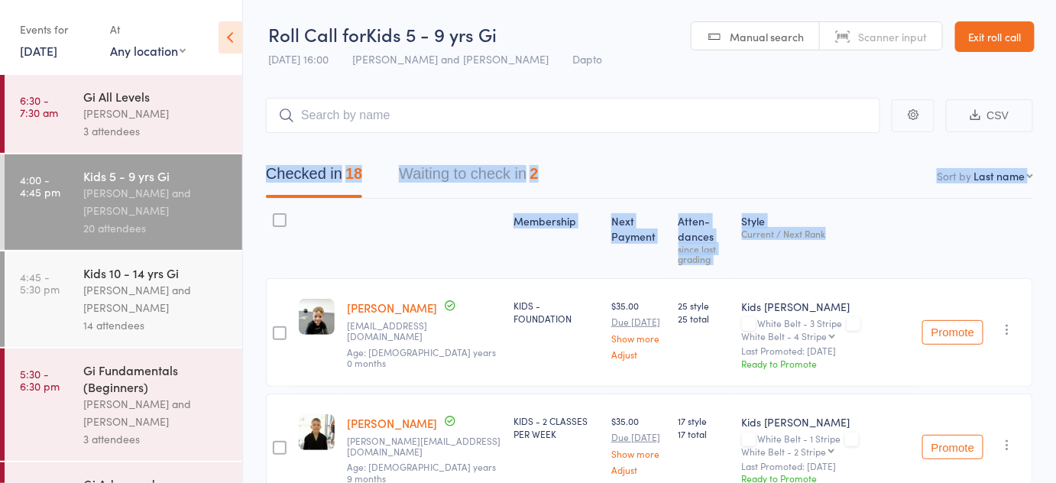
drag, startPoint x: 272, startPoint y: 156, endPoint x: 860, endPoint y: 252, distance: 595.6
click at [891, 235] on div "Current / Next Rank" at bounding box center [826, 234] width 168 height 10
drag, startPoint x: 891, startPoint y: 235, endPoint x: 694, endPoint y: 143, distance: 217.5
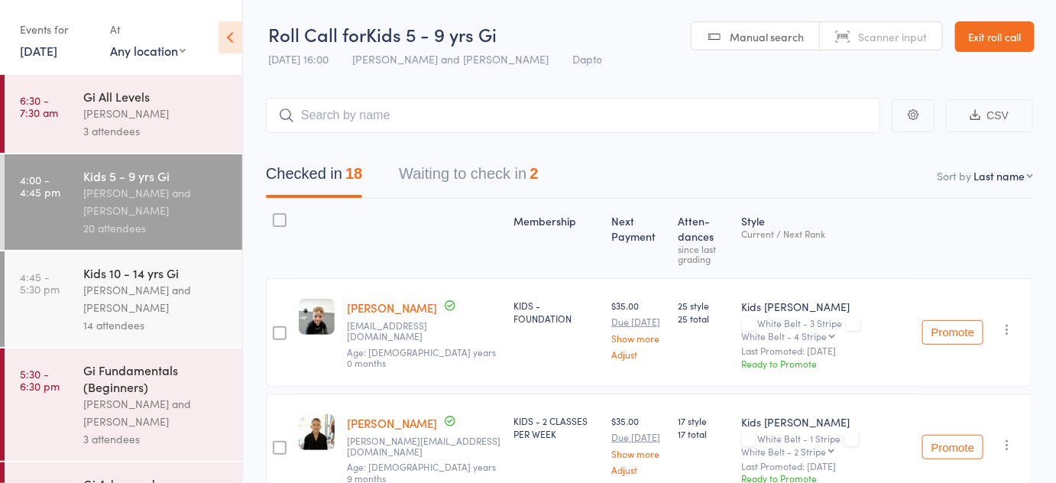
click at [694, 143] on div "Checked in 18 Waiting to check in 2" at bounding box center [649, 166] width 767 height 66
click at [267, 154] on div "Checked in 18 Waiting to check in 2" at bounding box center [649, 166] width 767 height 66
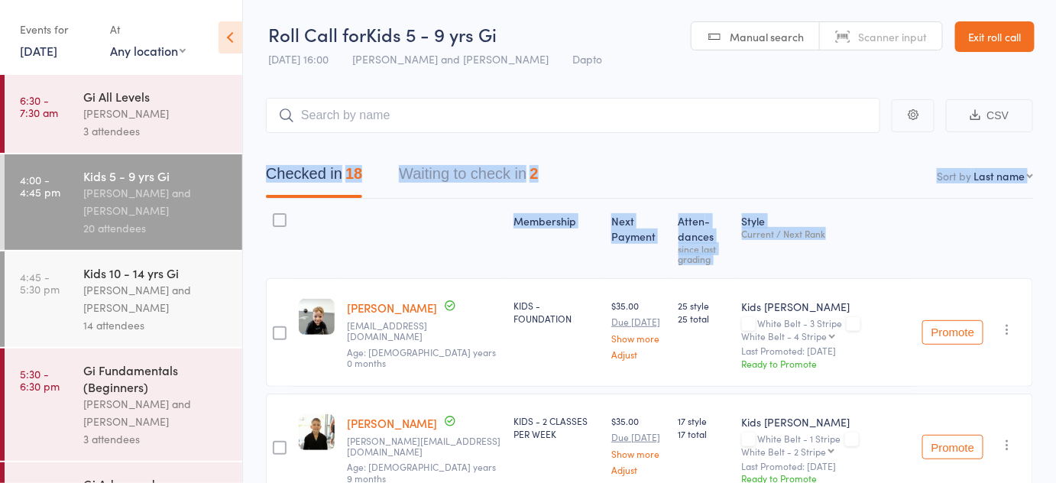
drag, startPoint x: 267, startPoint y: 154, endPoint x: 860, endPoint y: 240, distance: 599.3
click at [860, 240] on div "Style Current / Next Rank" at bounding box center [826, 239] width 180 height 66
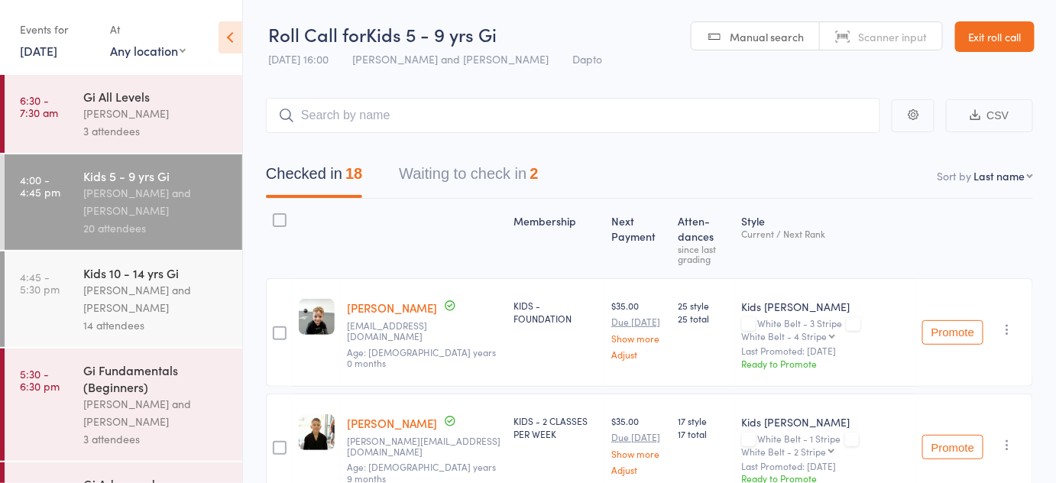
click at [455, 34] on span "Kids 5 - 9 yrs Gi" at bounding box center [431, 33] width 131 height 25
click at [395, 33] on span "Kids 5 - 9 yrs Gi" at bounding box center [431, 33] width 131 height 25
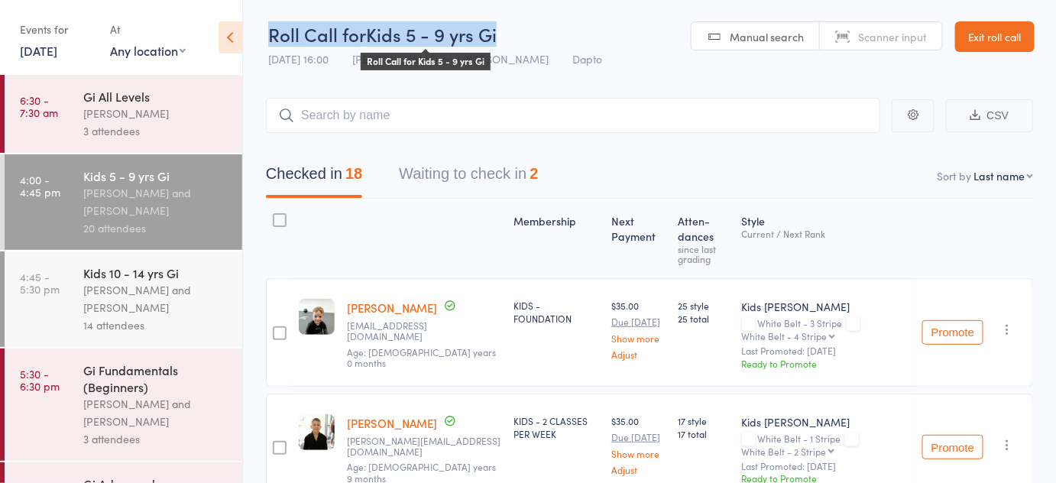
click at [395, 33] on span "Kids 5 - 9 yrs Gi" at bounding box center [431, 33] width 131 height 25
click at [411, 14] on header "Roll Call for Kids 5 - 9 yrs Gi [DATE] 16:00 [PERSON_NAME] and [PERSON_NAME] Da…" at bounding box center [649, 37] width 813 height 75
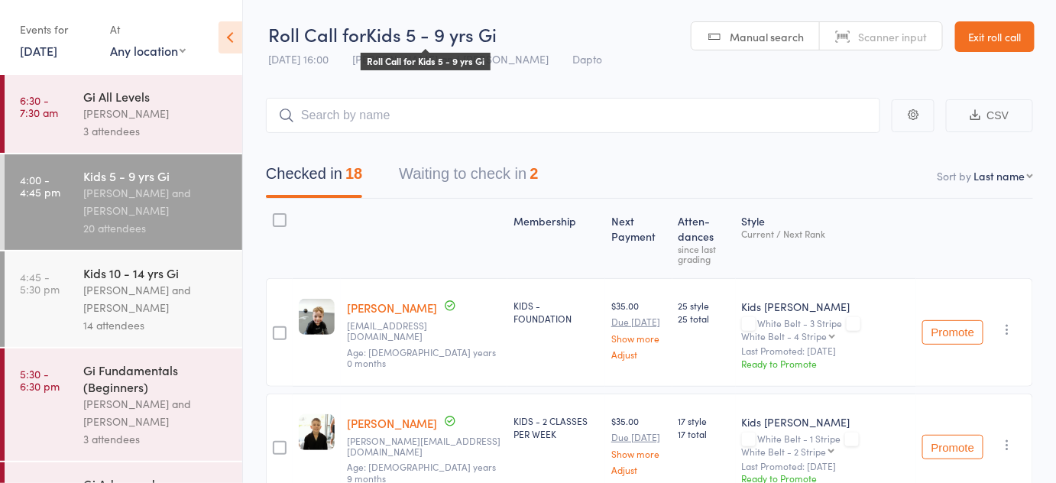
click at [531, 38] on div "Roll Call for Kids 5 - 9 yrs Gi" at bounding box center [435, 33] width 334 height 25
drag, startPoint x: 530, startPoint y: 38, endPoint x: 483, endPoint y: 20, distance: 50.8
click at [483, 20] on header "Roll Call for Kids 5 - 9 yrs Gi Roll Call for Kids 5 - 9 yrs Gi [DATE] 16:00 [P…" at bounding box center [649, 37] width 813 height 75
click at [426, 9] on header "Roll Call for Kids 5 - 9 yrs Gi [DATE] 16:00 [PERSON_NAME] and [PERSON_NAME] Da…" at bounding box center [649, 37] width 813 height 75
drag, startPoint x: 426, startPoint y: 9, endPoint x: 504, endPoint y: 17, distance: 78.3
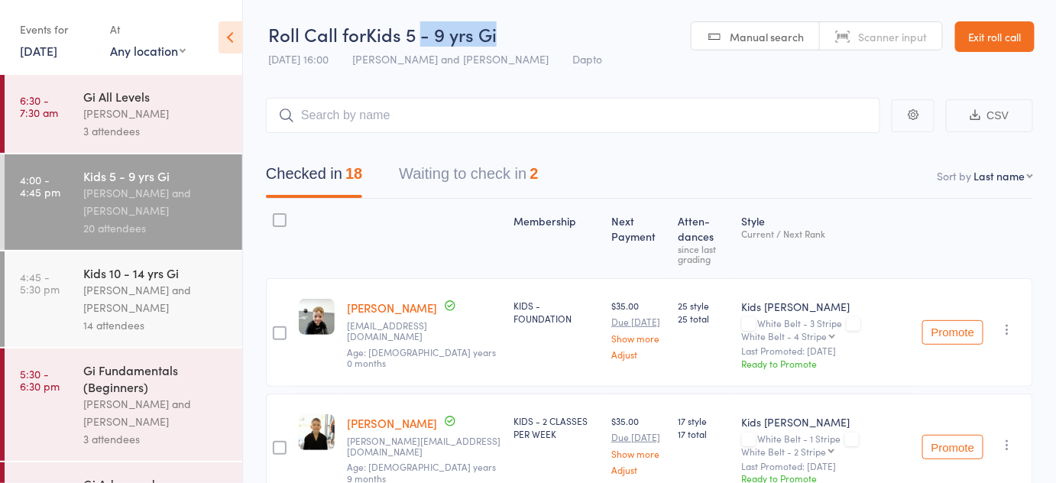
click at [504, 17] on header "Roll Call for Kids 5 - 9 yrs Gi [DATE] 16:00 [PERSON_NAME] and [PERSON_NAME] Da…" at bounding box center [649, 37] width 813 height 75
drag, startPoint x: 504, startPoint y: 17, endPoint x: 271, endPoint y: 2, distance: 233.6
click at [271, 2] on header "Roll Call for Kids 5 - 9 yrs Gi [DATE] 16:00 [PERSON_NAME] and [PERSON_NAME] Da…" at bounding box center [649, 37] width 813 height 75
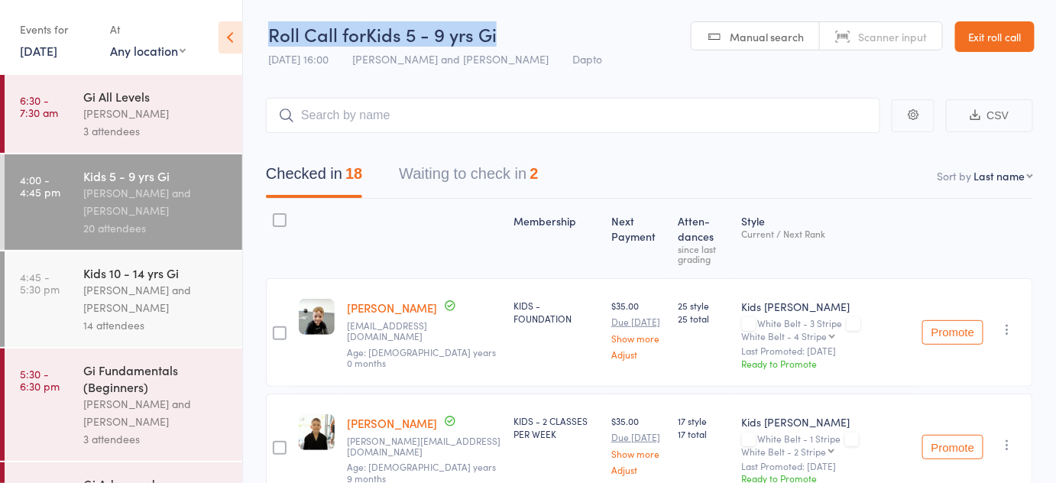
drag, startPoint x: 271, startPoint y: 2, endPoint x: 514, endPoint y: 40, distance: 246.8
click at [514, 40] on header "Roll Call for Kids 5 - 9 yrs Gi [DATE] 16:00 [PERSON_NAME] and [PERSON_NAME] Da…" at bounding box center [649, 37] width 813 height 75
click at [514, 40] on div "Roll Call for Kids 5 - 9 yrs Gi" at bounding box center [435, 33] width 334 height 25
drag, startPoint x: 514, startPoint y: 40, endPoint x: 262, endPoint y: 26, distance: 252.6
click at [262, 26] on header "Roll Call for Kids 5 - 9 yrs Gi Roll Call for Kids 5 - 9 yrs Gi 15 Sep 16:00 Di…" at bounding box center [649, 37] width 813 height 75
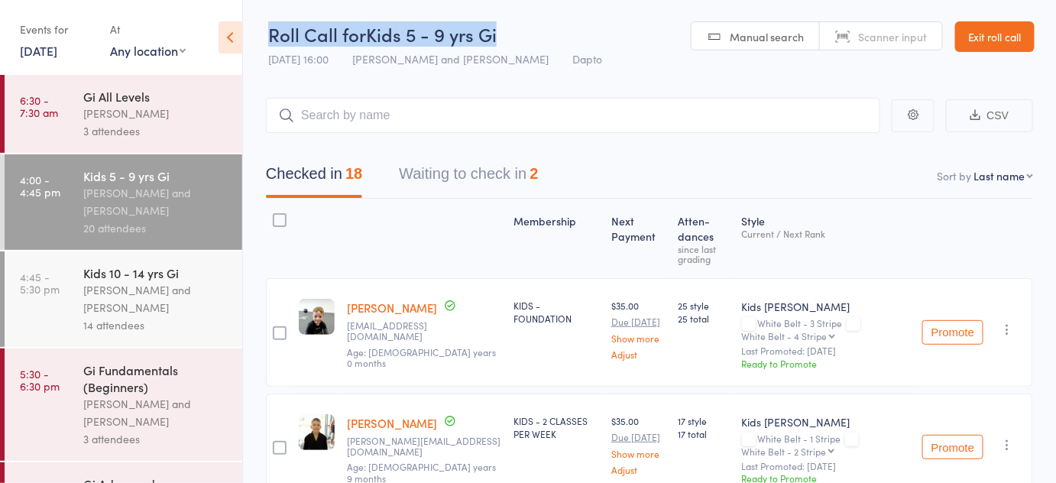
click at [262, 26] on header "Roll Call for Kids 5 - 9 yrs Gi 15 Sep 16:00 Diego Gutierrez and Pietro Bressan…" at bounding box center [649, 37] width 813 height 75
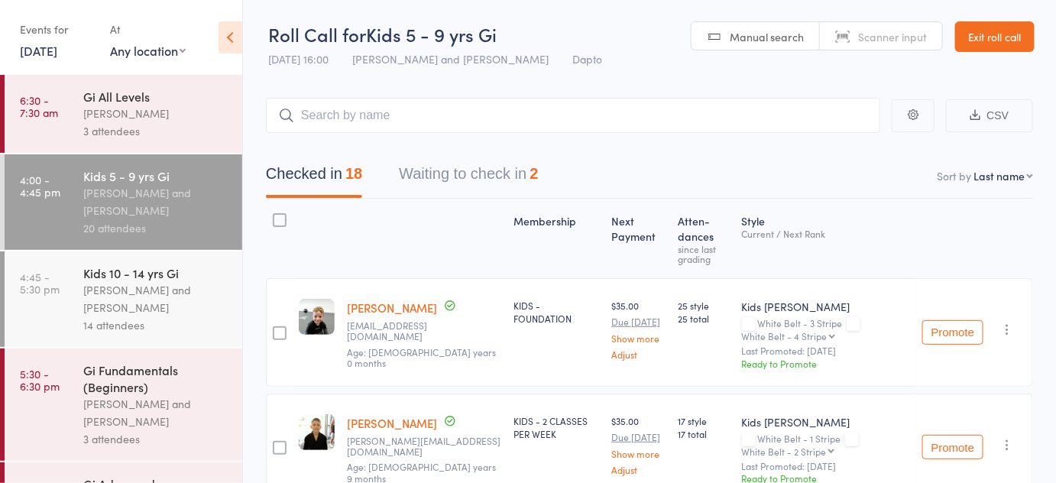
click at [493, 41] on span "Kids 5 - 9 yrs Gi" at bounding box center [431, 33] width 131 height 25
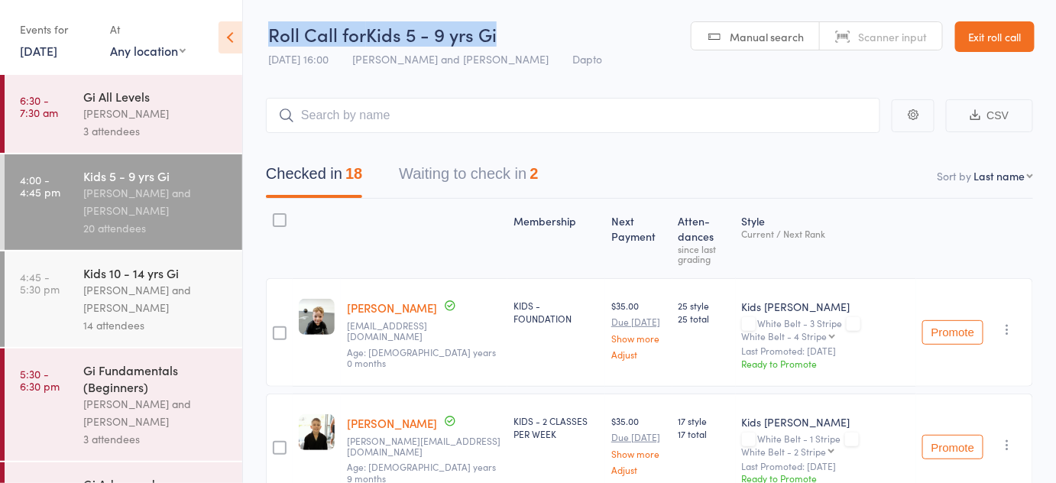
drag, startPoint x: 493, startPoint y: 41, endPoint x: 290, endPoint y: 18, distance: 204.6
click at [290, 18] on header "Roll Call for Kids 5 - 9 yrs Gi 15 Sep 16:00 Diego Gutierrez and Pietro Bressan…" at bounding box center [649, 37] width 813 height 75
drag, startPoint x: 290, startPoint y: 18, endPoint x: 517, endPoint y: 37, distance: 228.5
click at [517, 37] on header "Roll Call for Kids 5 - 9 yrs Gi 15 Sep 16:00 Diego Gutierrez and Pietro Bressan…" at bounding box center [649, 37] width 813 height 75
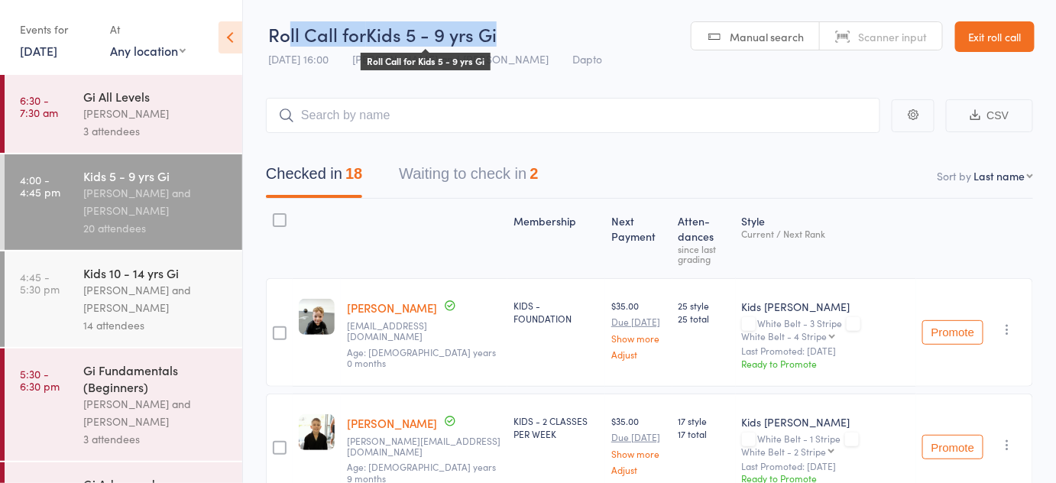
click at [517, 37] on div "Roll Call for Kids 5 - 9 yrs Gi" at bounding box center [435, 33] width 334 height 25
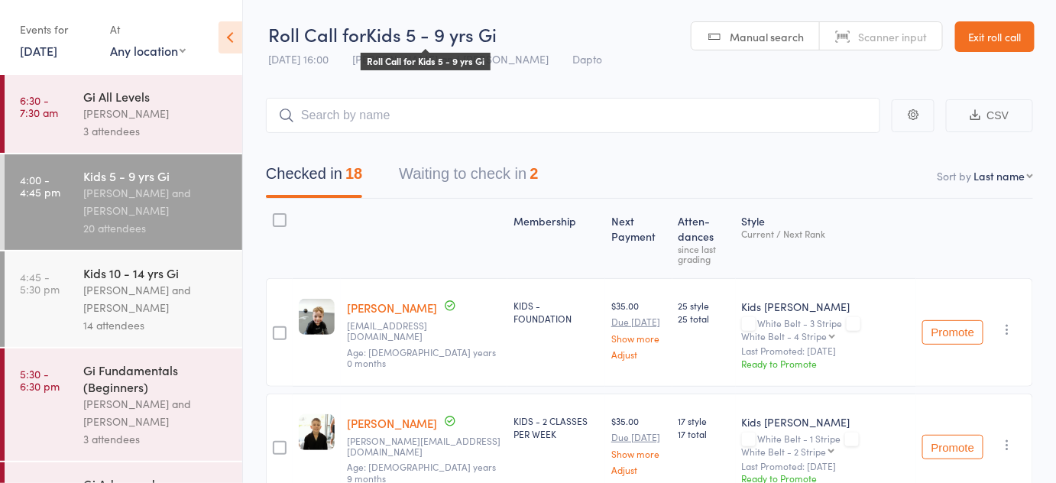
click at [517, 37] on div "Roll Call for Kids 5 - 9 yrs Gi" at bounding box center [435, 33] width 334 height 25
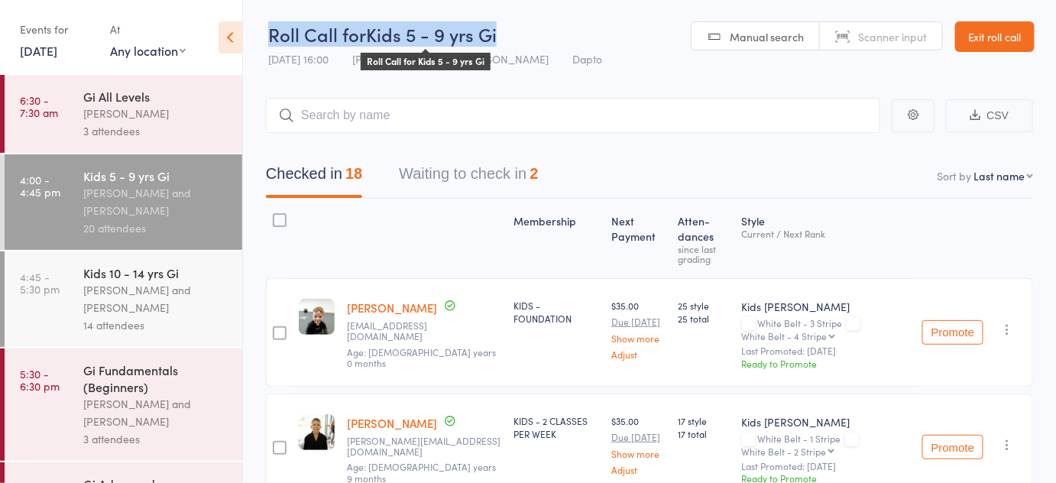
click at [517, 37] on div "Roll Call for Kids 5 - 9 yrs Gi" at bounding box center [435, 33] width 334 height 25
drag, startPoint x: 517, startPoint y: 37, endPoint x: 500, endPoint y: 34, distance: 17.8
click at [500, 34] on div "Roll Call for Kids 5 - 9 yrs Gi" at bounding box center [435, 33] width 334 height 25
click at [520, 30] on div "Roll Call for Kids 5 - 9 yrs Gi" at bounding box center [435, 33] width 334 height 25
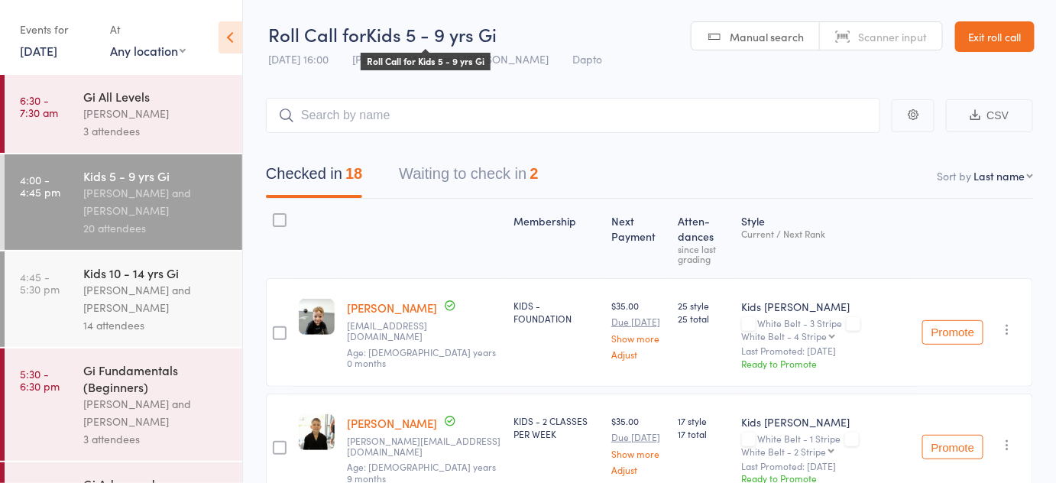
click at [520, 30] on div "Roll Call for Kids 5 - 9 yrs Gi" at bounding box center [435, 33] width 334 height 25
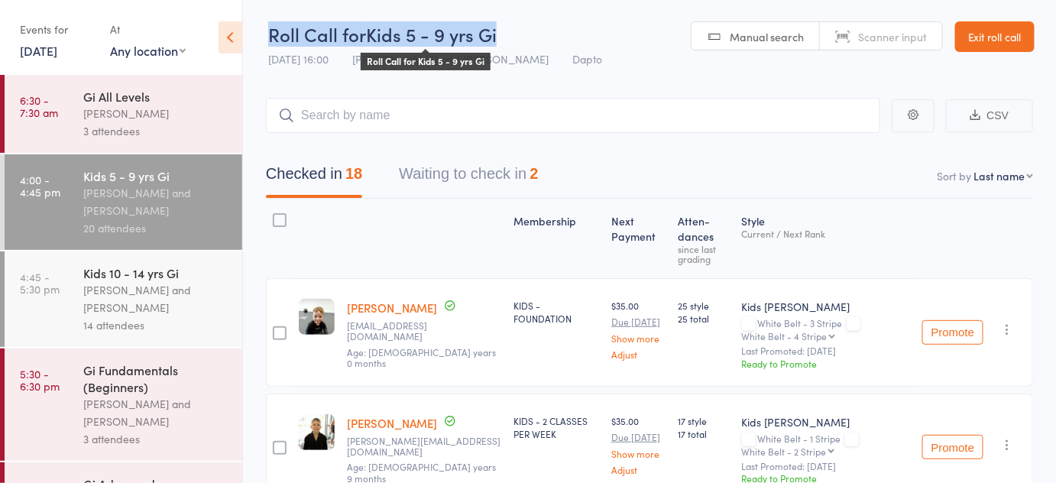
click at [520, 30] on div "Roll Call for Kids 5 - 9 yrs Gi" at bounding box center [435, 33] width 334 height 25
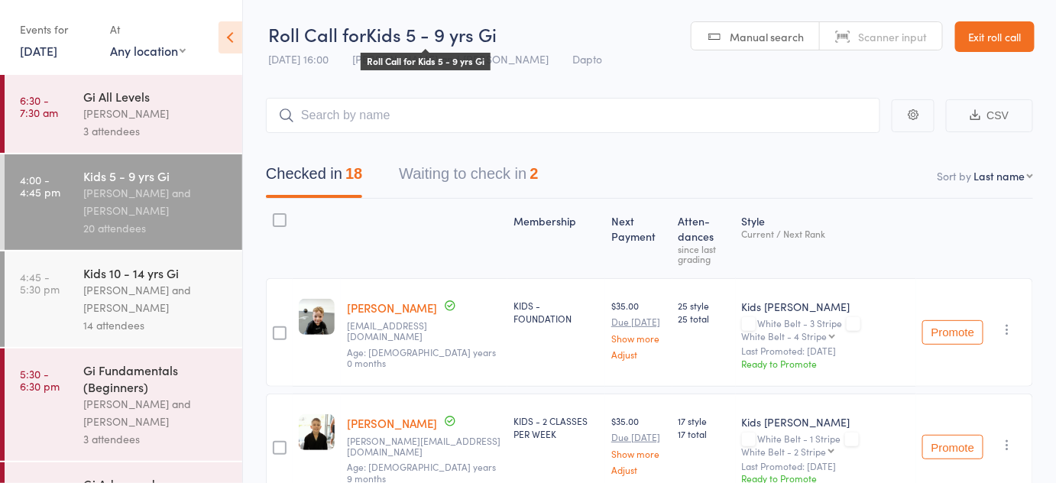
click at [497, 32] on span "Kids 5 - 9 yrs Gi" at bounding box center [431, 33] width 131 height 25
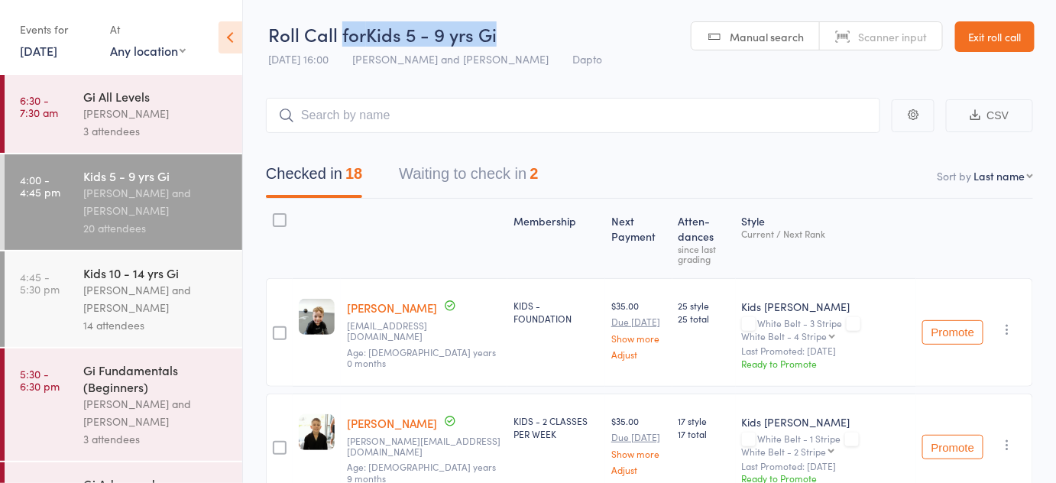
drag, startPoint x: 498, startPoint y: 32, endPoint x: 350, endPoint y: 8, distance: 149.5
click at [350, 8] on header "Roll Call for Kids 5 - 9 yrs Gi Roll Call for Kids 5 - 9 yrs Gi 15 Sep 16:00 Di…" at bounding box center [649, 37] width 813 height 75
click at [350, 8] on header "Roll Call for Kids 5 - 9 yrs Gi 15 Sep 16:00 Diego Gutierrez and Pietro Bressan…" at bounding box center [649, 37] width 813 height 75
click at [284, 32] on span "Roll Call for" at bounding box center [317, 33] width 98 height 25
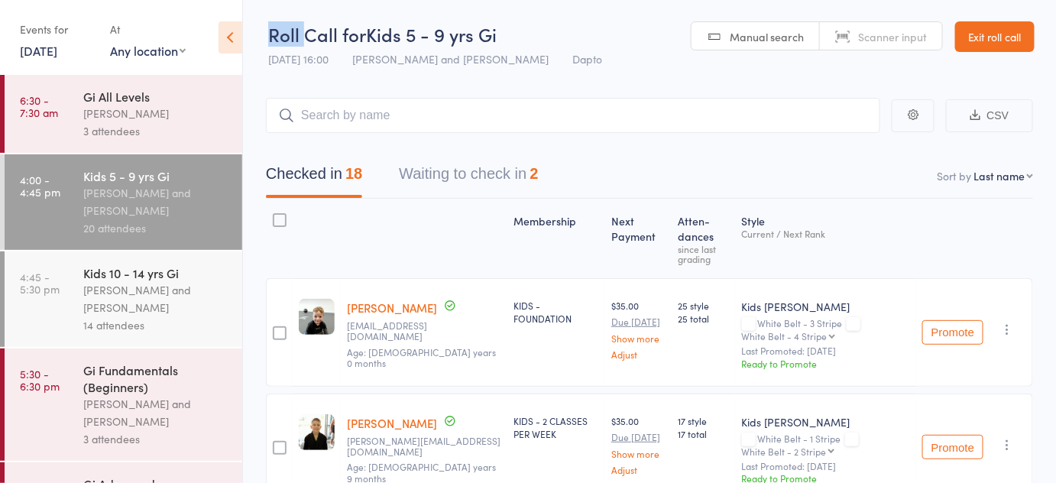
click at [284, 32] on span "Roll Call for" at bounding box center [317, 33] width 98 height 25
click at [264, 32] on header "Roll Call for Kids 5 - 9 yrs Gi Roll Call for Kids 5 - 9 yrs Gi 15 Sep 16:00 Di…" at bounding box center [649, 37] width 813 height 75
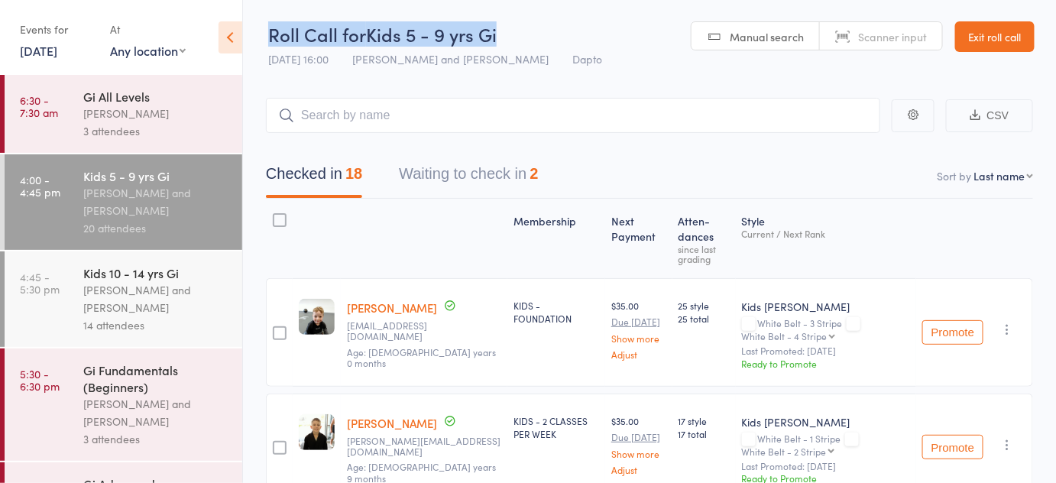
drag, startPoint x: 264, startPoint y: 33, endPoint x: 550, endPoint y: 46, distance: 285.4
click at [550, 46] on header "Roll Call for Kids 5 - 9 yrs Gi 15 Sep 16:00 Diego Gutierrez and Pietro Bressan…" at bounding box center [649, 37] width 813 height 75
click at [550, 46] on div "Roll Call for Kids 5 - 9 yrs Gi" at bounding box center [435, 33] width 334 height 25
drag, startPoint x: 550, startPoint y: 46, endPoint x: 269, endPoint y: 24, distance: 281.4
click at [269, 24] on div "Roll Call for Kids 5 - 9 yrs Gi" at bounding box center [435, 33] width 334 height 25
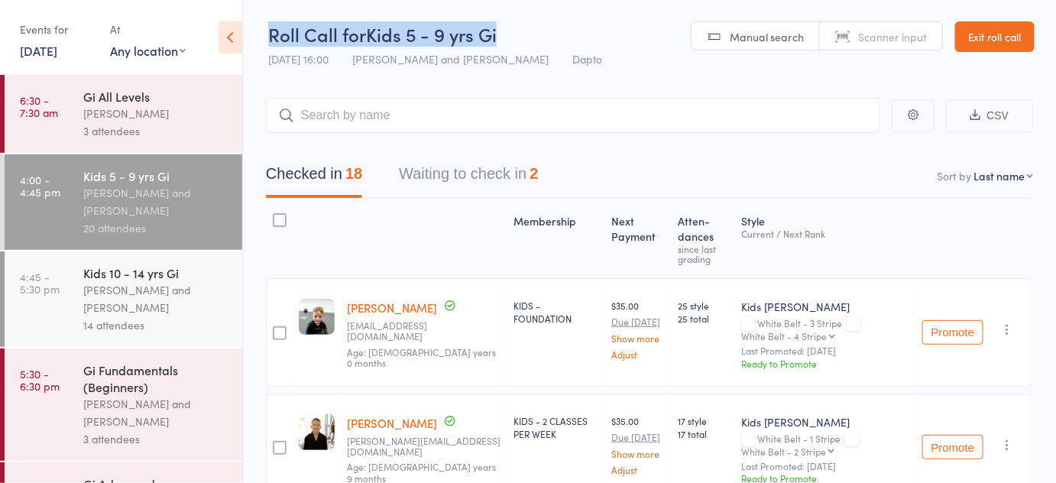
click at [282, 30] on span "Roll Call for" at bounding box center [317, 33] width 98 height 25
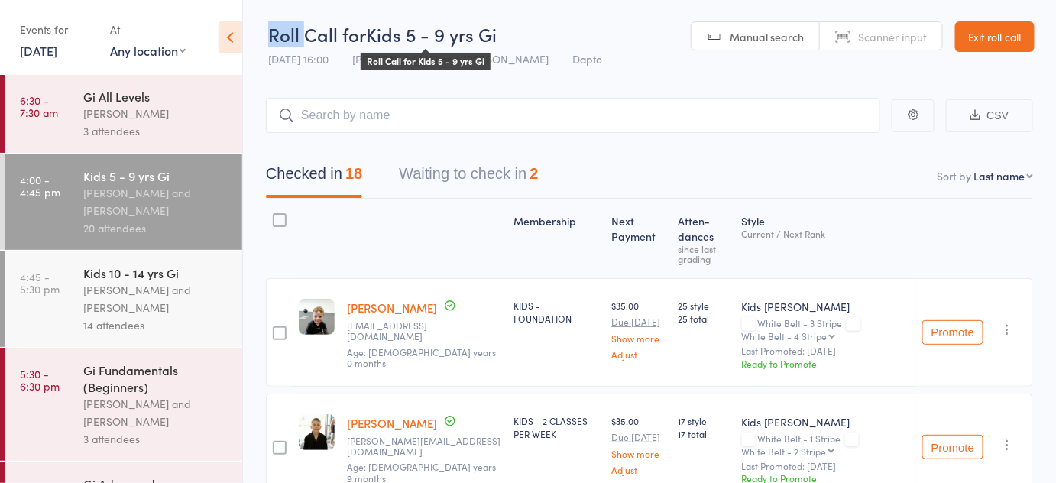
click at [282, 30] on span "Roll Call for" at bounding box center [317, 33] width 98 height 25
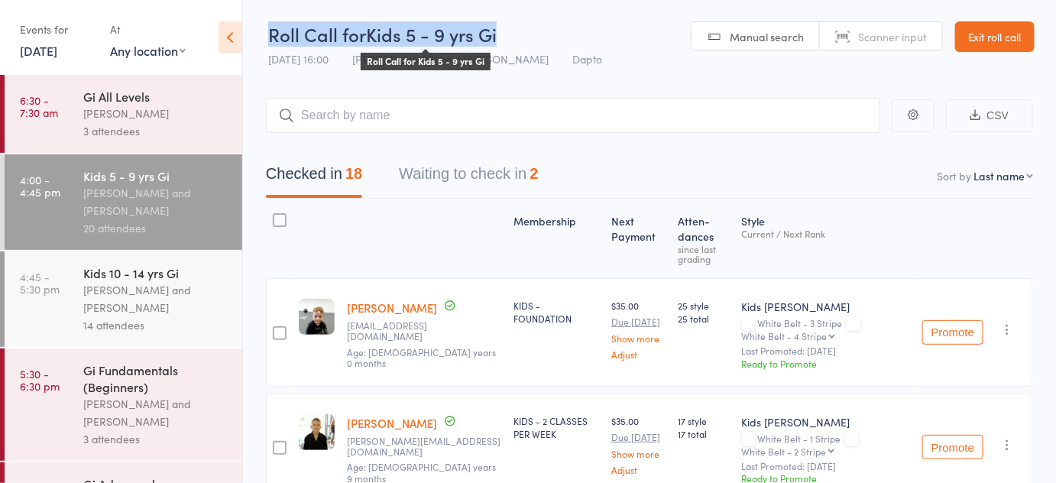
drag, startPoint x: 282, startPoint y: 30, endPoint x: 365, endPoint y: 27, distance: 82.6
click at [365, 27] on span "Roll Call for" at bounding box center [317, 33] width 98 height 25
click at [370, 32] on span "Kids 5 - 9 yrs Gi" at bounding box center [431, 33] width 131 height 25
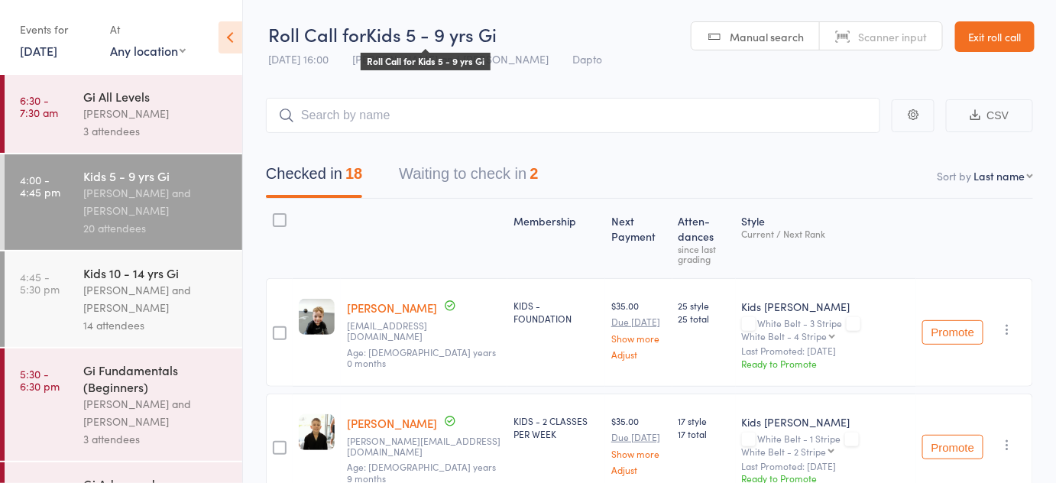
click at [373, 35] on span "Kids 5 - 9 yrs Gi" at bounding box center [431, 33] width 131 height 25
click at [489, 28] on span "Kids 5 - 9 yrs Gi" at bounding box center [431, 33] width 131 height 25
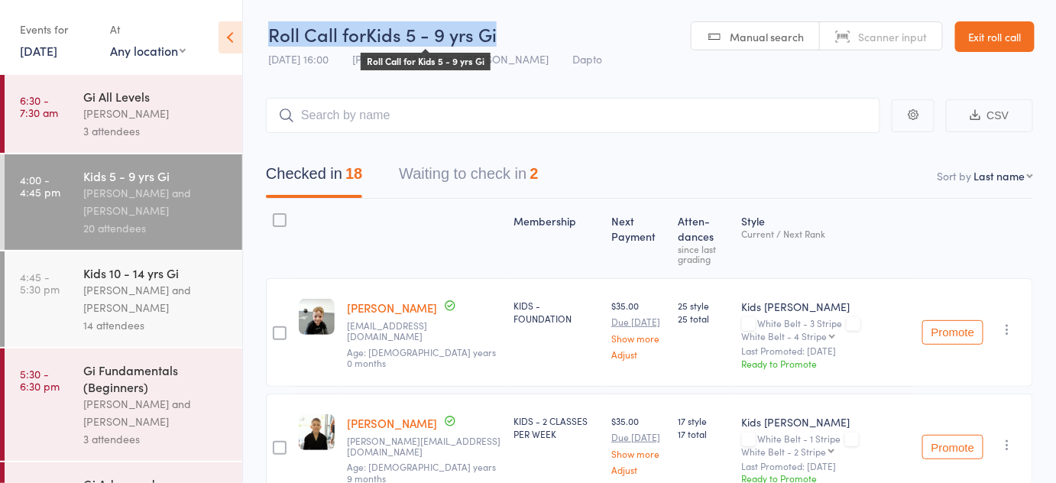
click at [489, 28] on span "Kids 5 - 9 yrs Gi" at bounding box center [431, 33] width 131 height 25
click at [358, 18] on header "Roll Call for Kids 5 - 9 yrs Gi 15 Sep 16:00 Diego Gutierrez and Pietro Bressan…" at bounding box center [649, 37] width 813 height 75
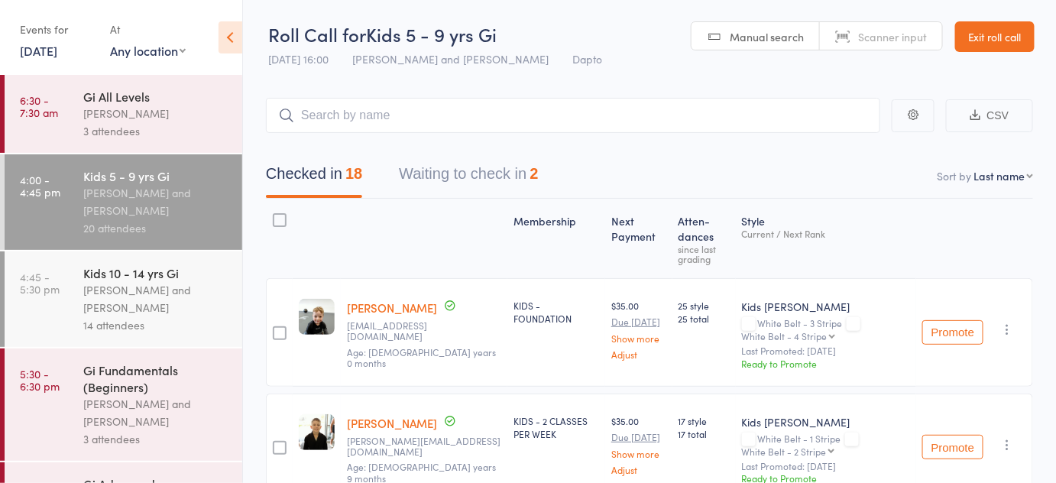
click at [264, 34] on header "Roll Call for Kids 5 - 9 yrs Gi Roll Call for Kids 5 - 9 yrs Gi 15 Sep 16:00 Di…" at bounding box center [649, 37] width 813 height 75
click at [274, 34] on span "Roll Call for" at bounding box center [317, 33] width 98 height 25
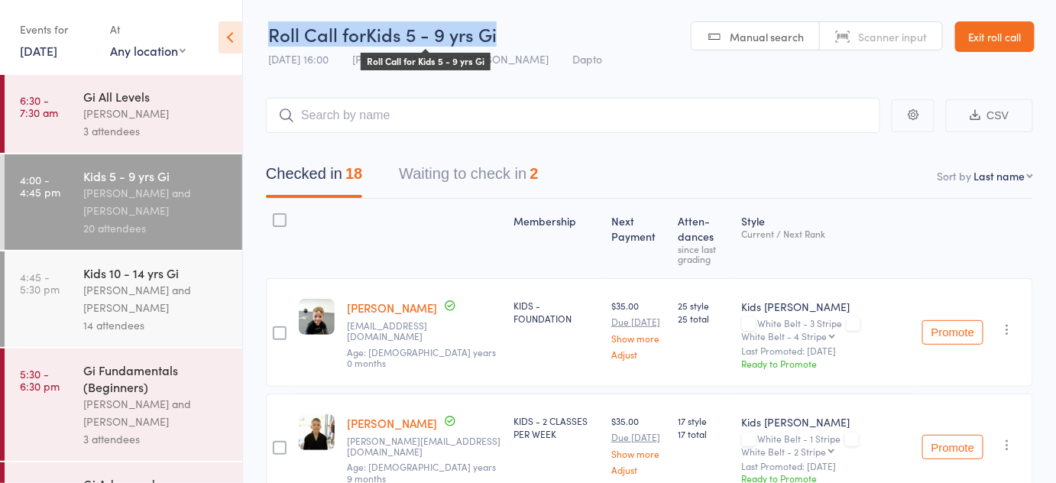
click at [274, 34] on span "Roll Call for" at bounding box center [317, 33] width 98 height 25
click at [335, 29] on span "Roll Call for" at bounding box center [317, 33] width 98 height 25
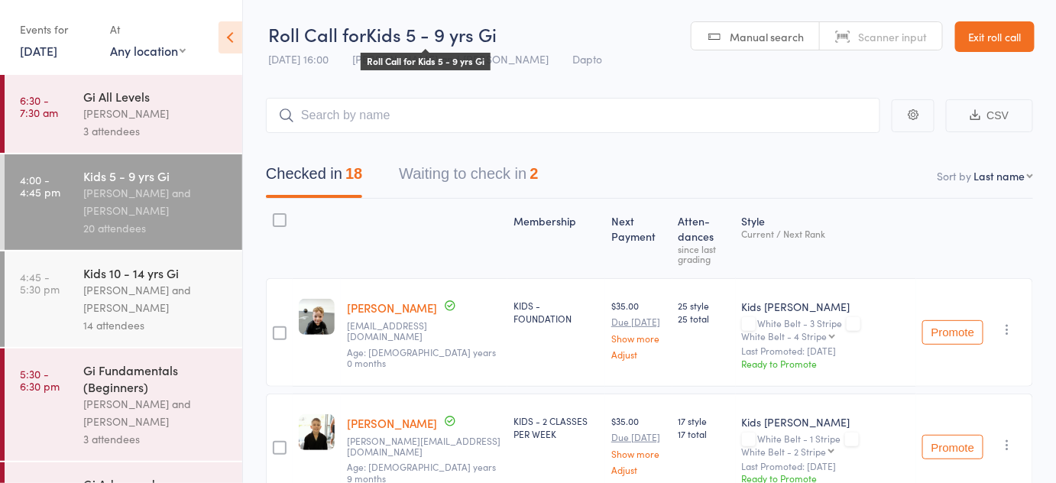
click at [347, 31] on span "Roll Call for" at bounding box center [317, 33] width 98 height 25
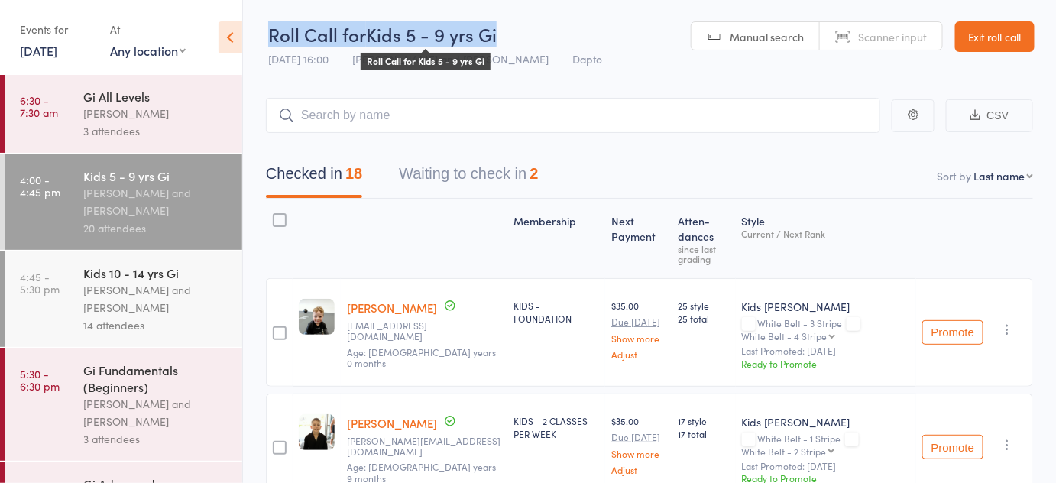
click at [347, 31] on span "Roll Call for" at bounding box center [317, 33] width 98 height 25
click at [352, 33] on span "Roll Call for" at bounding box center [317, 33] width 98 height 25
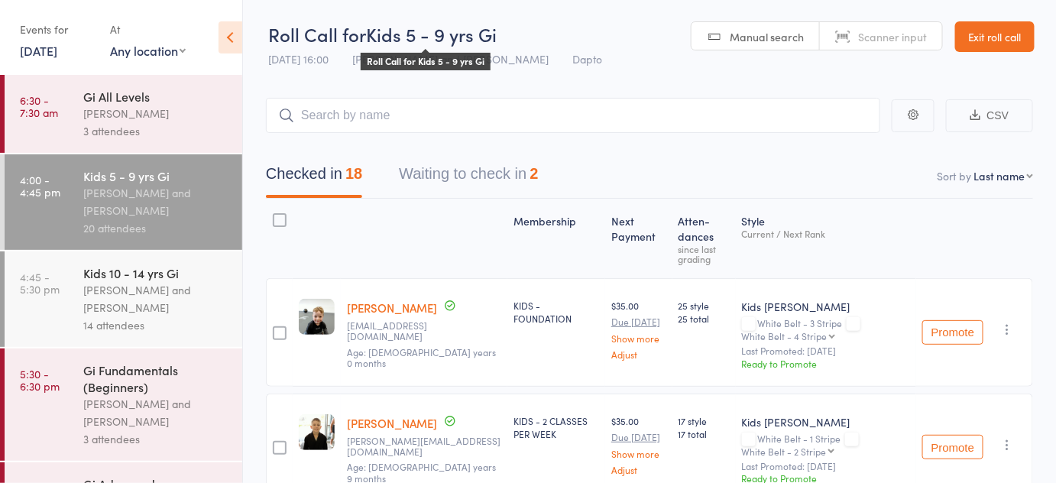
click at [377, 31] on span "Kids 5 - 9 yrs Gi" at bounding box center [431, 33] width 131 height 25
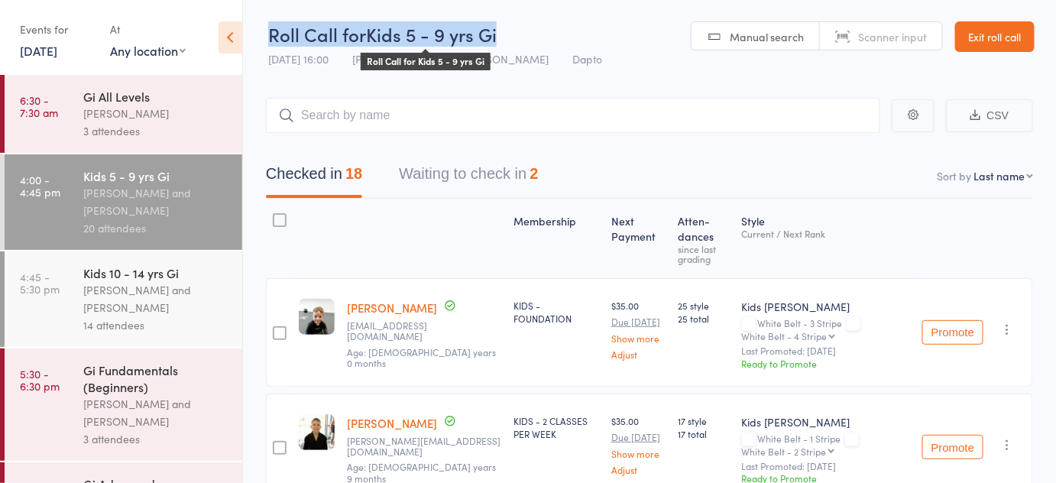
click at [377, 31] on span "Kids 5 - 9 yrs Gi" at bounding box center [431, 33] width 131 height 25
click at [509, 28] on div "Roll Call for Kids 5 - 9 yrs Gi" at bounding box center [435, 33] width 334 height 25
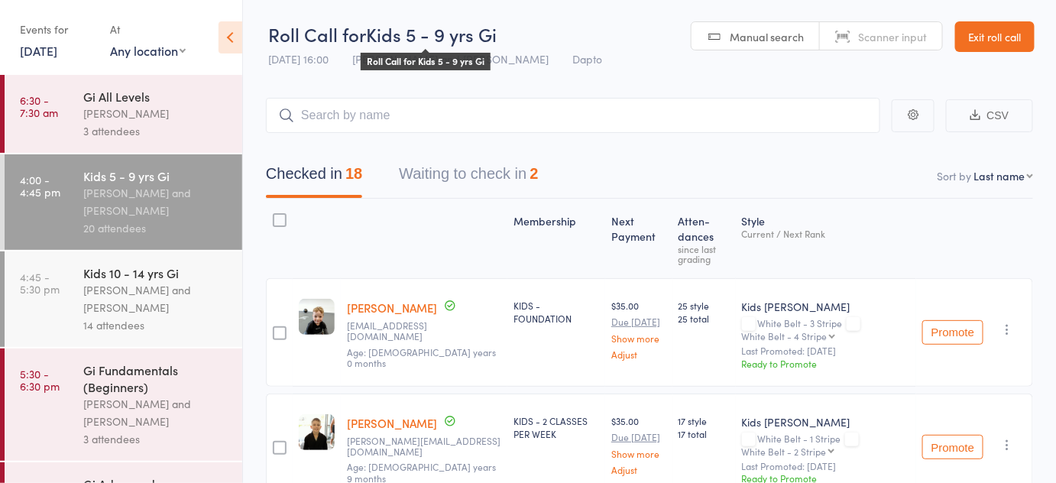
click at [481, 24] on span "Kids 5 - 9 yrs Gi" at bounding box center [431, 33] width 131 height 25
drag, startPoint x: 481, startPoint y: 24, endPoint x: 440, endPoint y: 21, distance: 40.6
click at [440, 21] on span "Kids 5 - 9 yrs Gi" at bounding box center [431, 33] width 131 height 25
click at [344, 37] on span "Roll Call for" at bounding box center [317, 33] width 98 height 25
drag, startPoint x: 344, startPoint y: 37, endPoint x: 396, endPoint y: 26, distance: 53.1
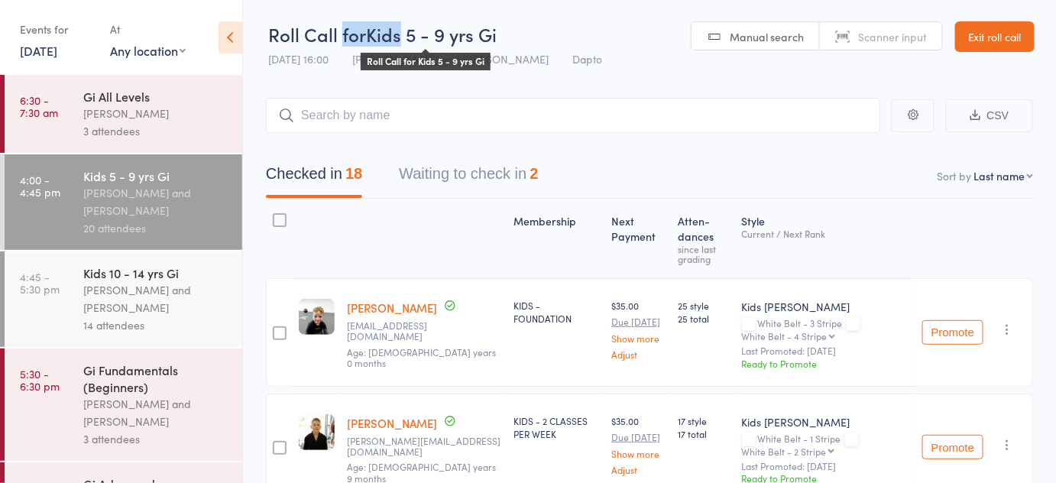
click at [396, 26] on div "Roll Call for Kids 5 - 9 yrs Gi" at bounding box center [435, 33] width 334 height 25
click at [396, 26] on span "Kids 5 - 9 yrs Gi" at bounding box center [431, 33] width 131 height 25
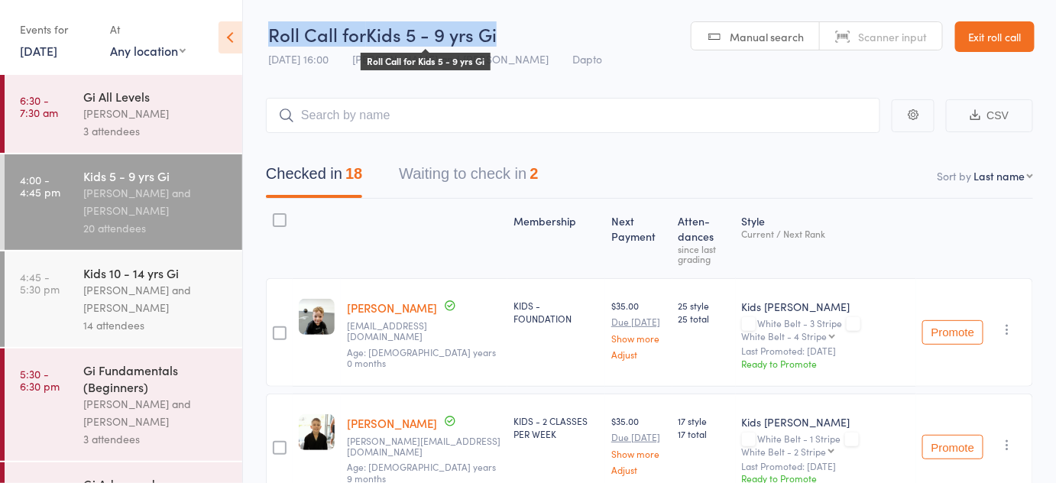
click at [396, 26] on span "Kids 5 - 9 yrs Gi" at bounding box center [431, 33] width 131 height 25
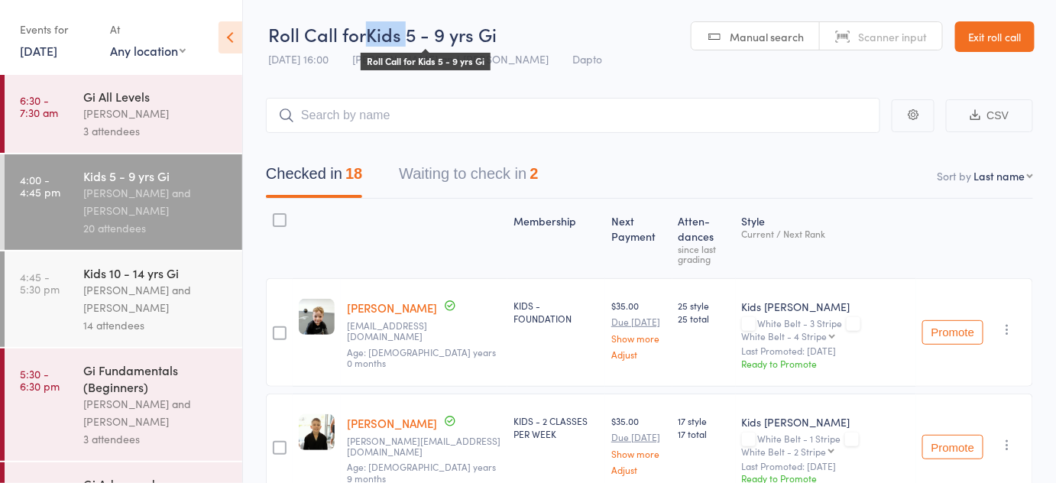
click at [396, 26] on span "Kids 5 - 9 yrs Gi" at bounding box center [431, 33] width 131 height 25
click at [332, 28] on span "Roll Call for" at bounding box center [317, 33] width 98 height 25
click at [355, 33] on span "Roll Call for" at bounding box center [317, 33] width 98 height 25
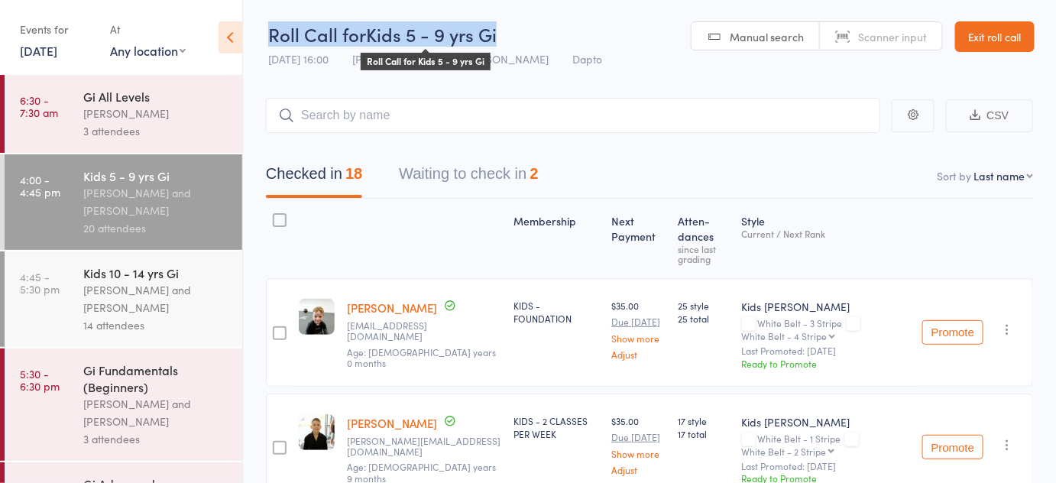
drag, startPoint x: 355, startPoint y: 33, endPoint x: 425, endPoint y: 31, distance: 69.6
click at [425, 31] on div "Roll Call for Kids 5 - 9 yrs Gi" at bounding box center [435, 33] width 334 height 25
click at [425, 31] on span "Kids 5 - 9 yrs Gi" at bounding box center [431, 33] width 131 height 25
drag, startPoint x: 425, startPoint y: 31, endPoint x: 478, endPoint y: 23, distance: 54.0
click at [478, 23] on span "Kids 5 - 9 yrs Gi" at bounding box center [431, 33] width 131 height 25
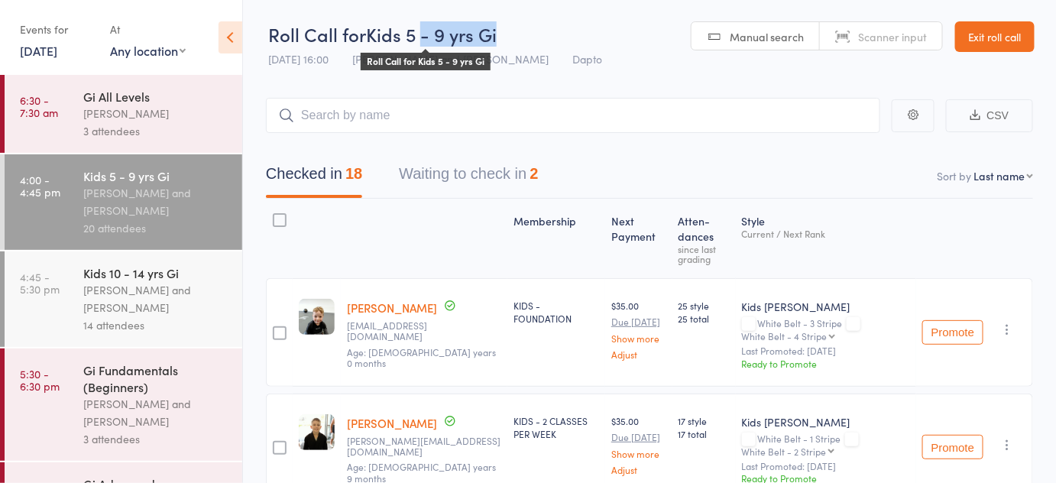
click at [478, 23] on span "Kids 5 - 9 yrs Gi" at bounding box center [431, 33] width 131 height 25
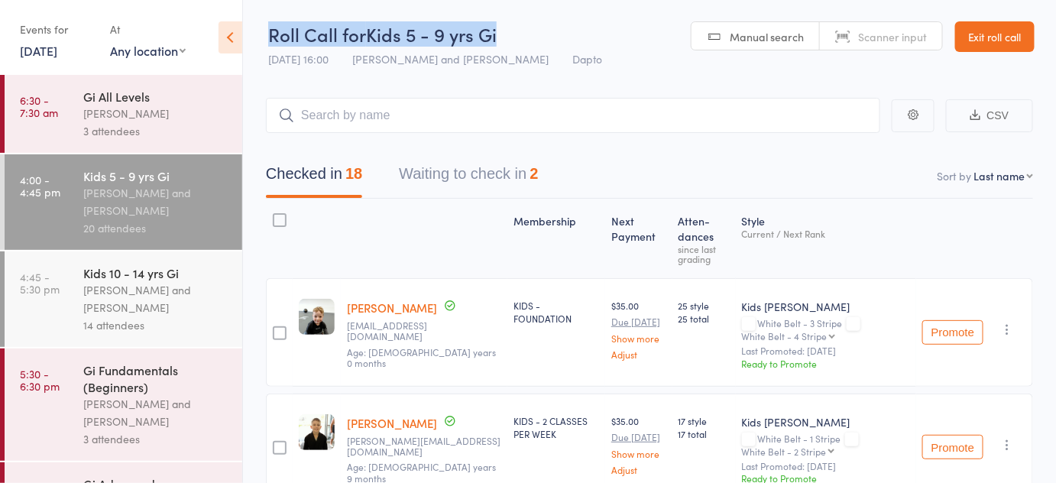
drag, startPoint x: 478, startPoint y: 23, endPoint x: 283, endPoint y: 8, distance: 196.2
click at [283, 8] on header "Roll Call for Kids 5 - 9 yrs Gi 15 Sep 16:00 Diego Gutierrez and Pietro Bressan…" at bounding box center [649, 37] width 813 height 75
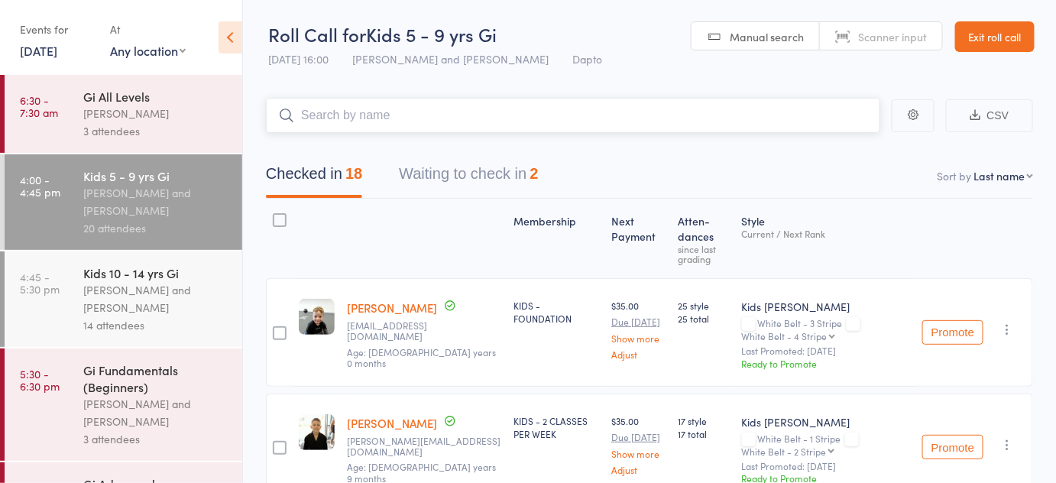
click at [380, 121] on input "search" at bounding box center [573, 115] width 614 height 35
click at [303, 39] on span "Roll Call for" at bounding box center [317, 33] width 98 height 25
click at [479, 62] on span "Diego Gutierrez and Pietro Bressan" at bounding box center [450, 58] width 196 height 15
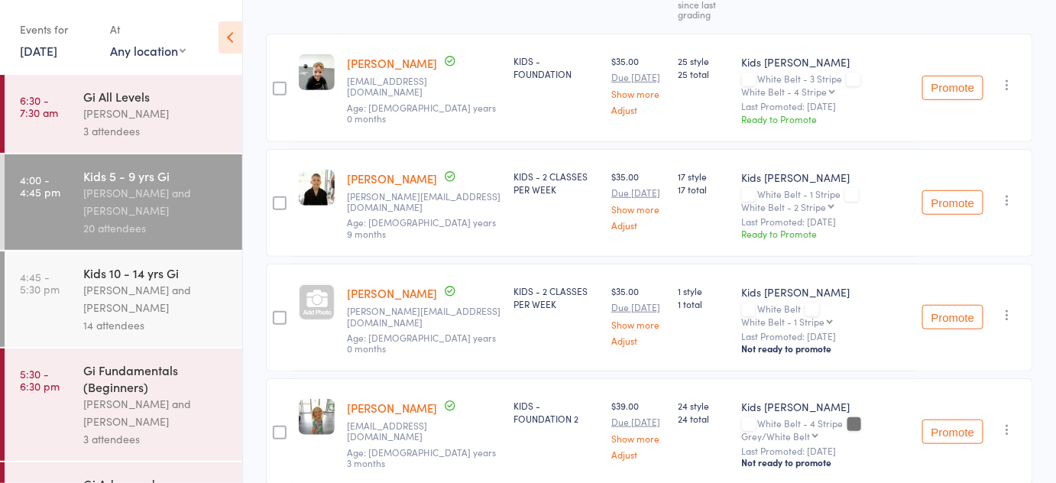
scroll to position [245, 0]
click at [505, 179] on div "Frankie Fialkowski adam_fialkowski@hotmail.com Age: 9 years 9 months" at bounding box center [424, 203] width 167 height 109
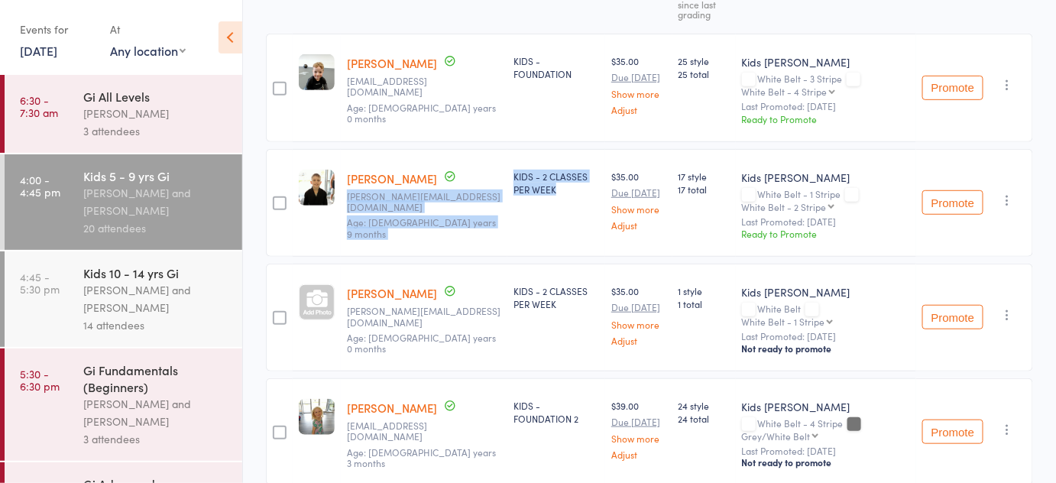
drag, startPoint x: 505, startPoint y: 179, endPoint x: 570, endPoint y: 183, distance: 65.1
click at [570, 183] on member-row "edit Frankie Fialkowski adam_fialkowski@hotmail.com Age: 9 years 9 months KIDS …" at bounding box center [649, 203] width 767 height 109
click at [570, 183] on div "KIDS - 2 CLASSES PER WEEK" at bounding box center [557, 183] width 86 height 26
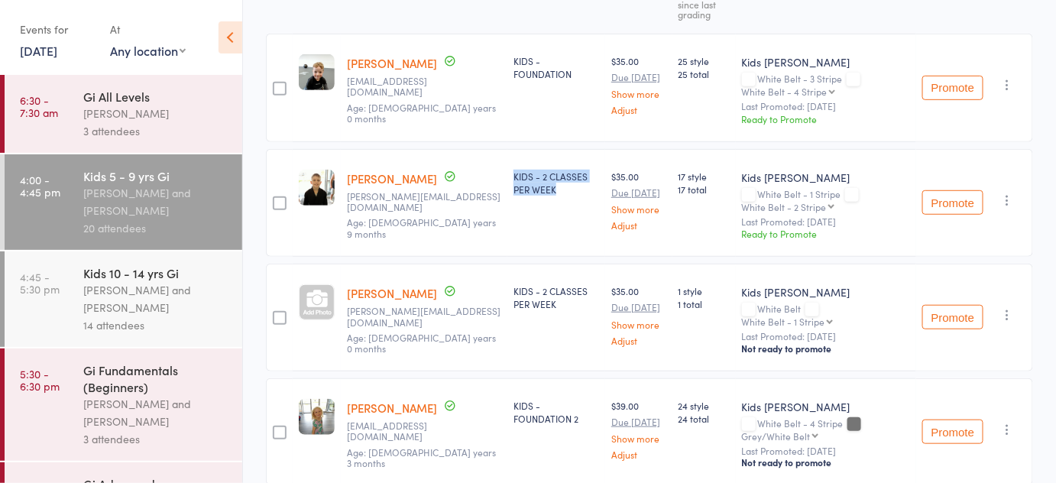
drag, startPoint x: 570, startPoint y: 183, endPoint x: 536, endPoint y: 167, distance: 38.3
click at [536, 170] on div "KIDS - 2 CLASSES PER WEEK" at bounding box center [557, 183] width 86 height 26
drag, startPoint x: 536, startPoint y: 167, endPoint x: 550, endPoint y: 177, distance: 18.0
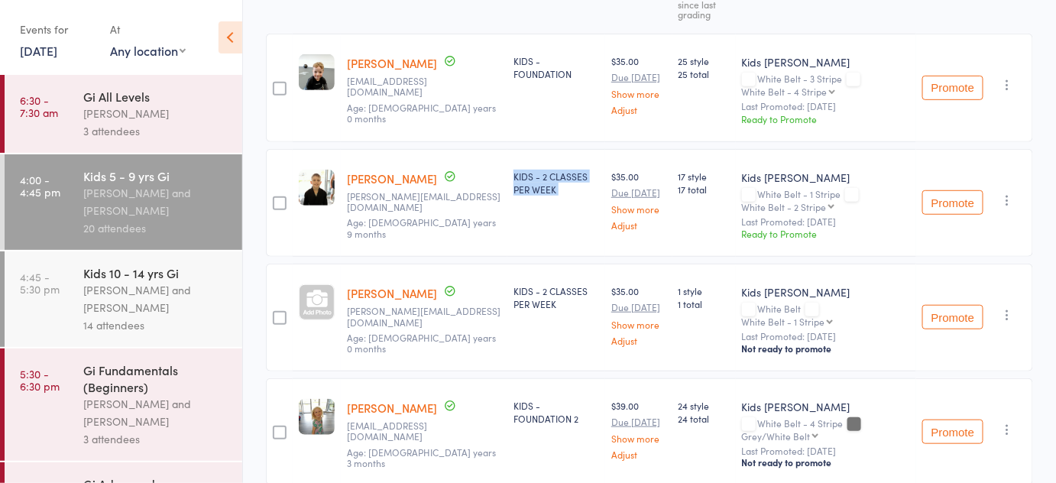
click at [550, 177] on div "KIDS - 2 CLASSES PER WEEK" at bounding box center [557, 183] width 86 height 26
click at [520, 238] on div "KIDS - 2 CLASSES PER WEEK" at bounding box center [556, 203] width 98 height 109
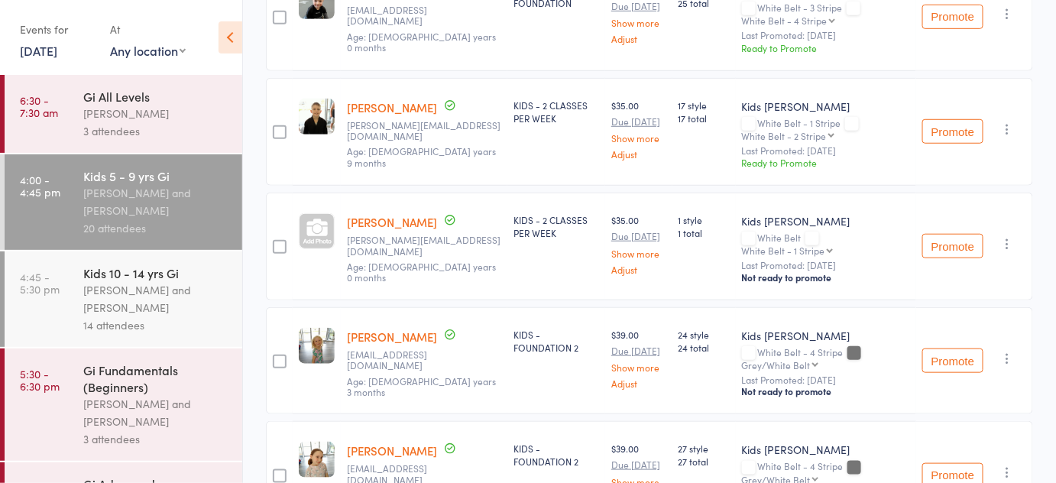
scroll to position [316, 0]
click at [941, 134] on button "Promote" at bounding box center [952, 131] width 61 height 24
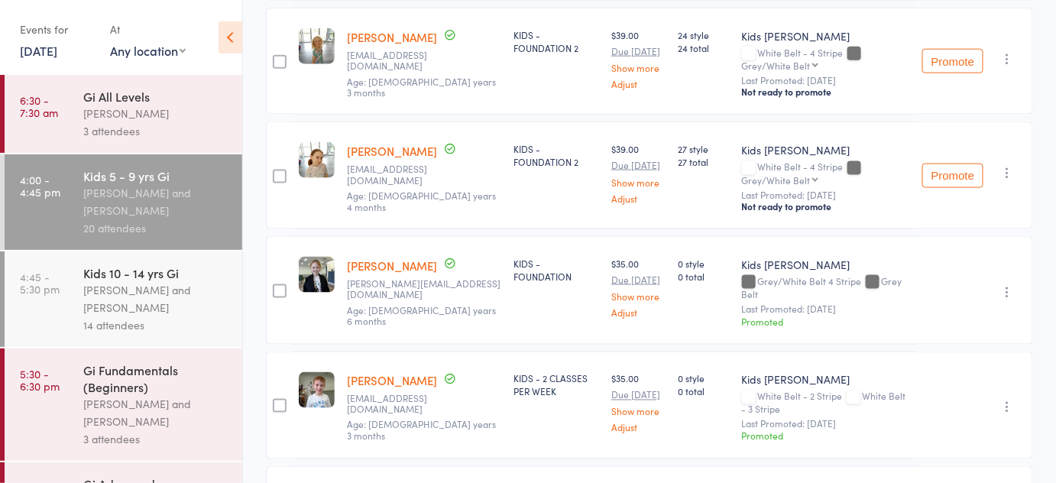
scroll to position [598, 0]
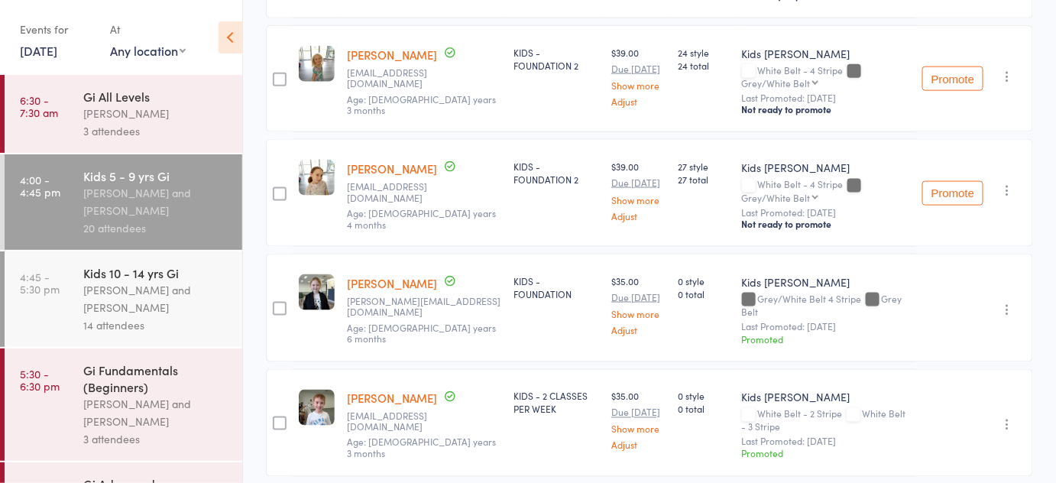
click at [193, 319] on div "14 attendees" at bounding box center [156, 325] width 146 height 18
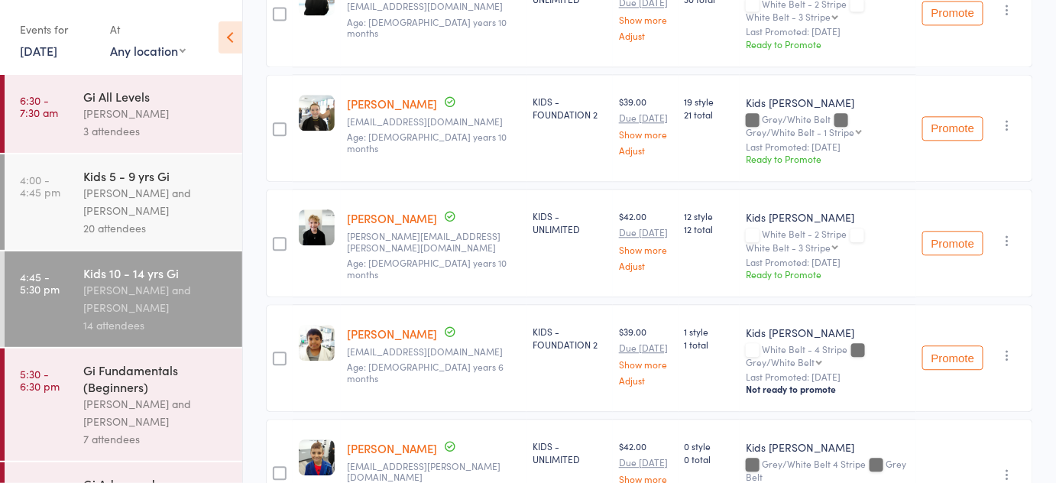
scroll to position [1324, 0]
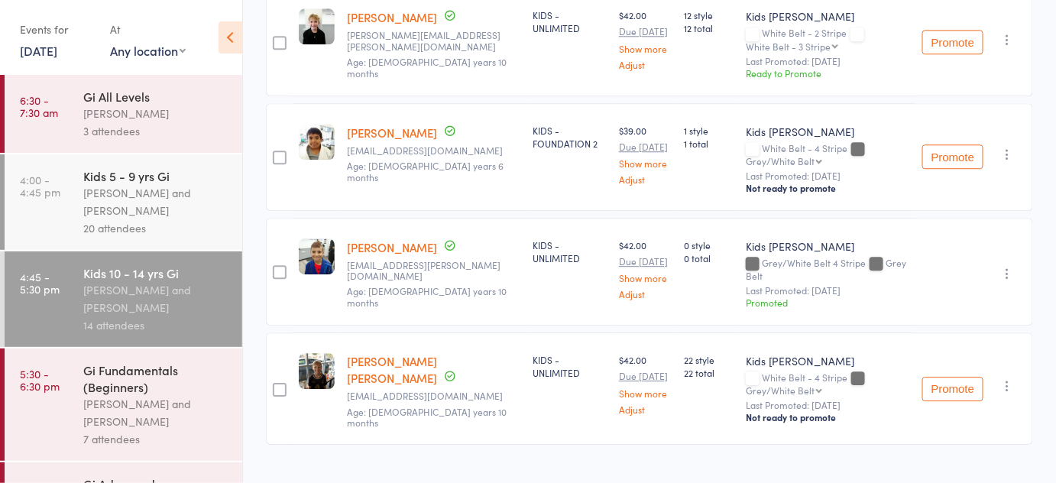
click at [134, 381] on div "Gi Fundamentals (Beginners)" at bounding box center [156, 378] width 146 height 34
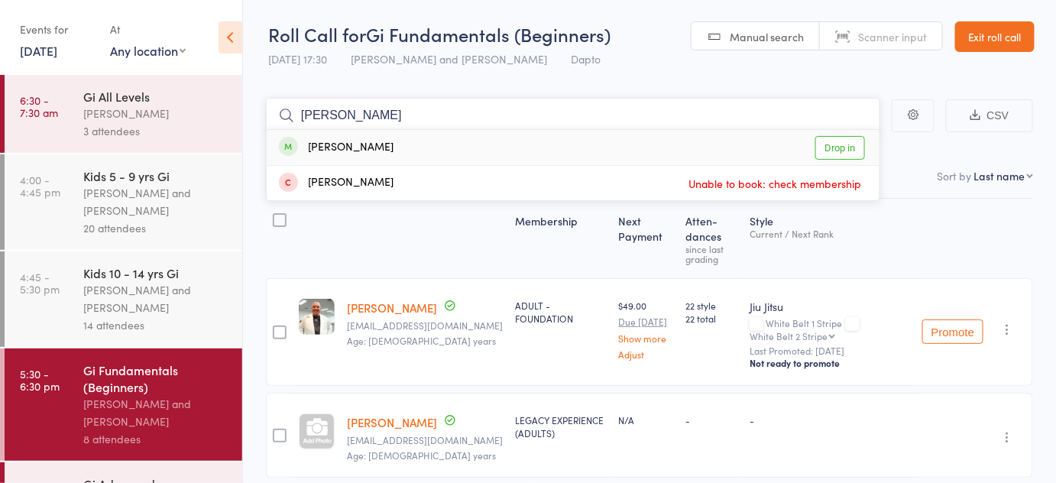
type input "kalista"
click at [825, 144] on link "Drop in" at bounding box center [840, 148] width 50 height 24
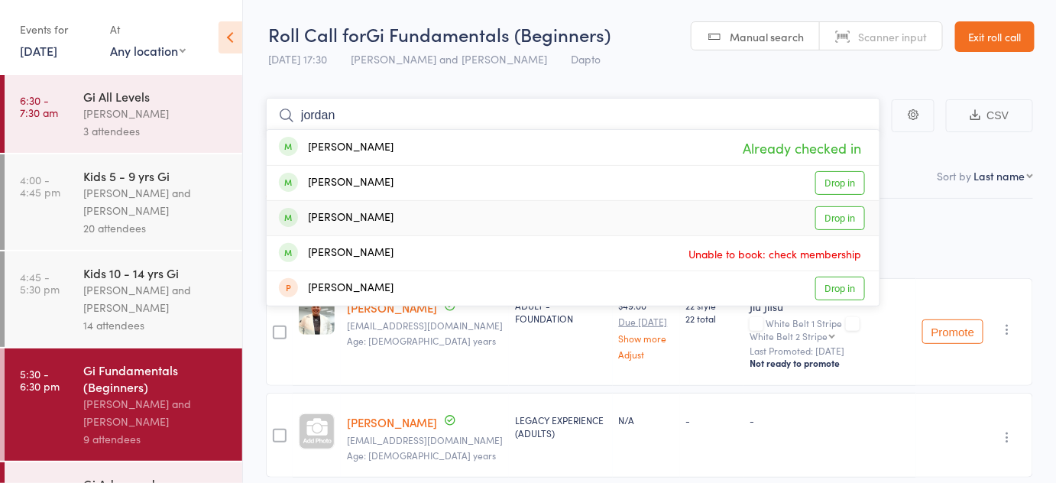
type input "jordan"
click at [826, 223] on link "Drop in" at bounding box center [840, 218] width 50 height 24
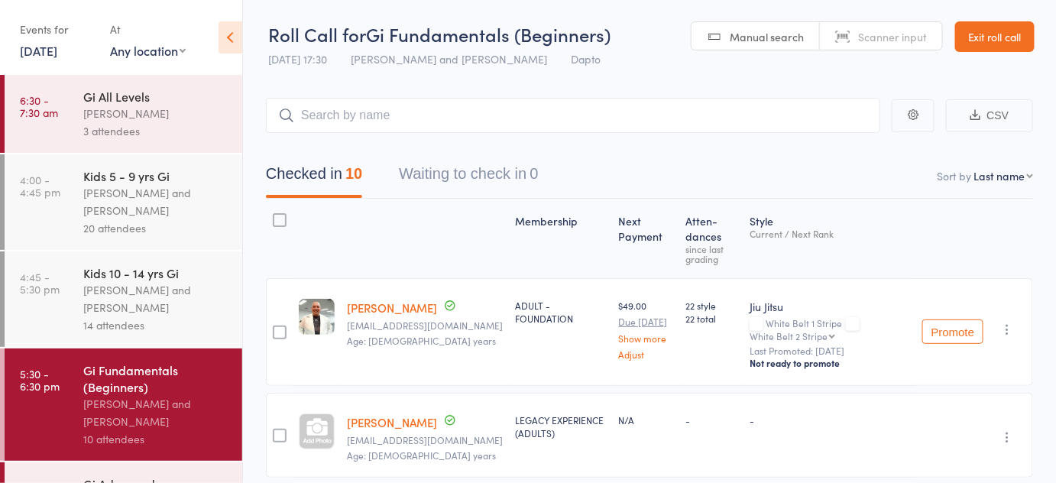
click at [642, 264] on div "Next Payment" at bounding box center [646, 239] width 67 height 66
click at [645, 170] on nav "Checked in 10 Waiting to check in 0" at bounding box center [650, 177] width 804 height 41
drag, startPoint x: 645, startPoint y: 170, endPoint x: 428, endPoint y: 148, distance: 218.1
click at [428, 148] on div "Checked in 10 Waiting to check in 0" at bounding box center [649, 166] width 767 height 66
click at [404, 160] on button "Waiting to check in 0" at bounding box center [468, 177] width 139 height 41
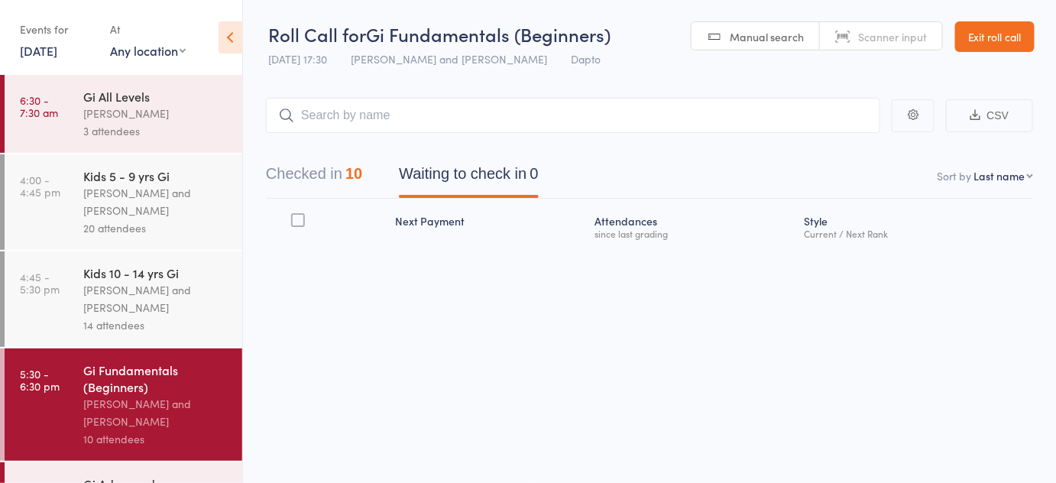
drag, startPoint x: 404, startPoint y: 160, endPoint x: 588, endPoint y: 180, distance: 185.9
click at [588, 180] on nav "Checked in 10 Waiting to check in 0" at bounding box center [650, 177] width 804 height 41
click at [275, 165] on button "Checked in 10" at bounding box center [314, 177] width 96 height 41
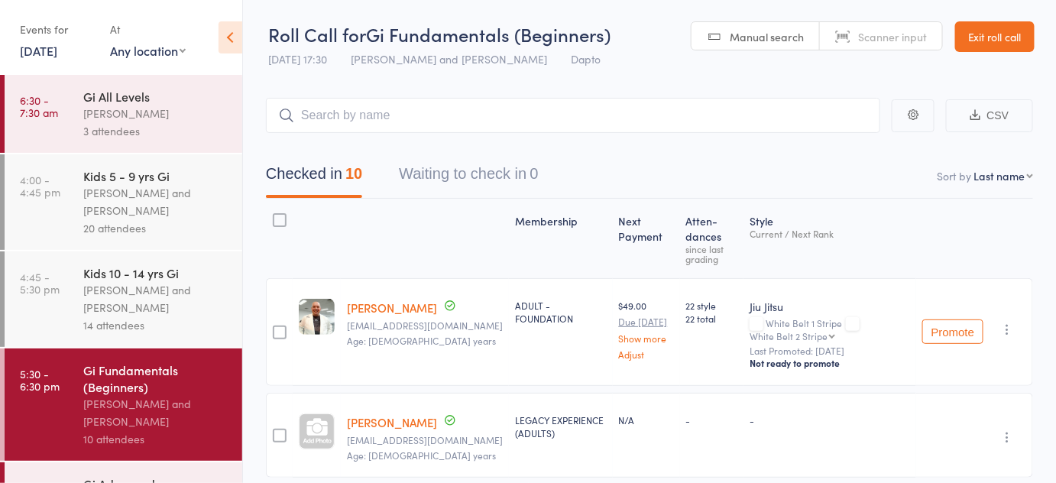
click at [93, 297] on div "Pietro Bressan and Diego Gutierrez" at bounding box center [156, 298] width 146 height 35
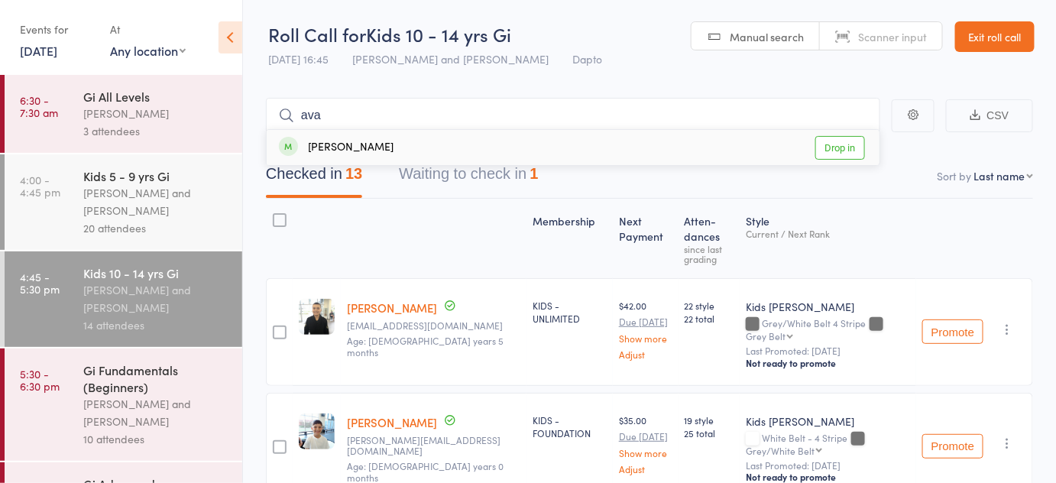
type input "ava"
click at [845, 140] on link "Drop in" at bounding box center [840, 148] width 50 height 24
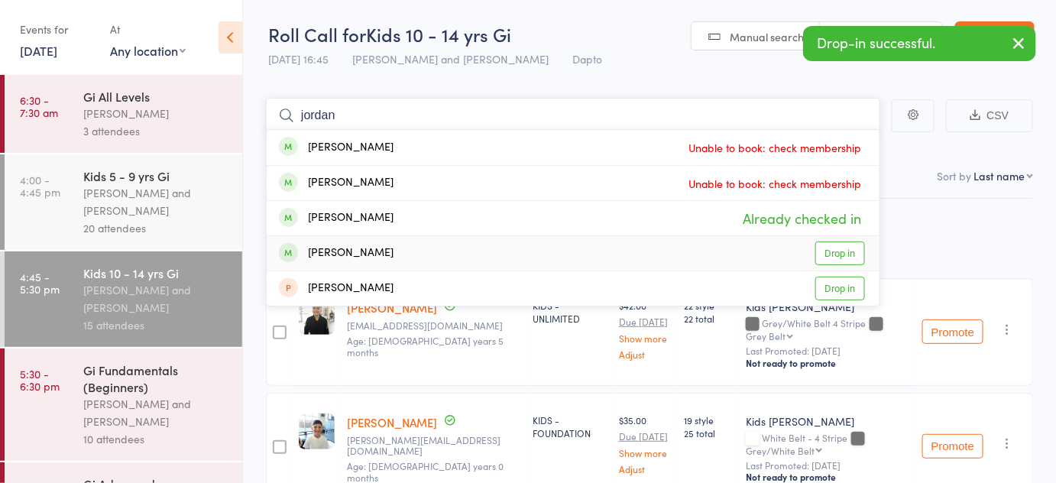
type input "jordan"
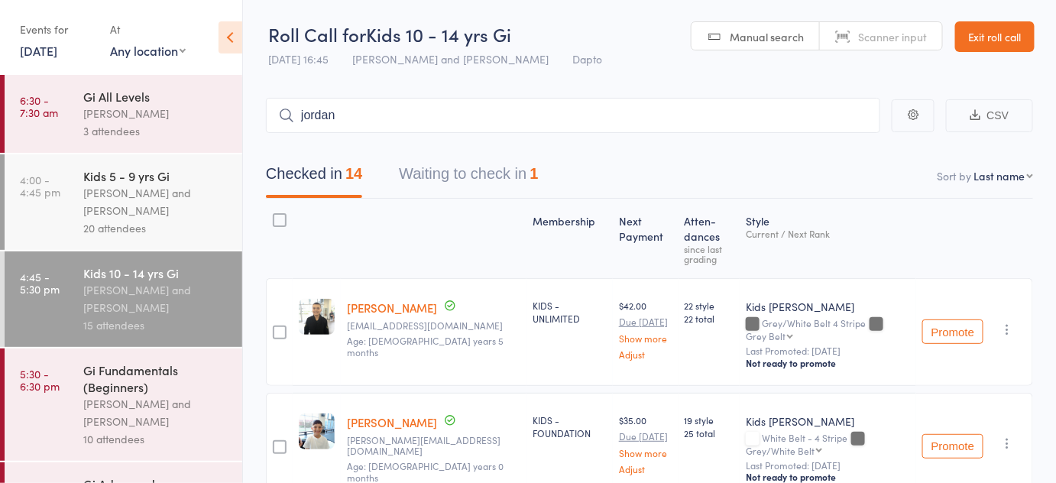
click at [493, 103] on input "jordan" at bounding box center [573, 115] width 614 height 35
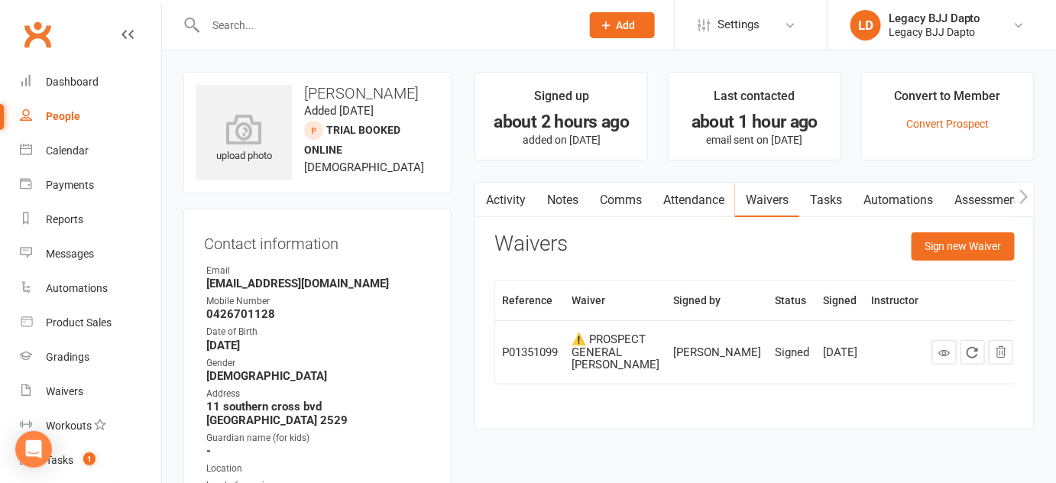
click at [99, 127] on link "People" at bounding box center [90, 116] width 141 height 34
select select "100"
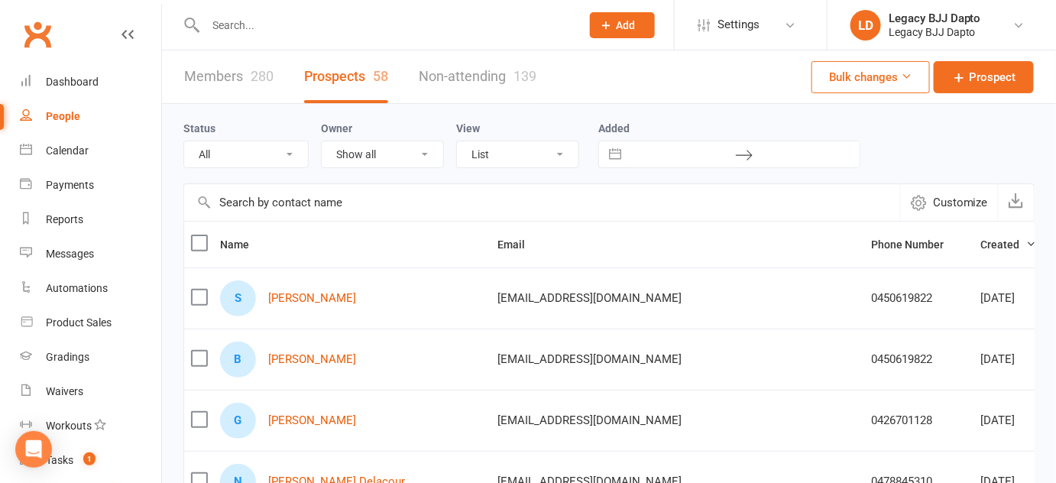
scroll to position [2, 0]
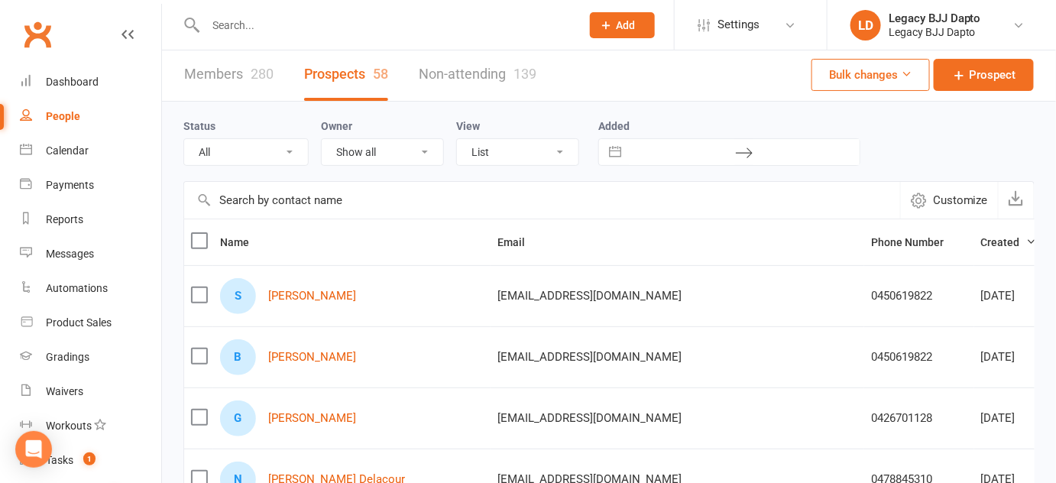
click at [256, 37] on div at bounding box center [376, 25] width 387 height 50
click at [248, 27] on input "text" at bounding box center [385, 25] width 369 height 21
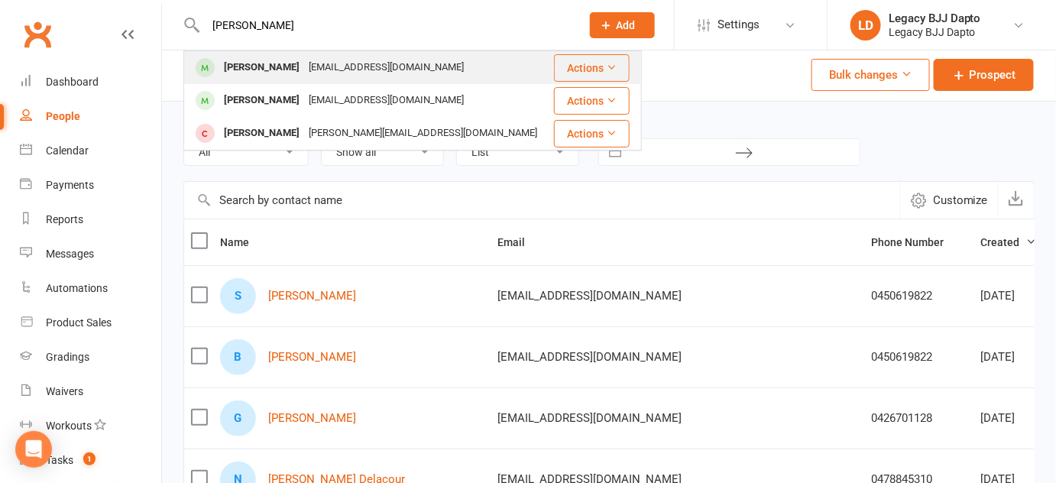
type input "[PERSON_NAME]"
click at [235, 66] on div "[PERSON_NAME]" at bounding box center [261, 68] width 85 height 22
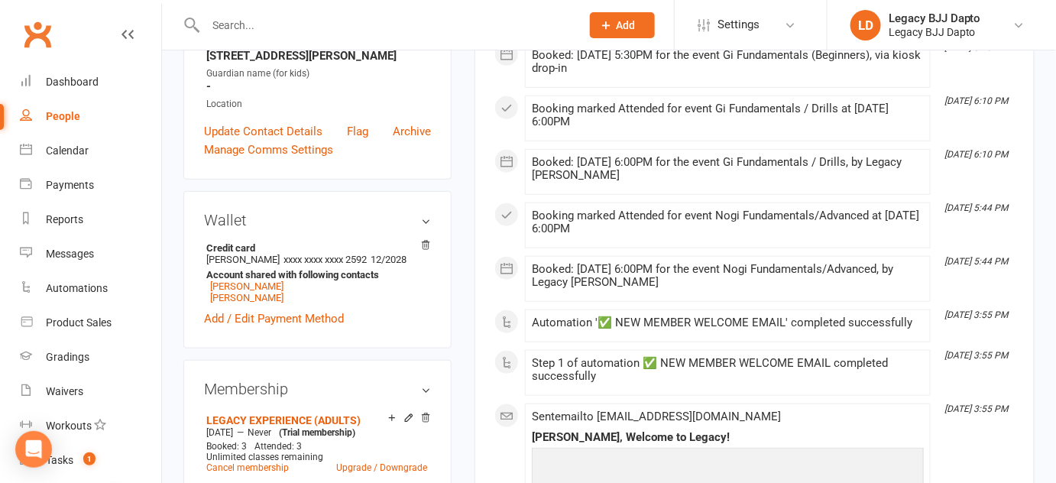
scroll to position [642, 0]
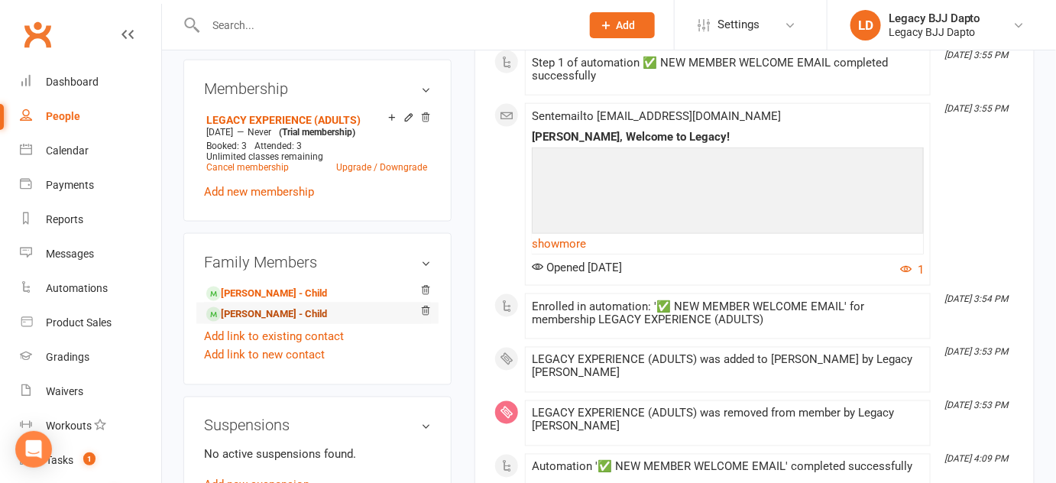
click at [254, 323] on link "[PERSON_NAME] - Child" at bounding box center [266, 314] width 121 height 16
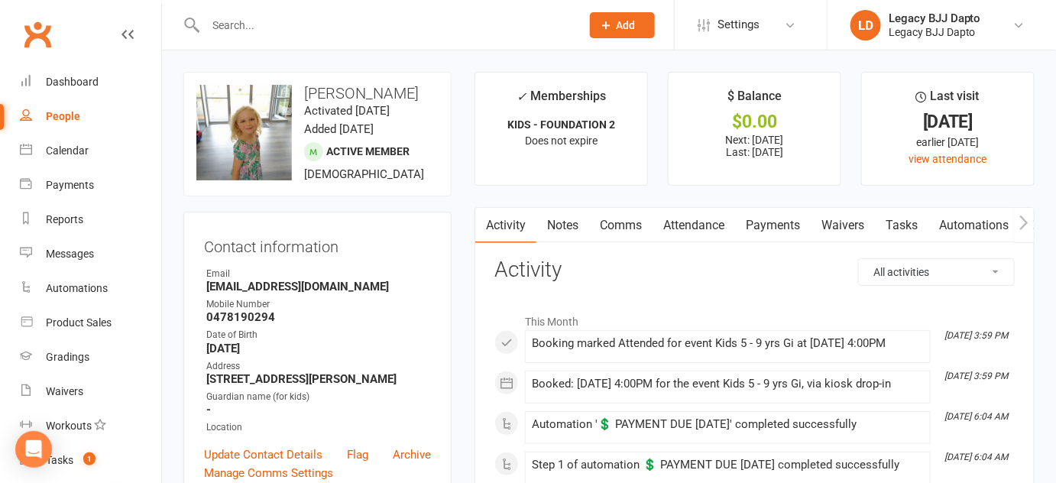
click at [778, 236] on link "Payments" at bounding box center [773, 225] width 76 height 35
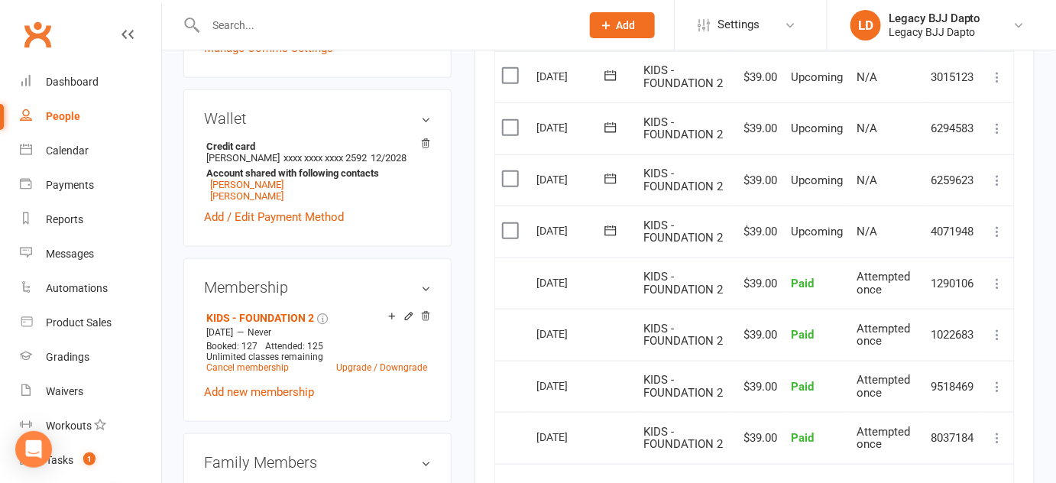
scroll to position [458, 0]
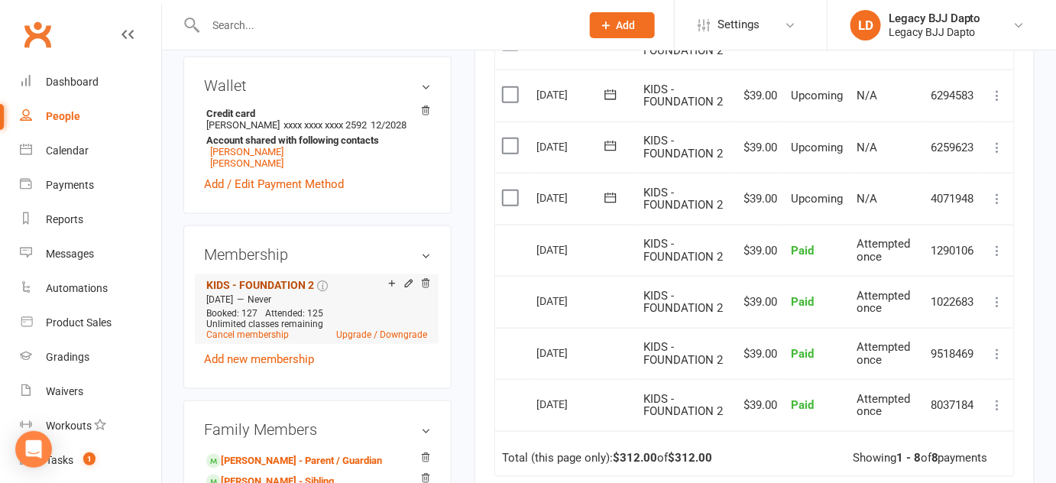
click at [297, 291] on link "KIDS - FOUNDATION 2" at bounding box center [260, 285] width 108 height 12
